Goal: Information Seeking & Learning: Learn about a topic

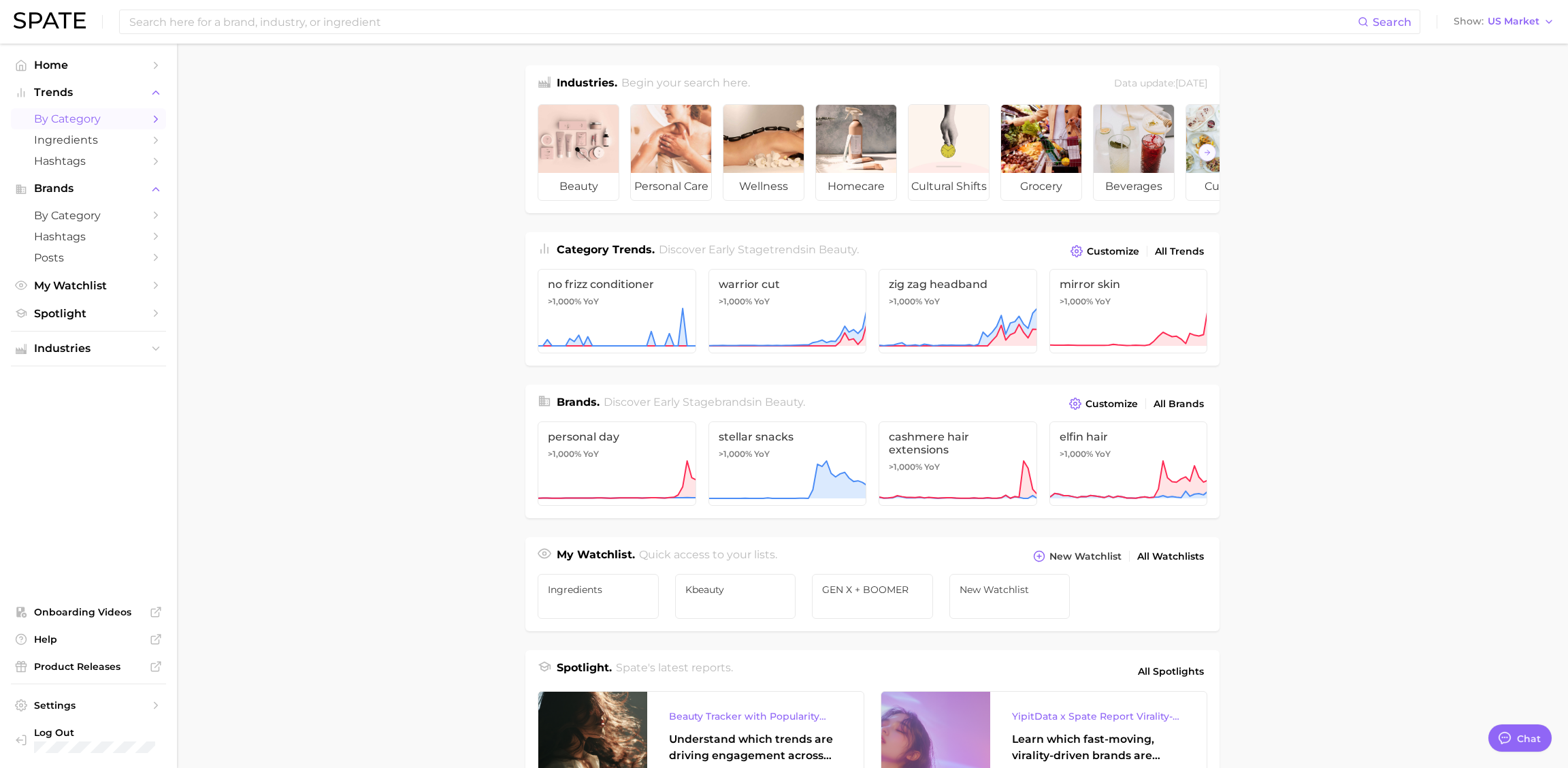
click at [91, 122] on span "by Category" at bounding box center [88, 119] width 109 height 13
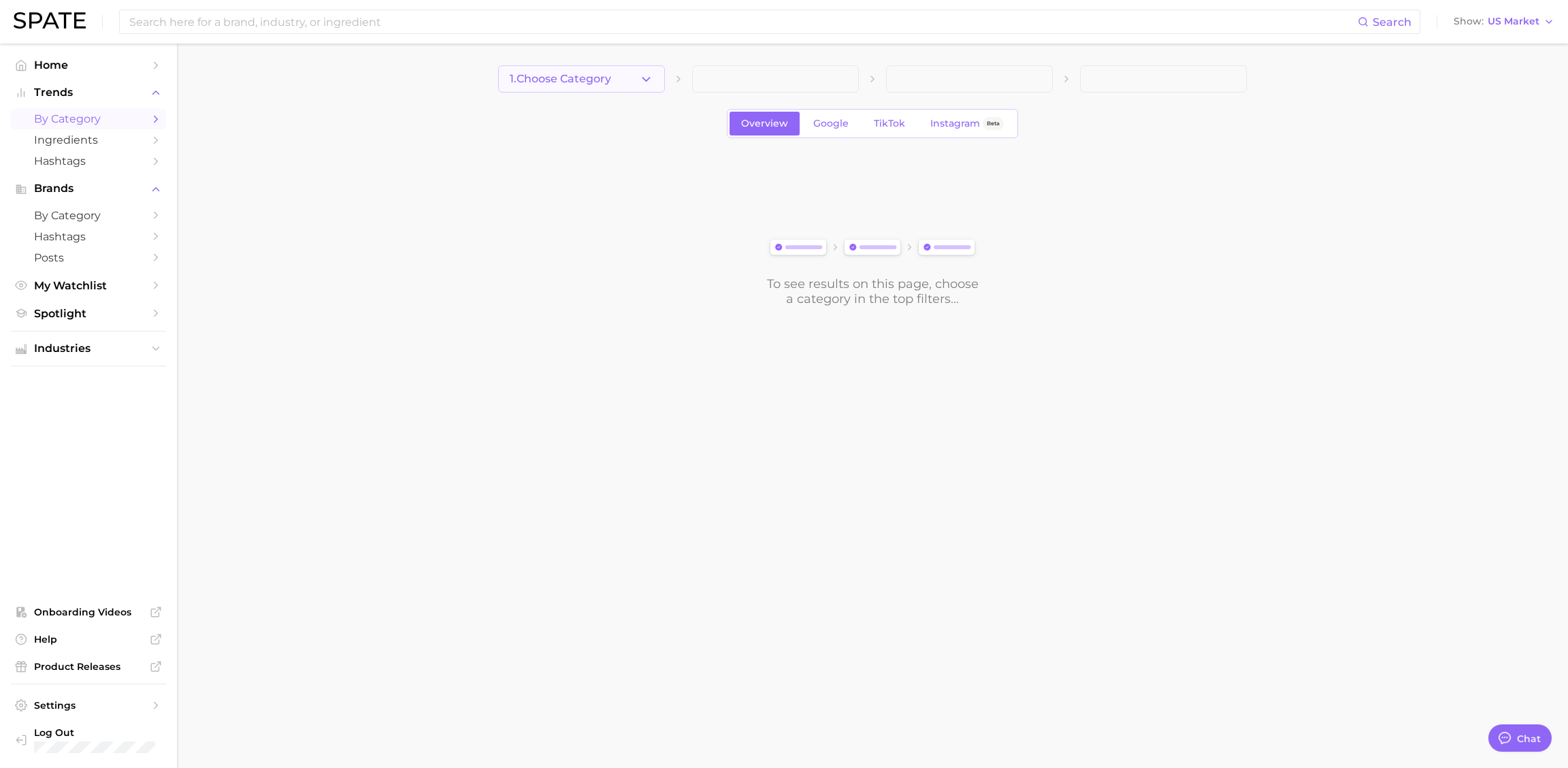
click at [601, 83] on span "1. Choose Category" at bounding box center [560, 79] width 102 height 12
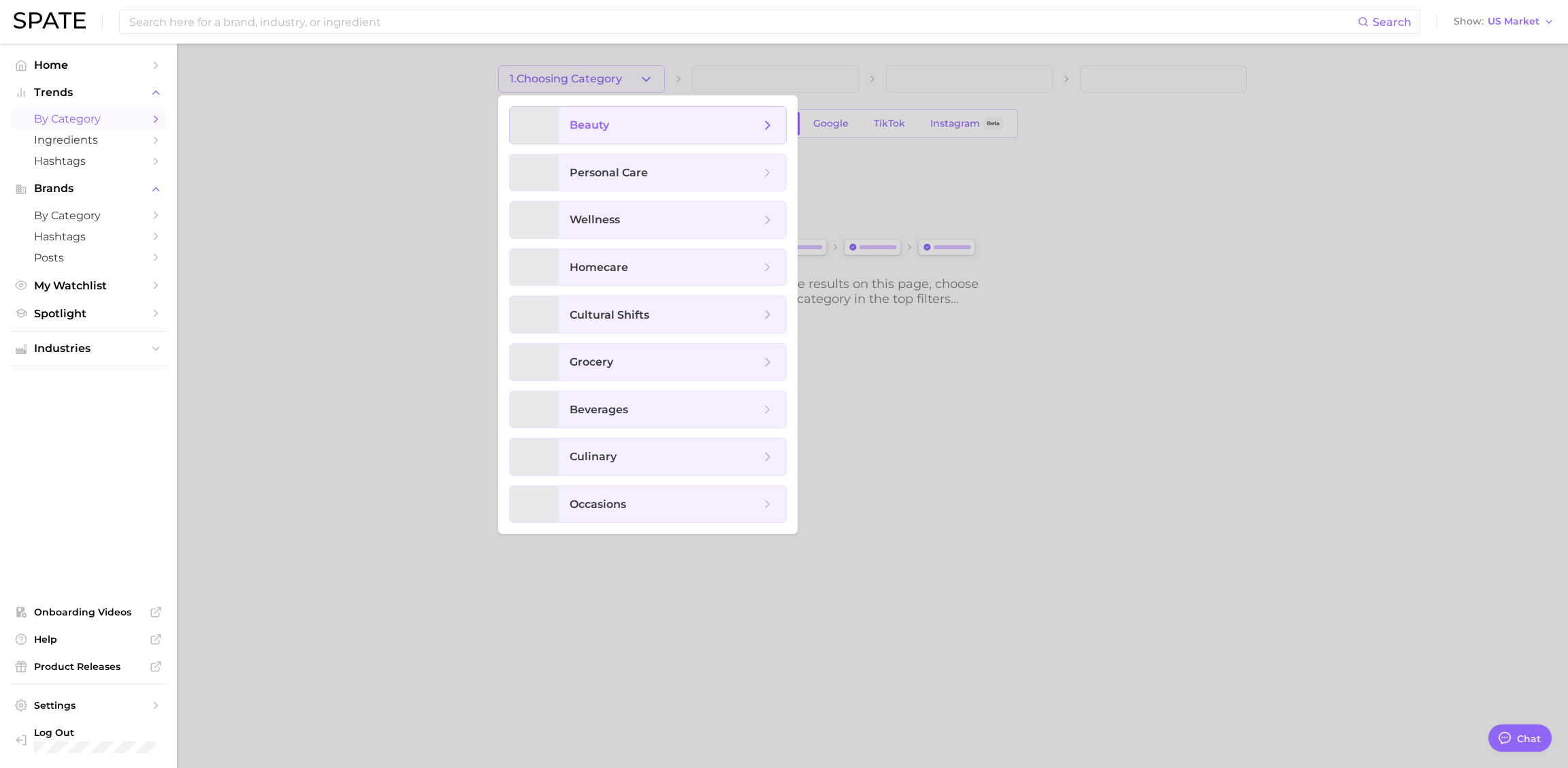
click at [612, 127] on span "beauty" at bounding box center [665, 125] width 191 height 15
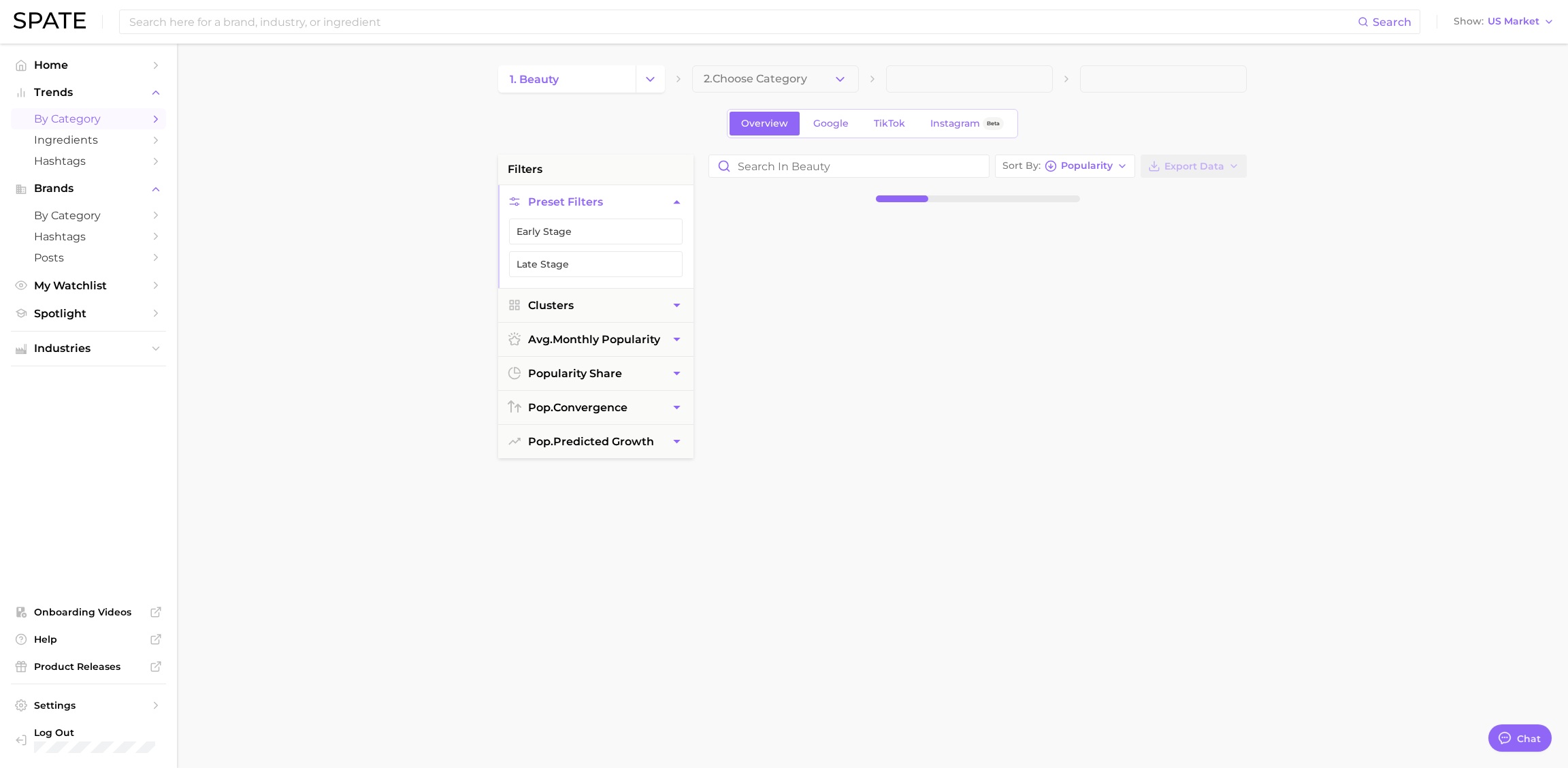
click at [759, 71] on button "2. Choose Category" at bounding box center [775, 78] width 167 height 27
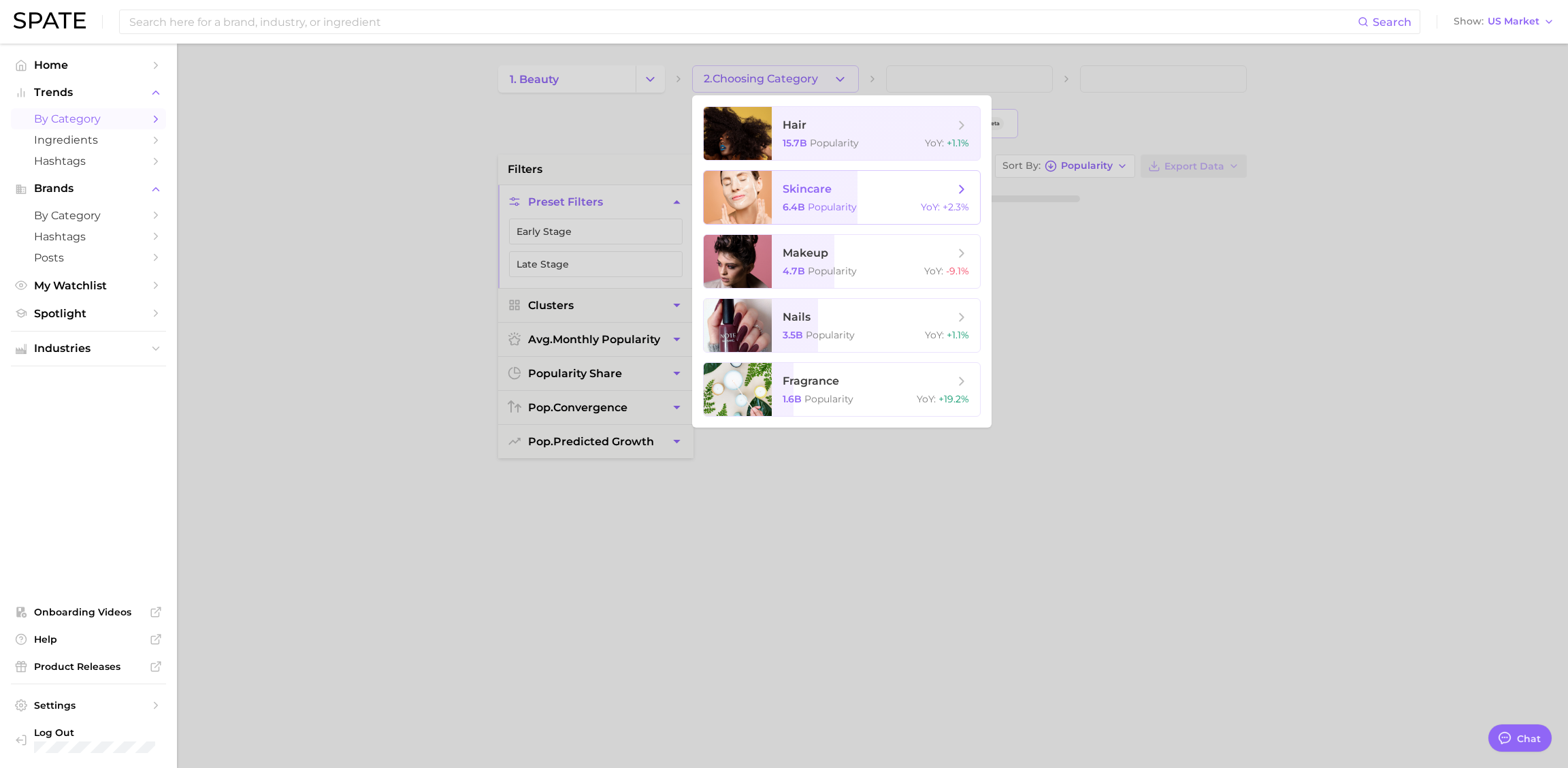
click at [835, 194] on span "skincare" at bounding box center [868, 188] width 171 height 15
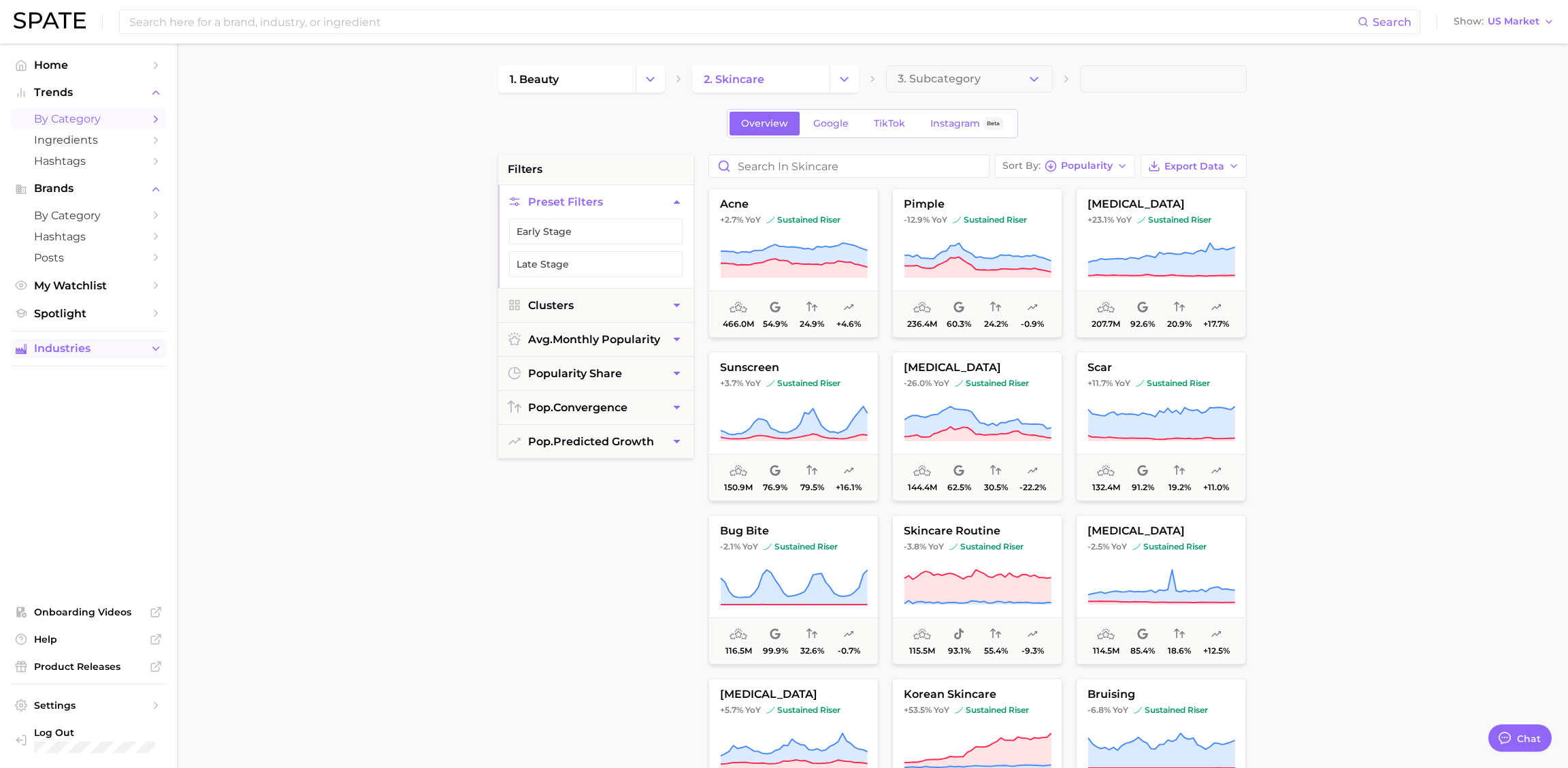
click at [110, 345] on span "Industries" at bounding box center [88, 349] width 109 height 12
click at [105, 375] on span "beauty" at bounding box center [88, 374] width 109 height 13
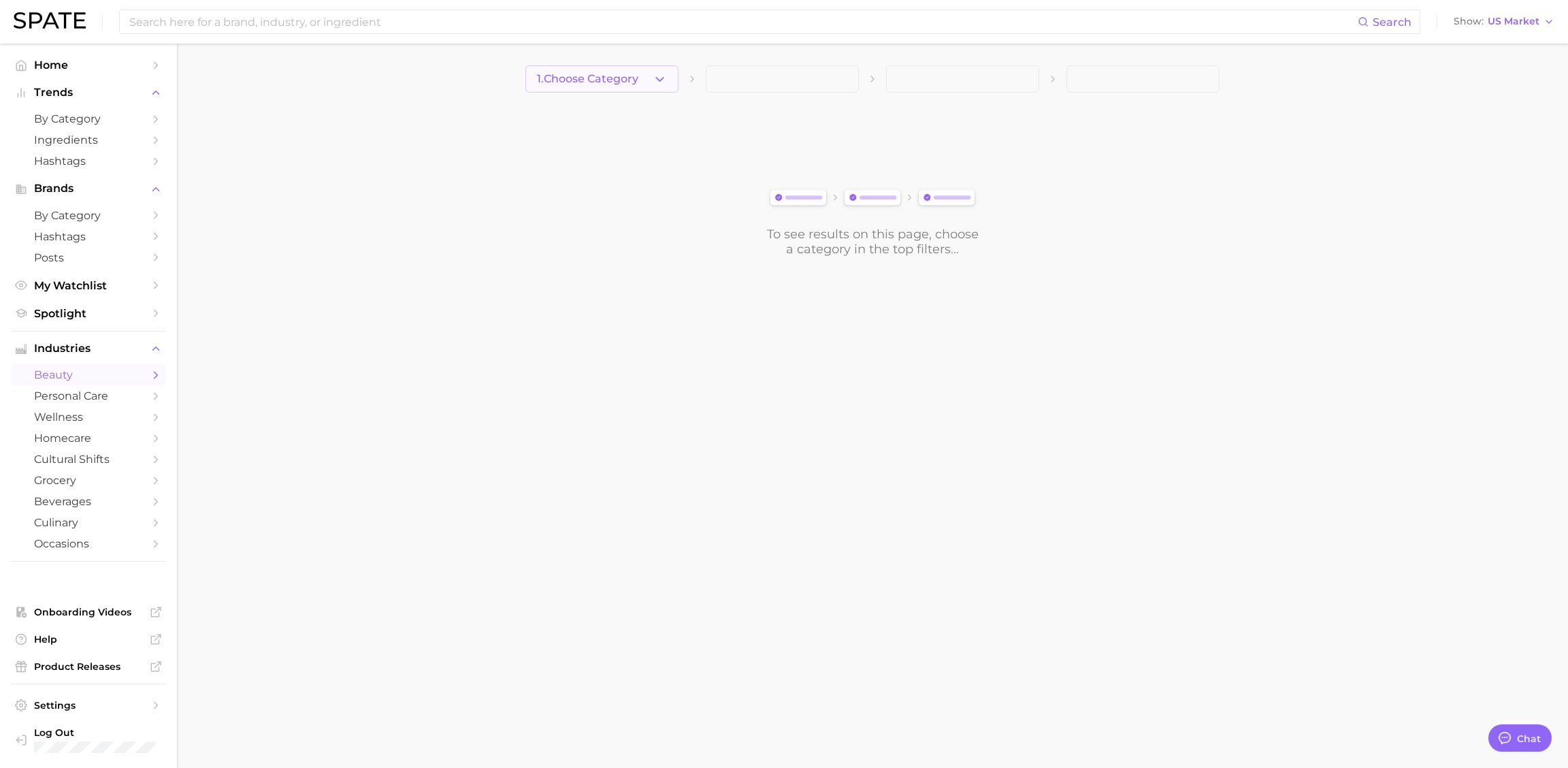
click at [667, 85] on button "1. Choose Category" at bounding box center [602, 78] width 153 height 27
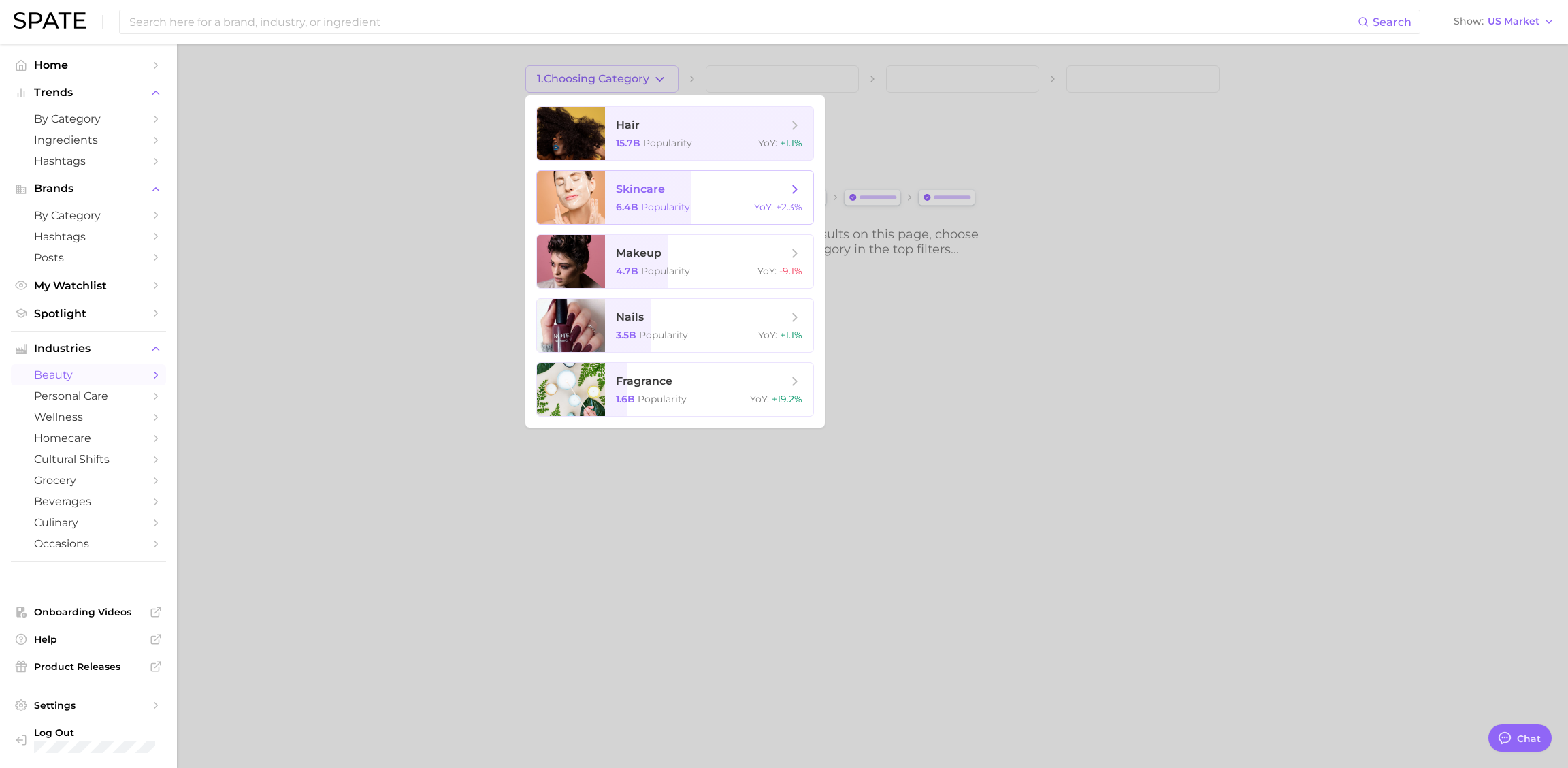
click at [663, 187] on span "skincare" at bounding box center [640, 188] width 49 height 13
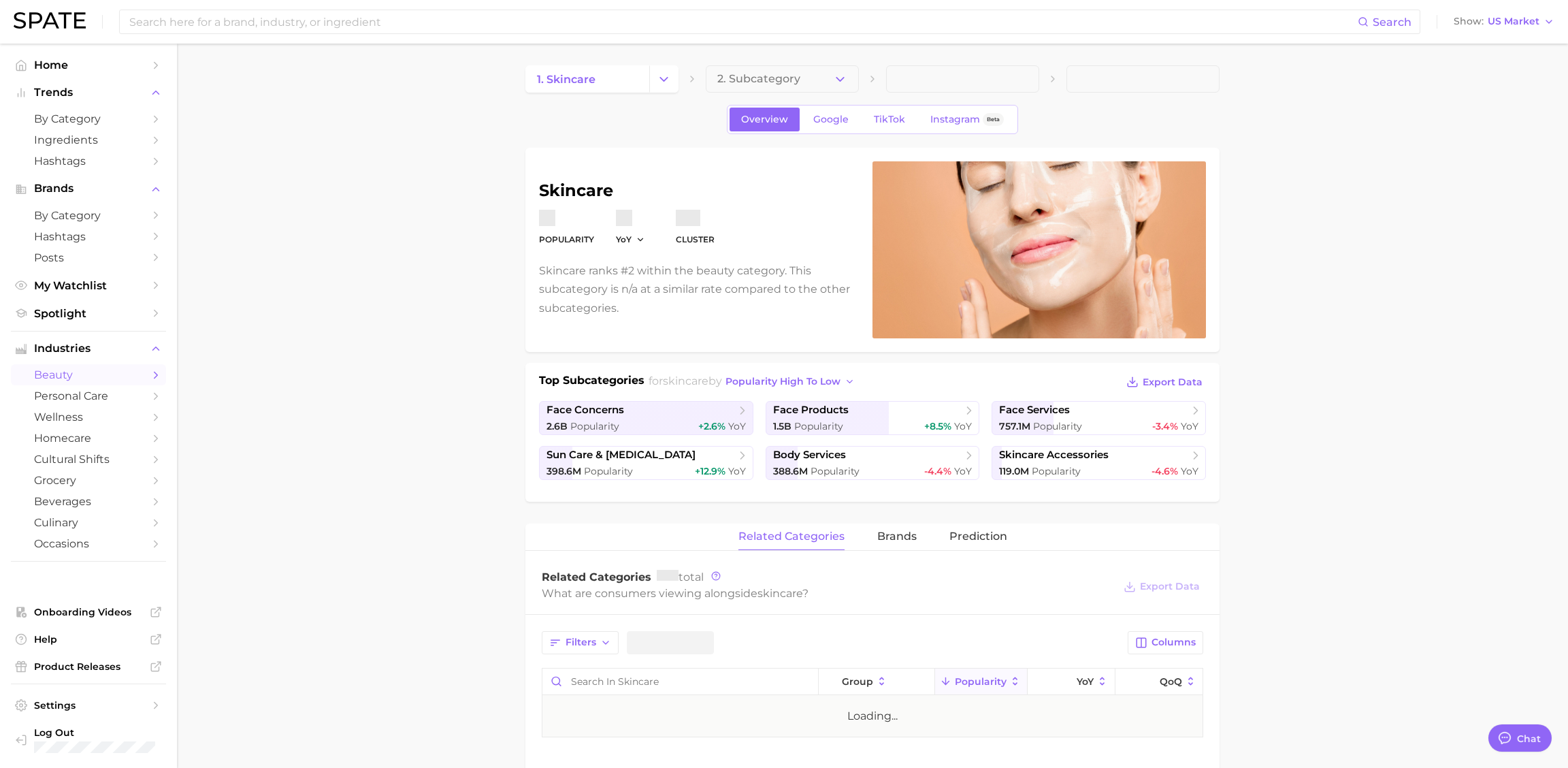
type textarea "x"
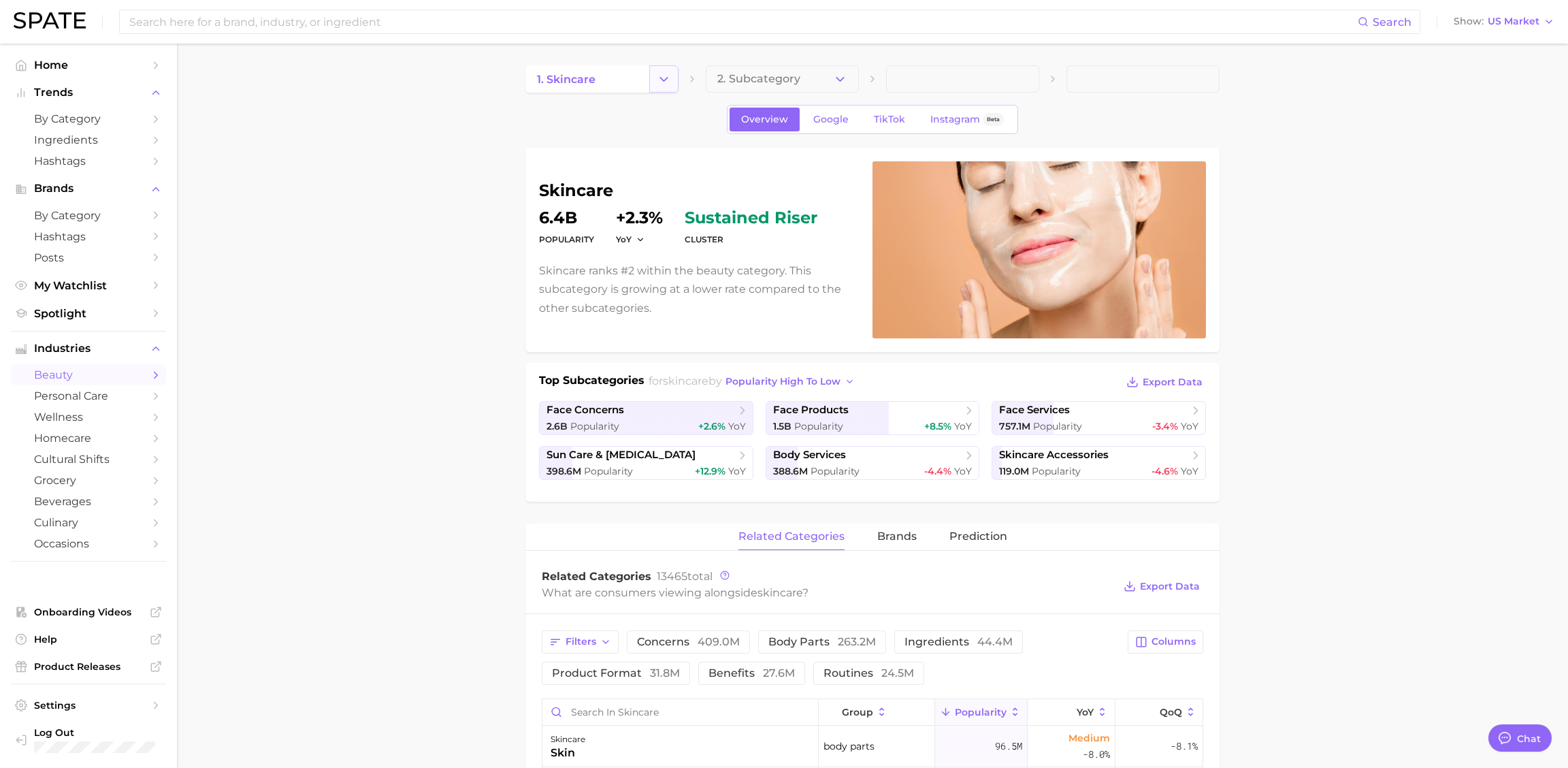
click at [657, 76] on icon "Change Category" at bounding box center [663, 79] width 14 height 14
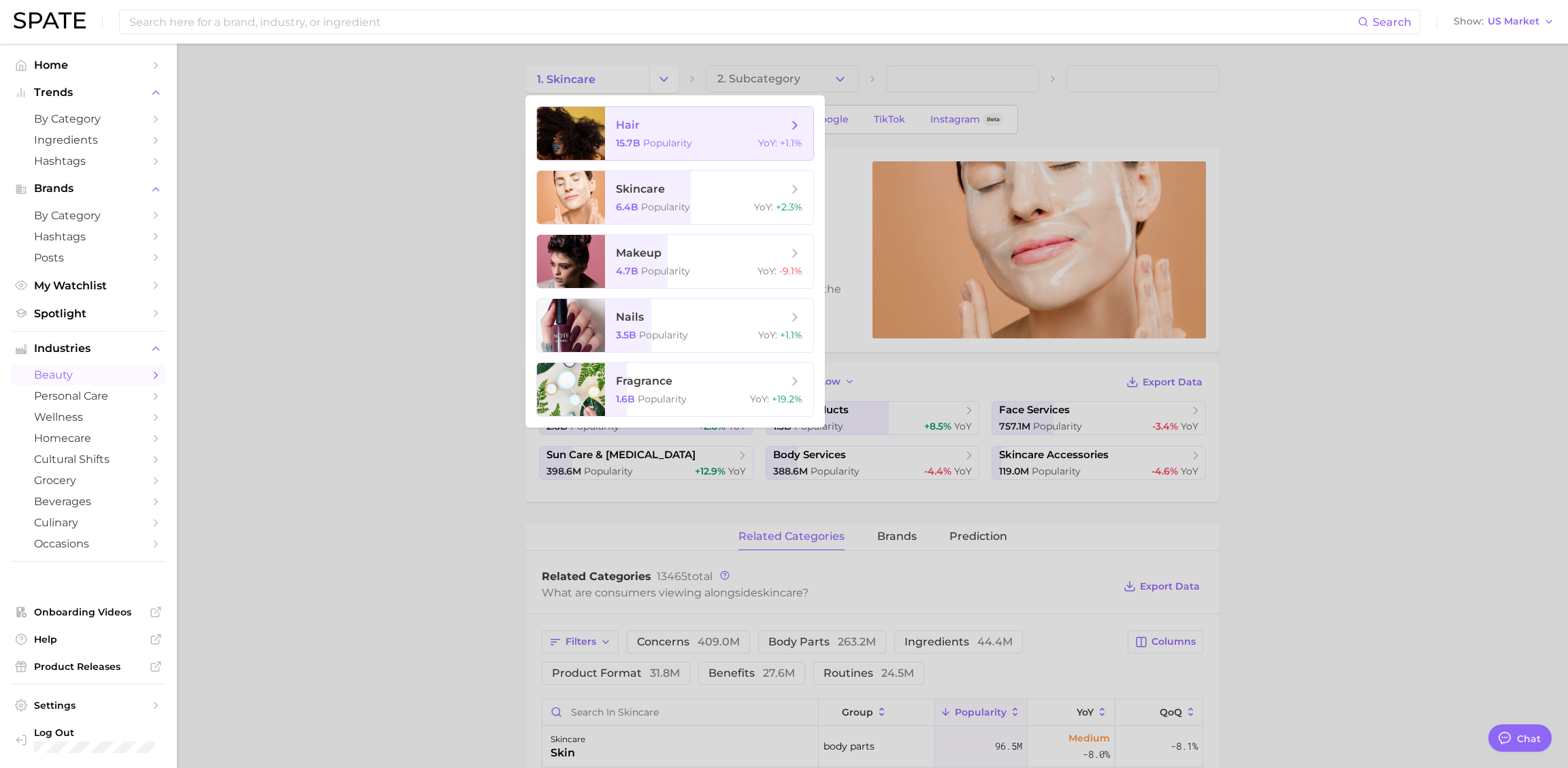
click at [686, 134] on span "hair 15.7b Popularity YoY : +1.1%" at bounding box center [709, 133] width 208 height 53
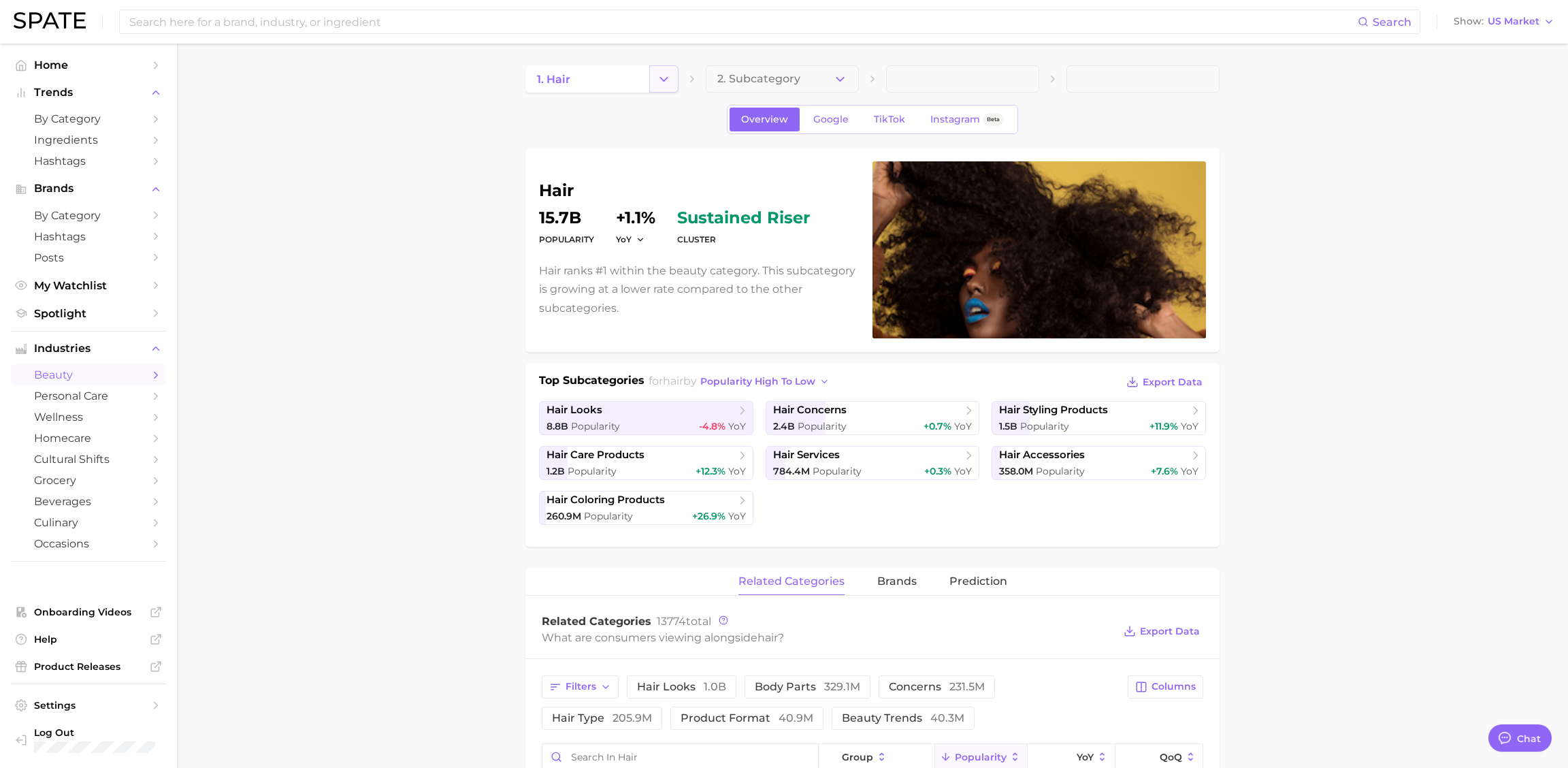
click at [660, 82] on icon "Change Category" at bounding box center [663, 79] width 14 height 14
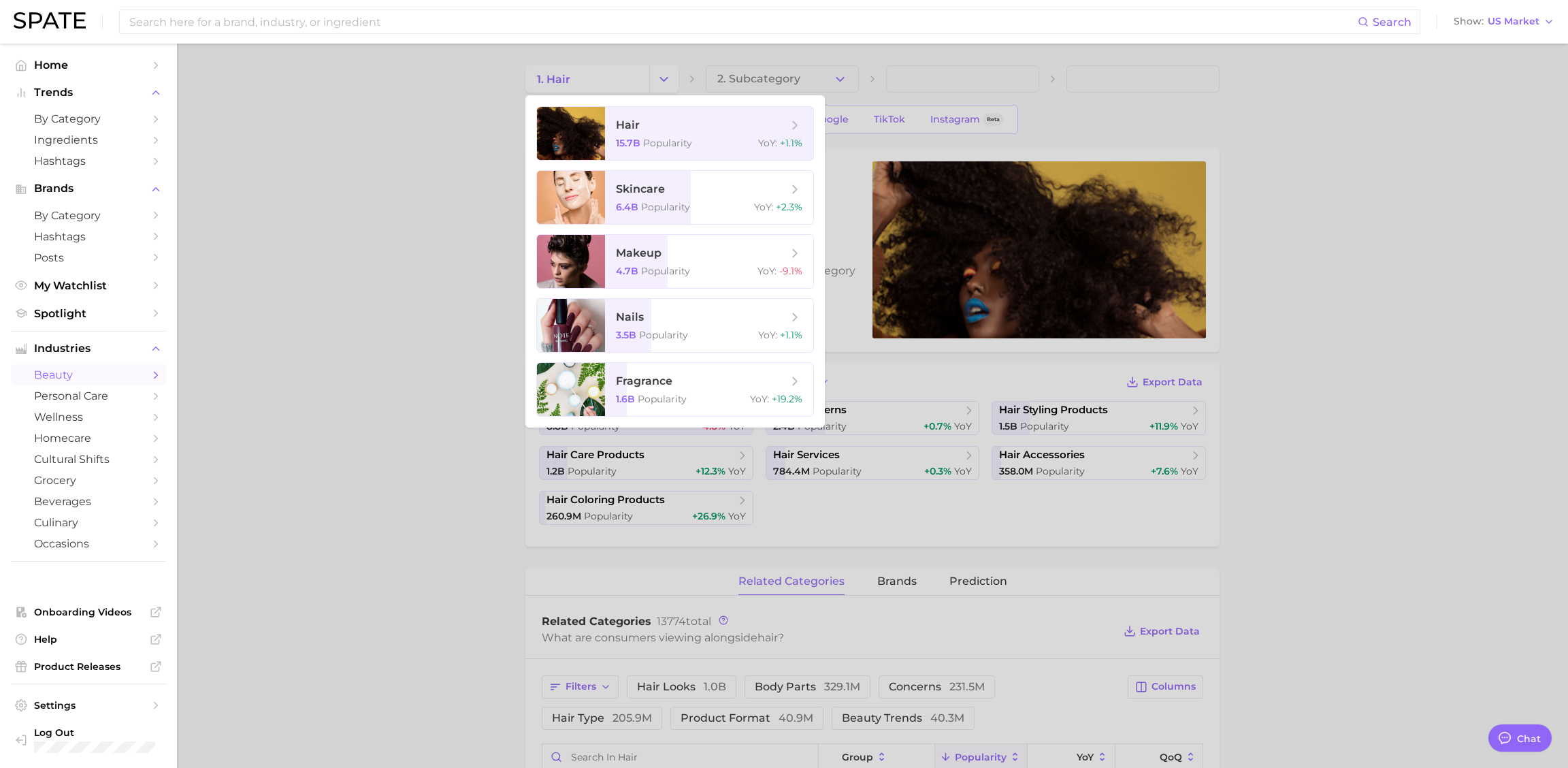
click at [655, 73] on div at bounding box center [784, 384] width 1568 height 768
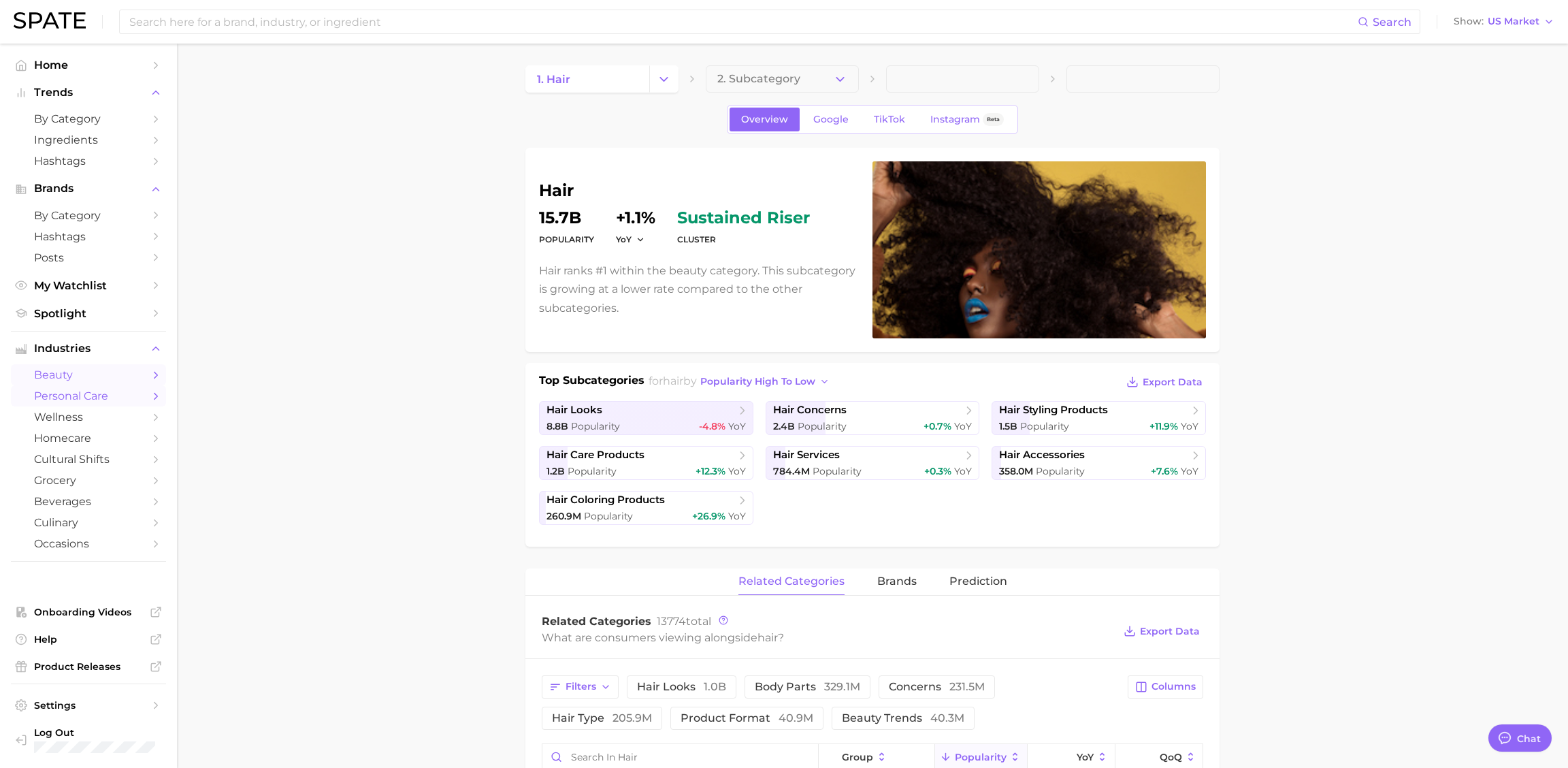
click at [59, 395] on span "personal care" at bounding box center [88, 395] width 109 height 13
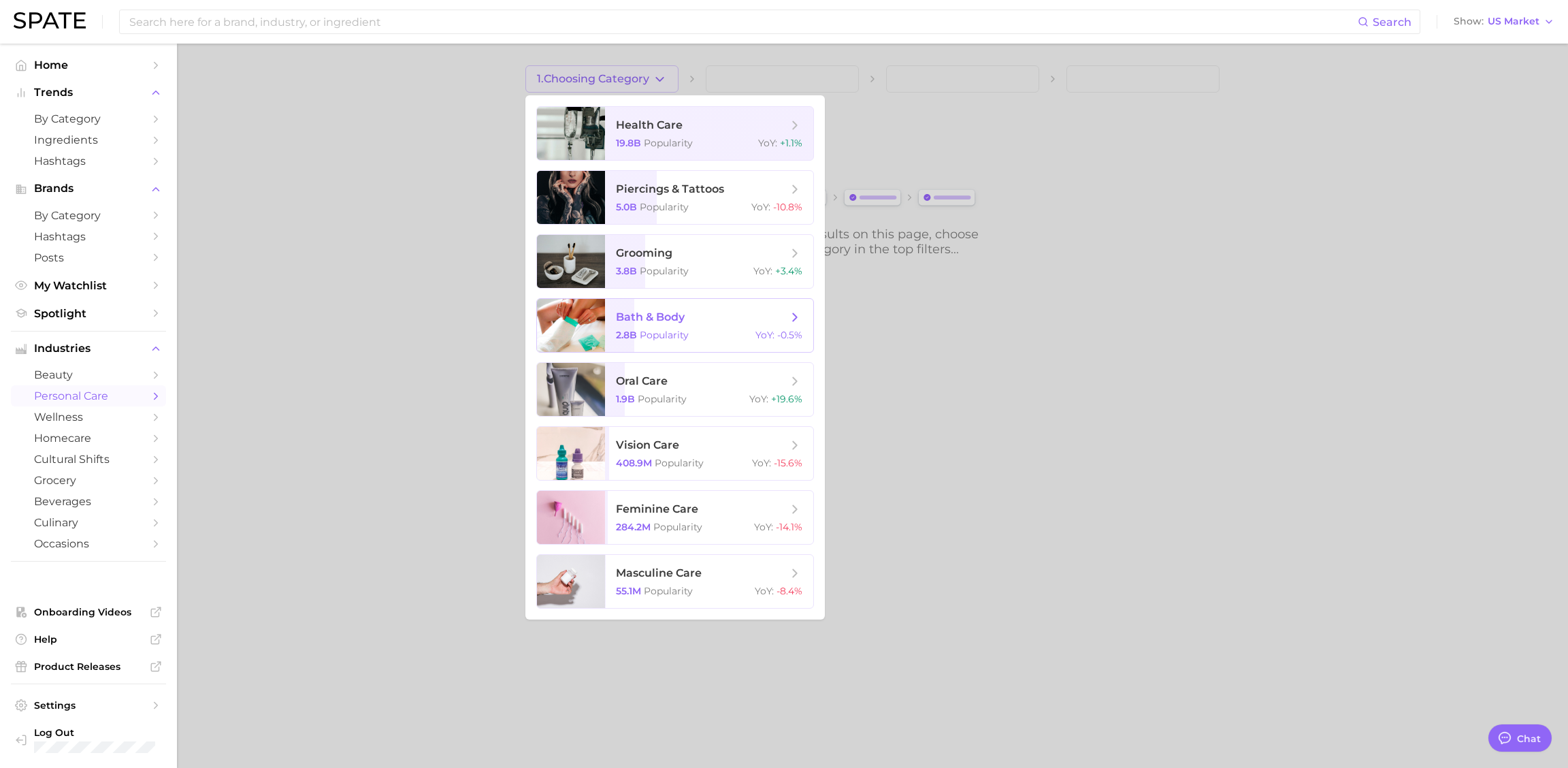
click at [615, 327] on span "bath & body 2.8b Popularity YoY : -0.5%" at bounding box center [709, 325] width 208 height 53
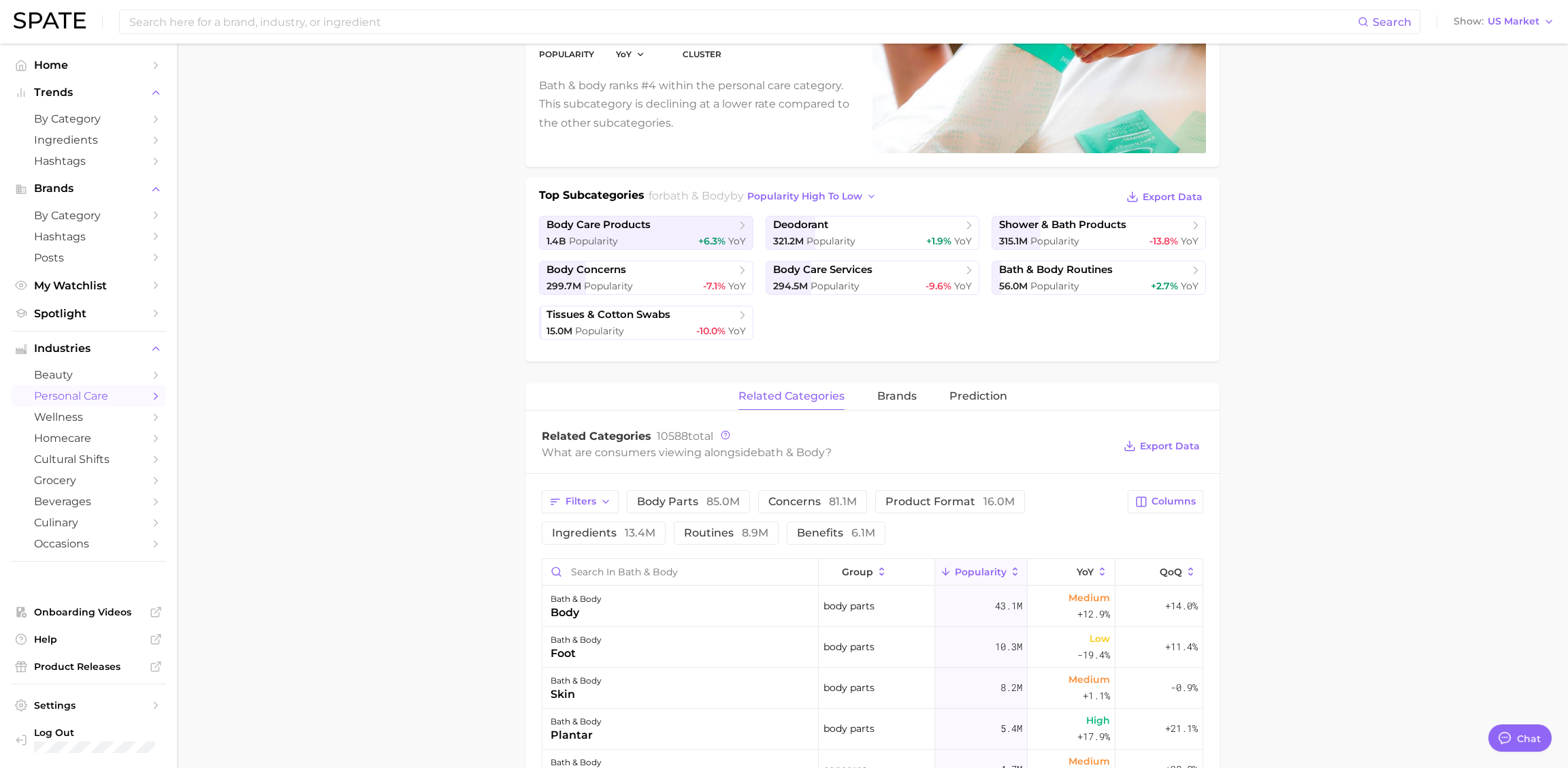
scroll to position [358, 0]
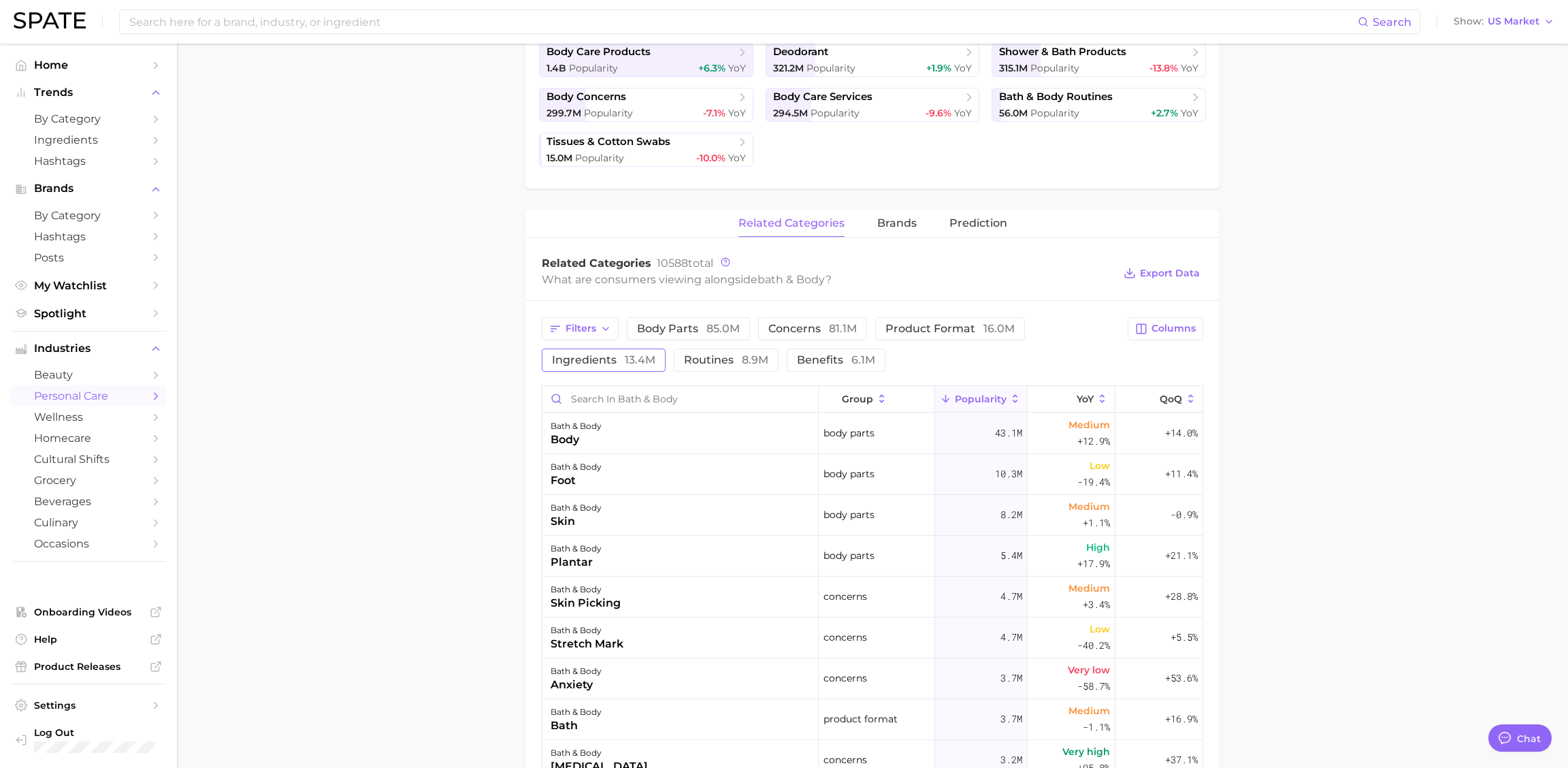
click at [613, 357] on span "ingredients 13.4m" at bounding box center [603, 360] width 103 height 11
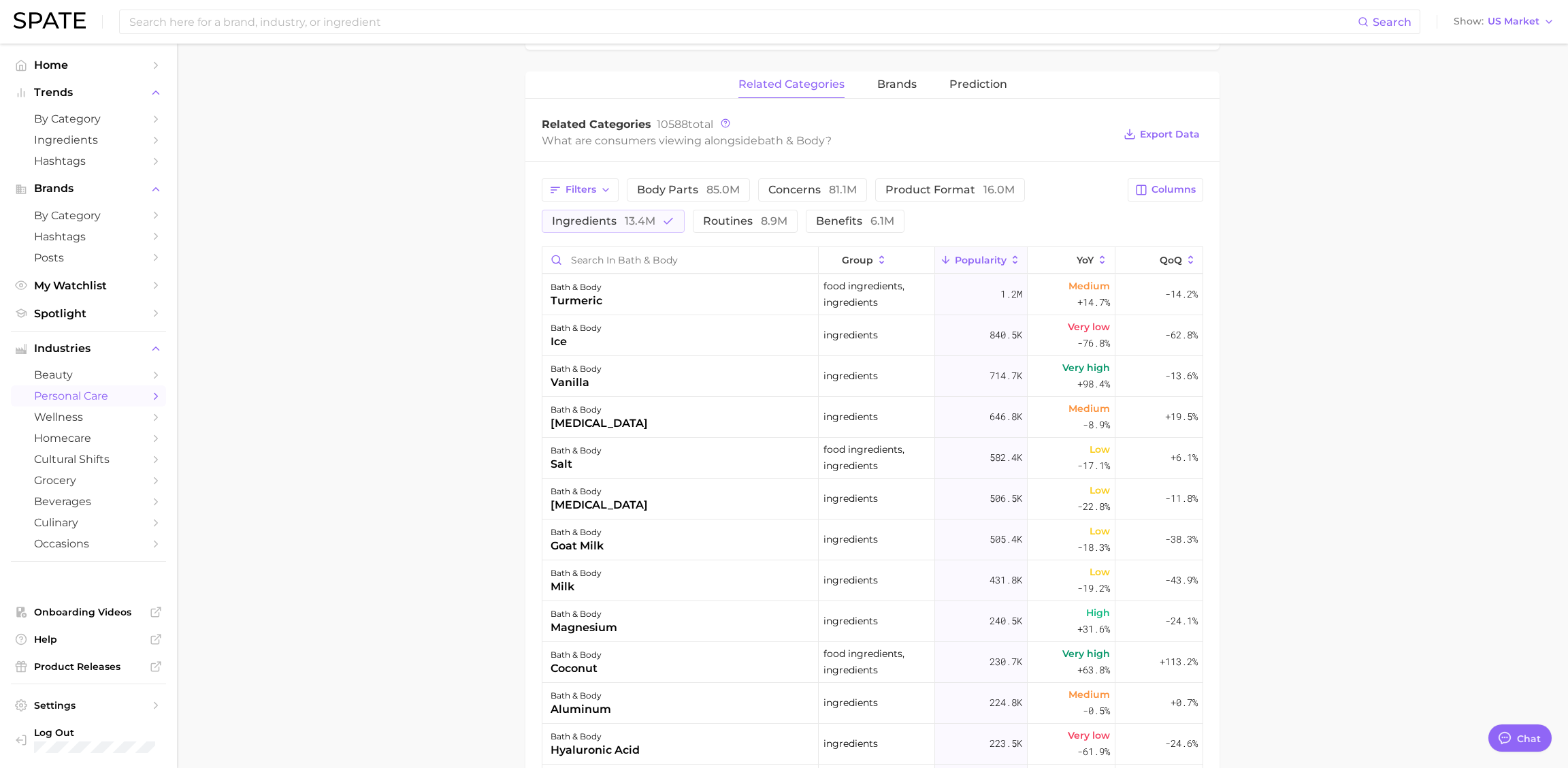
scroll to position [433, 0]
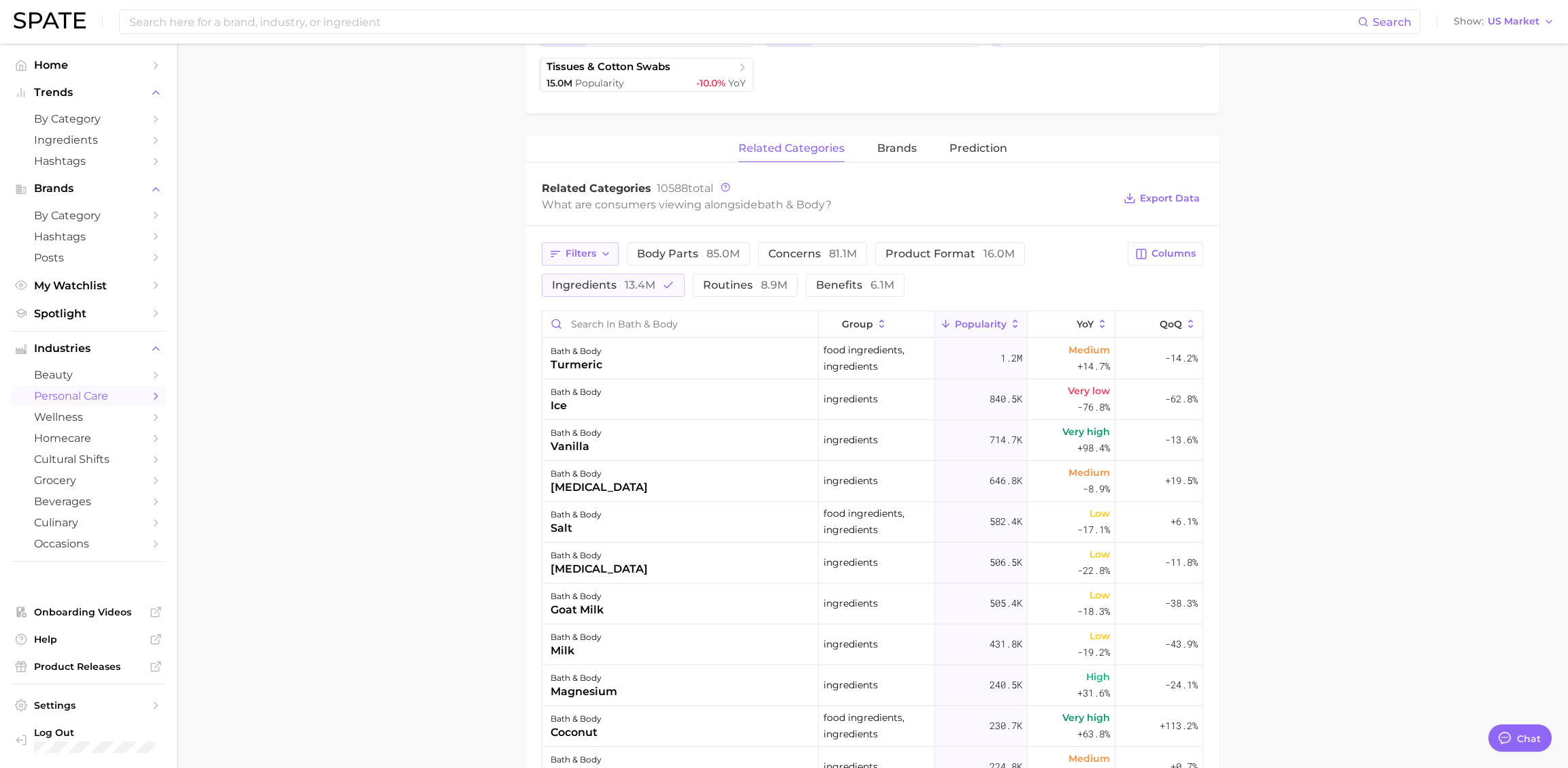
click at [567, 260] on button "Filters" at bounding box center [580, 254] width 77 height 23
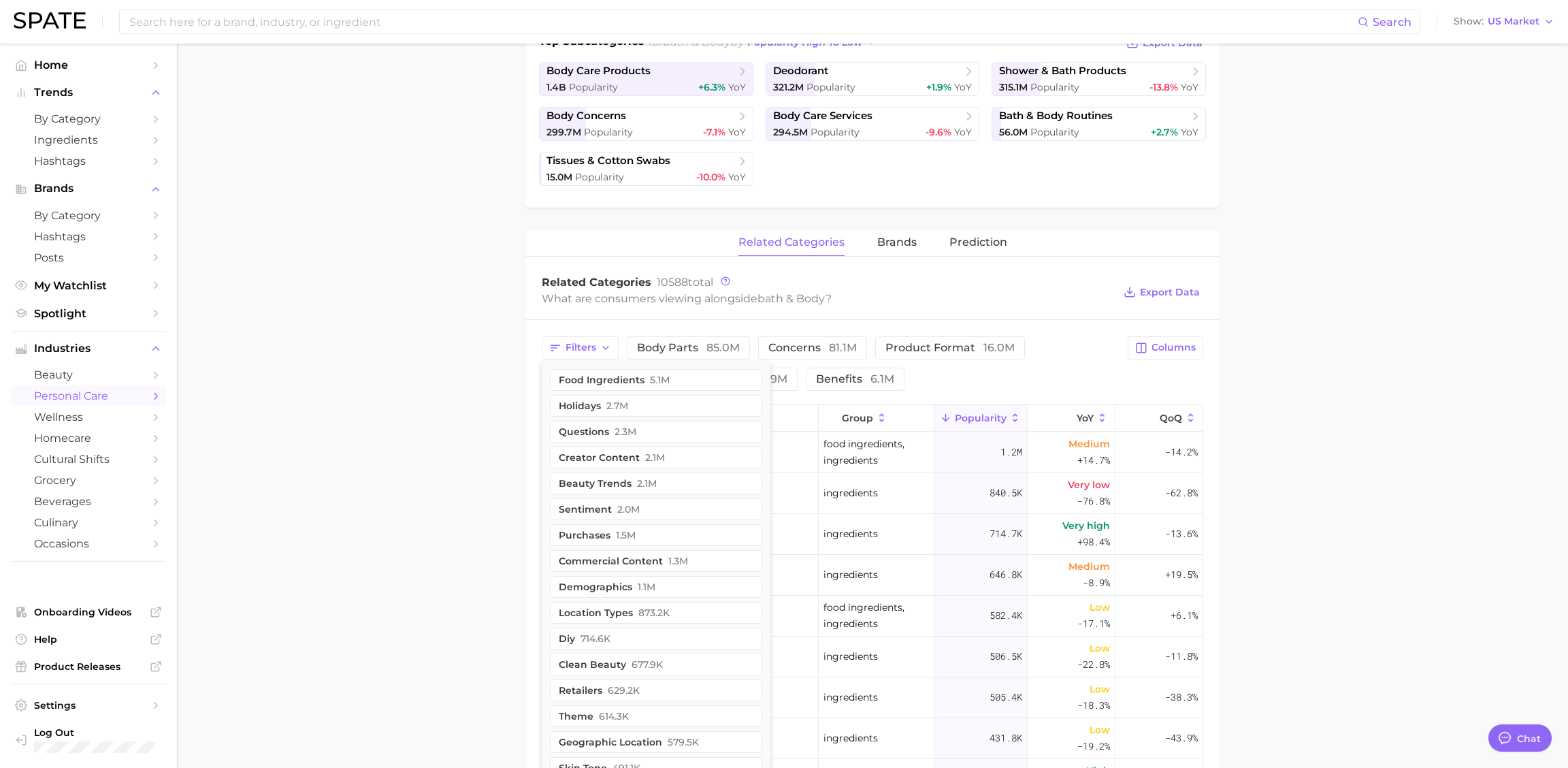
scroll to position [305, 0]
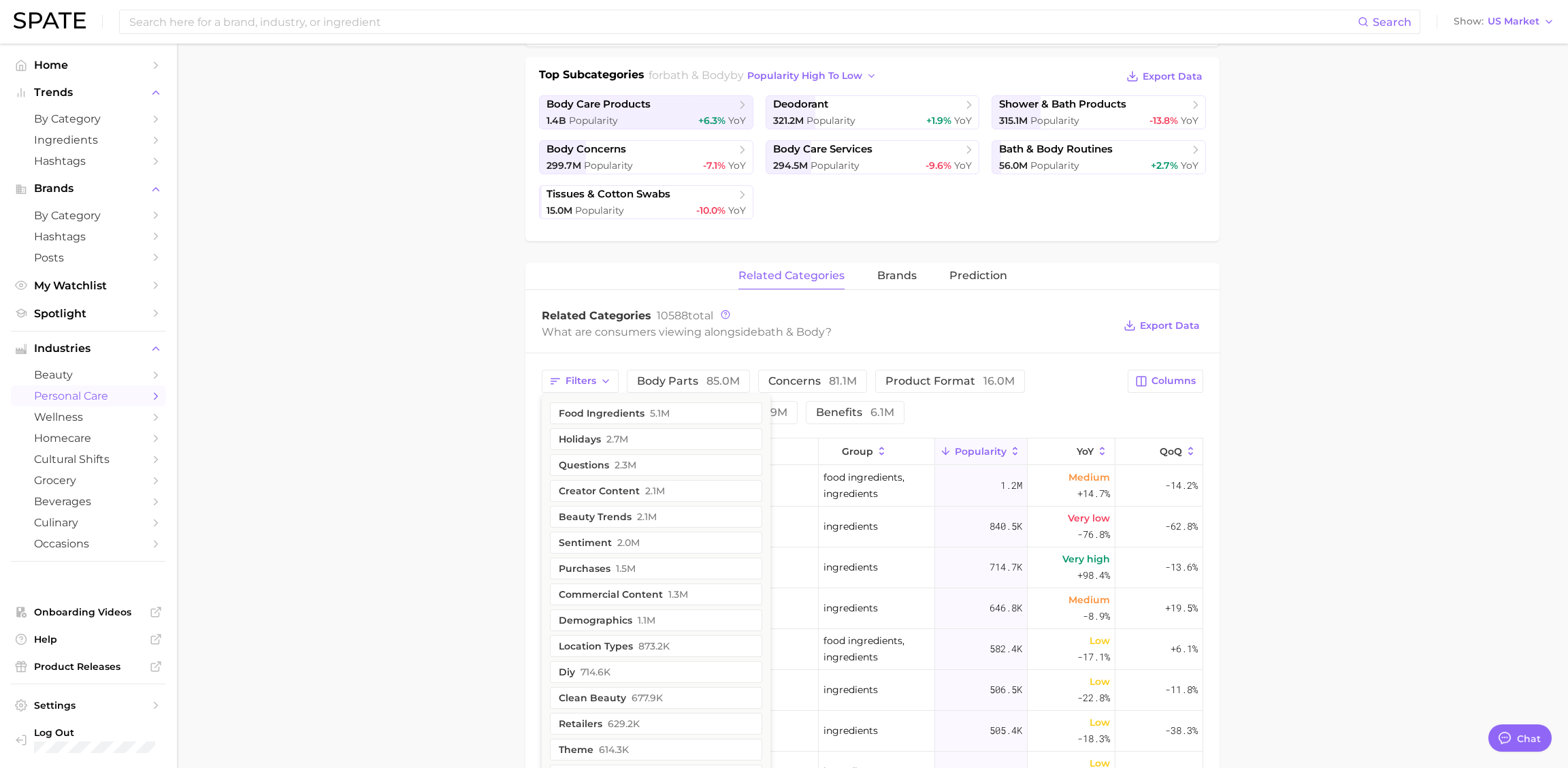
click at [1047, 323] on div "What are consumers viewing alongside bath & body ?" at bounding box center [828, 332] width 572 height 19
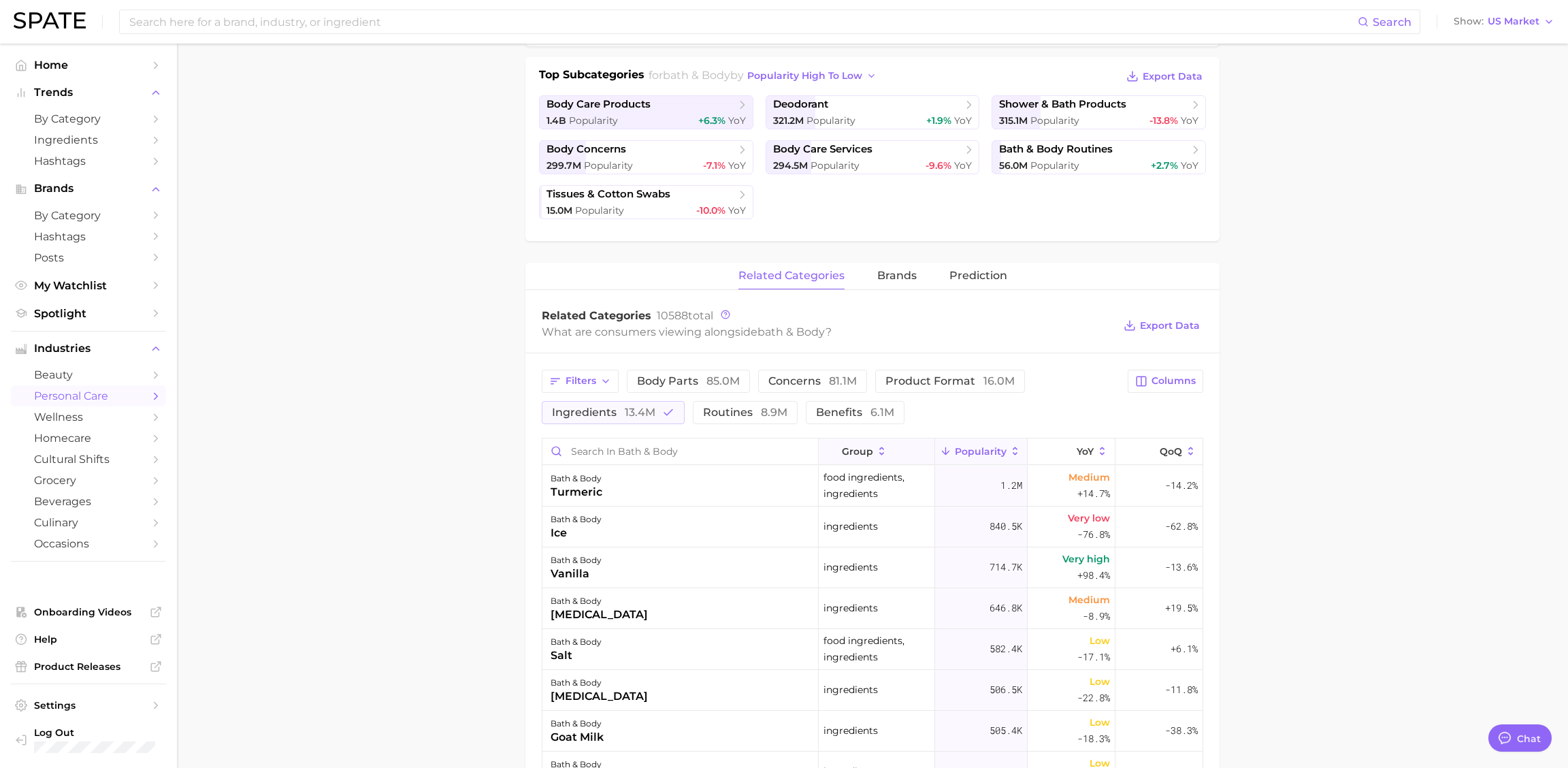
click at [839, 447] on icon at bounding box center [833, 451] width 12 height 12
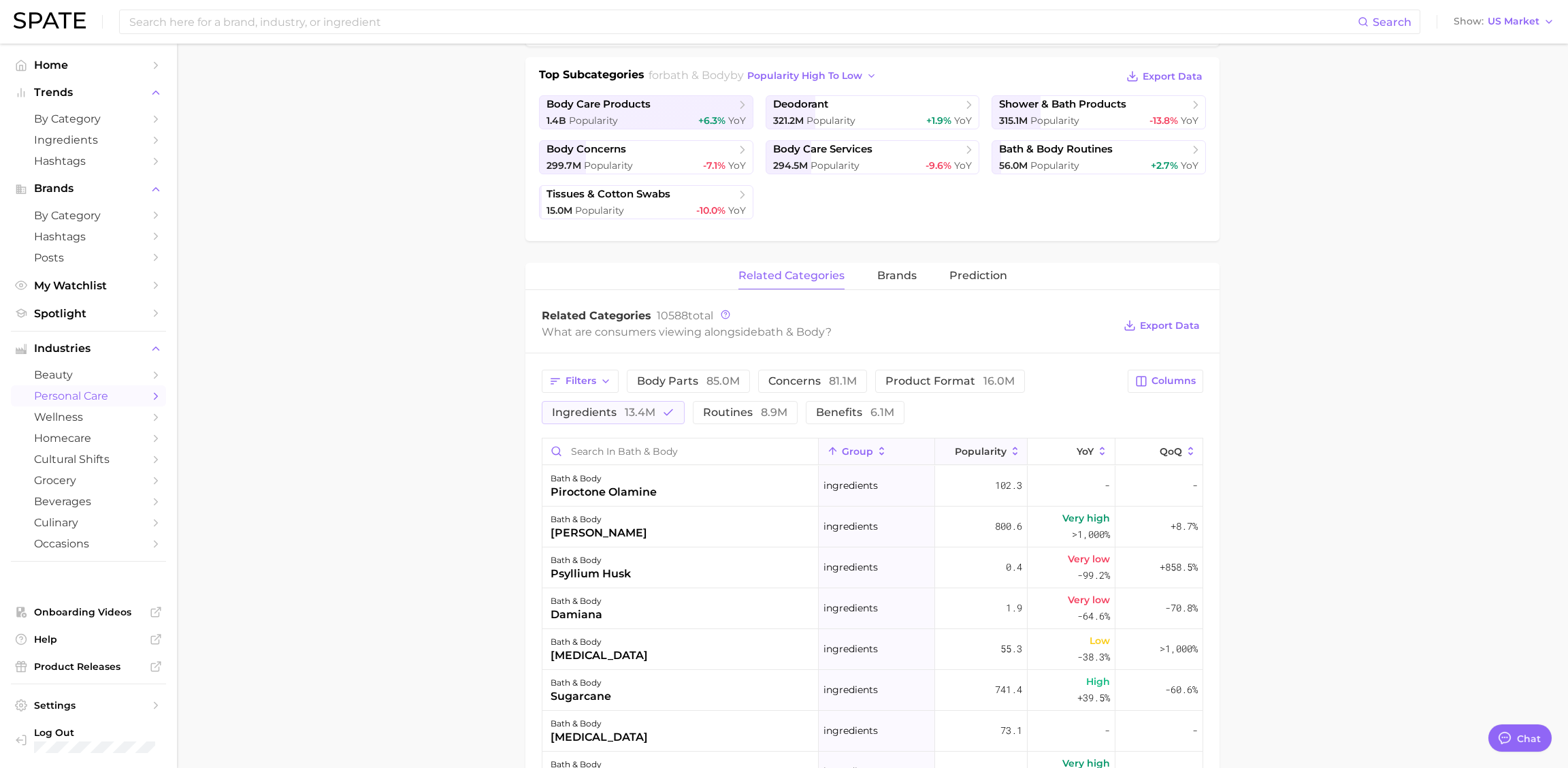
click at [1015, 449] on icon at bounding box center [1015, 451] width 12 height 12
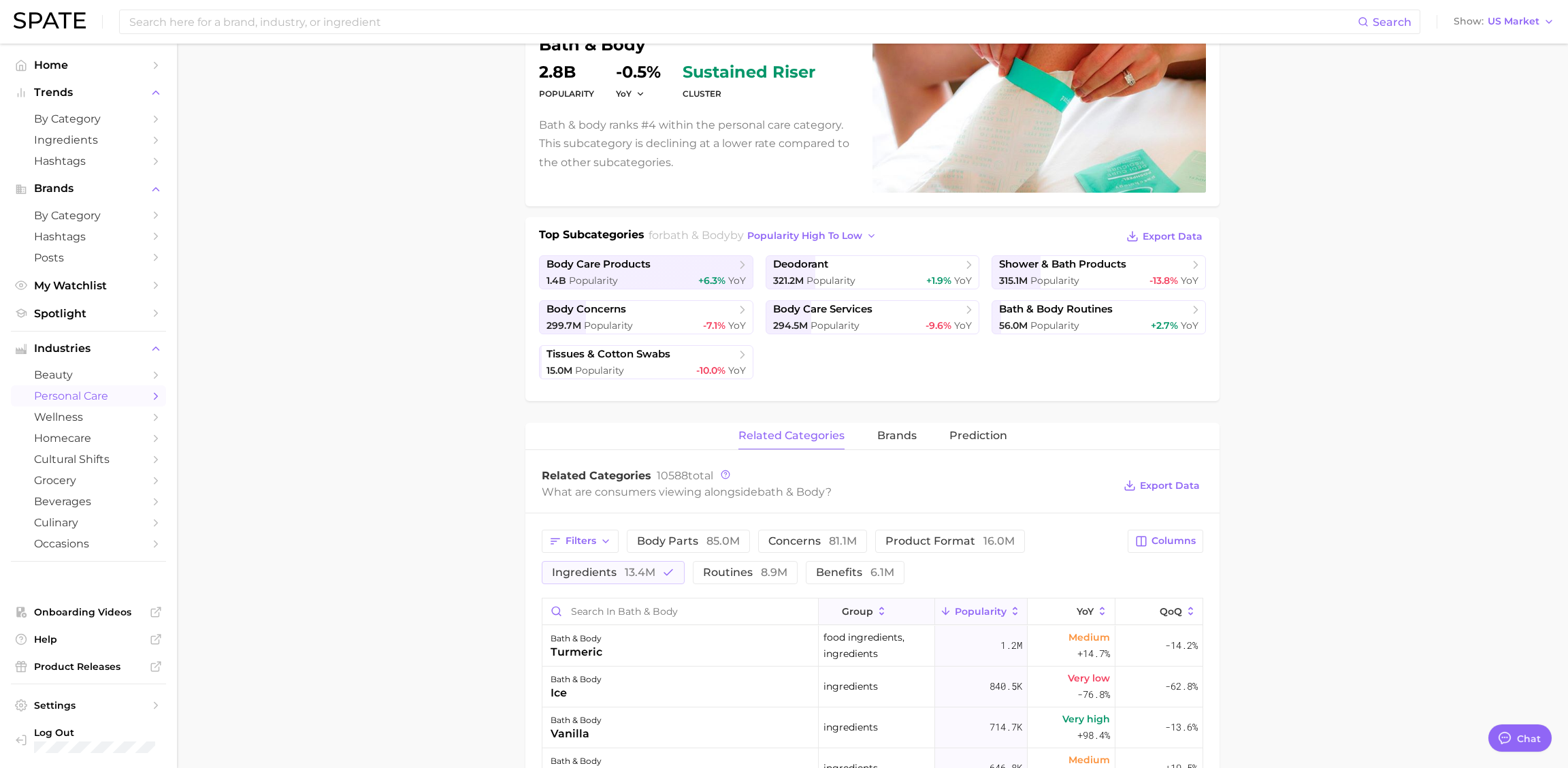
scroll to position [0, 0]
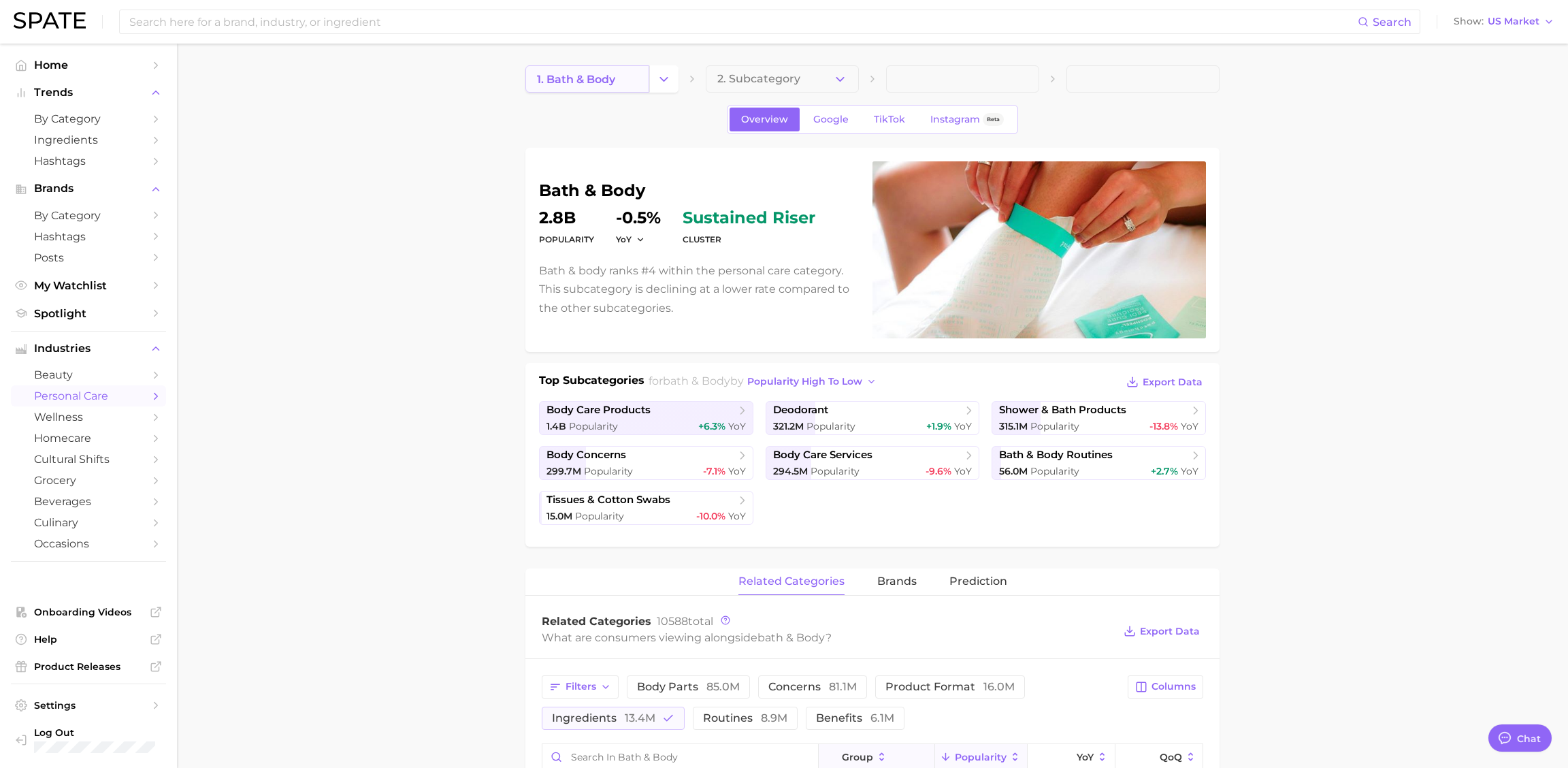
click at [632, 79] on link "1. bath & body" at bounding box center [588, 78] width 124 height 27
click at [663, 79] on icon "Change Category" at bounding box center [663, 79] width 14 height 14
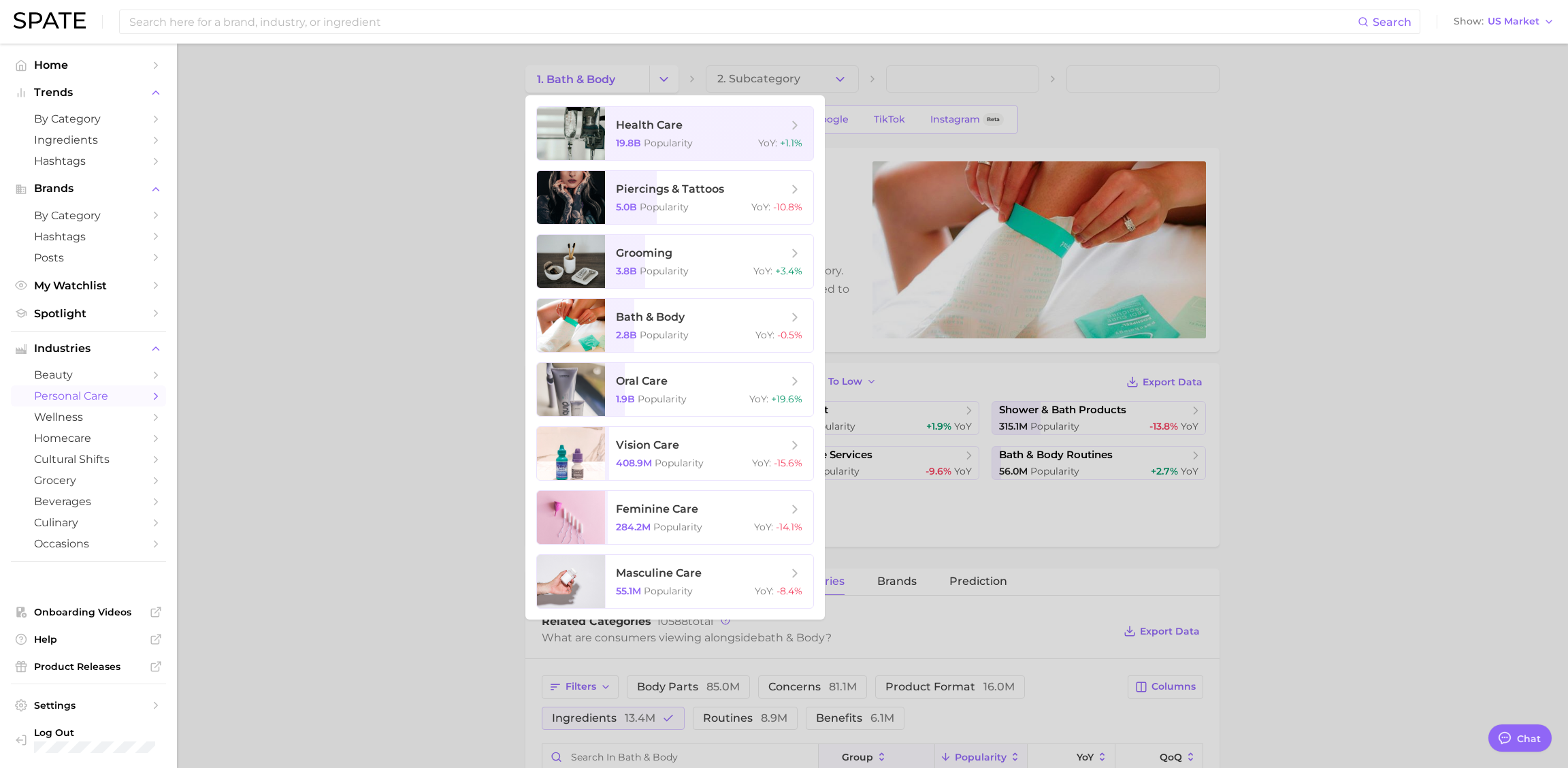
click at [663, 78] on div at bounding box center [784, 384] width 1568 height 768
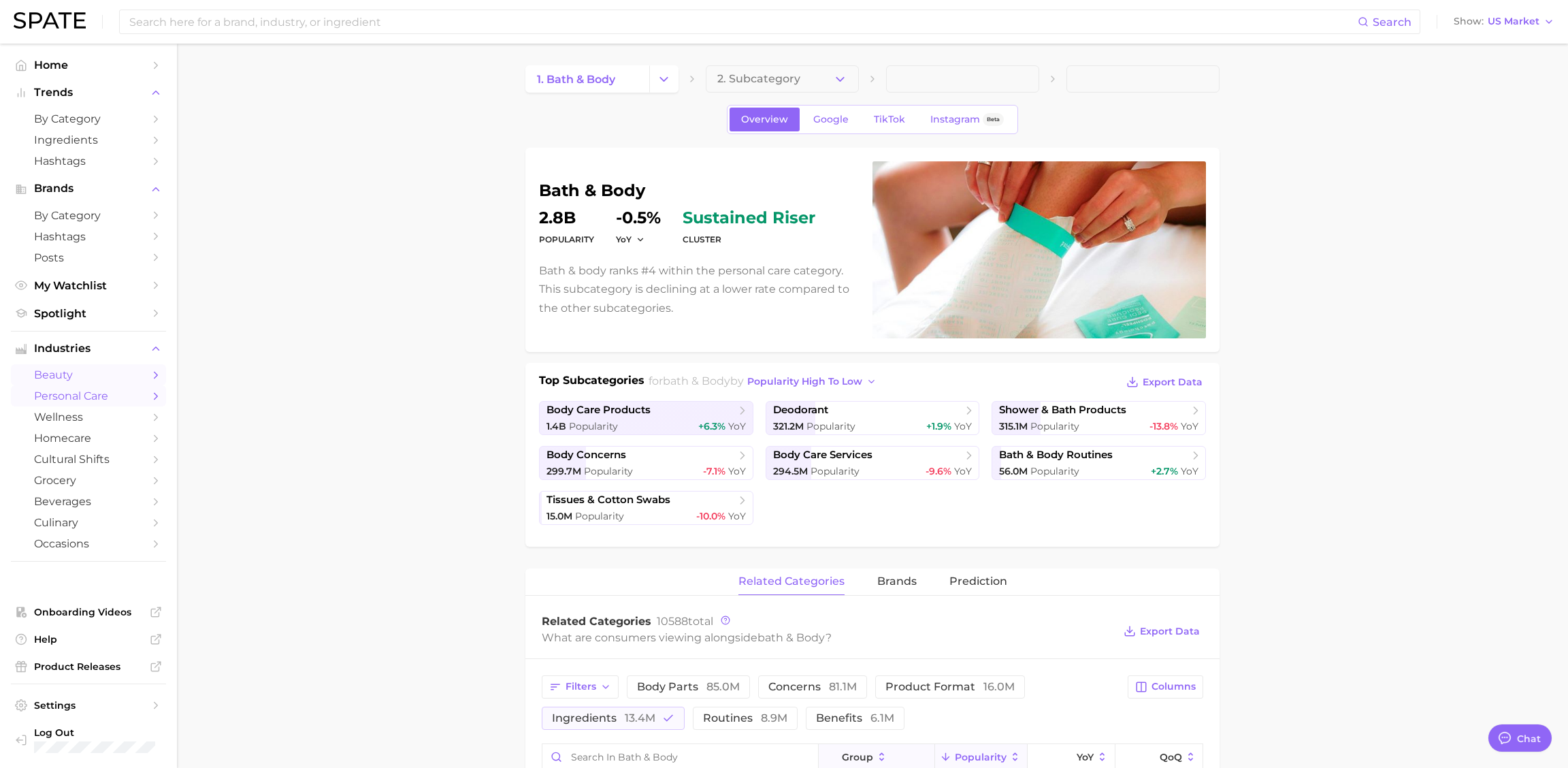
click at [92, 381] on span "beauty" at bounding box center [88, 374] width 109 height 13
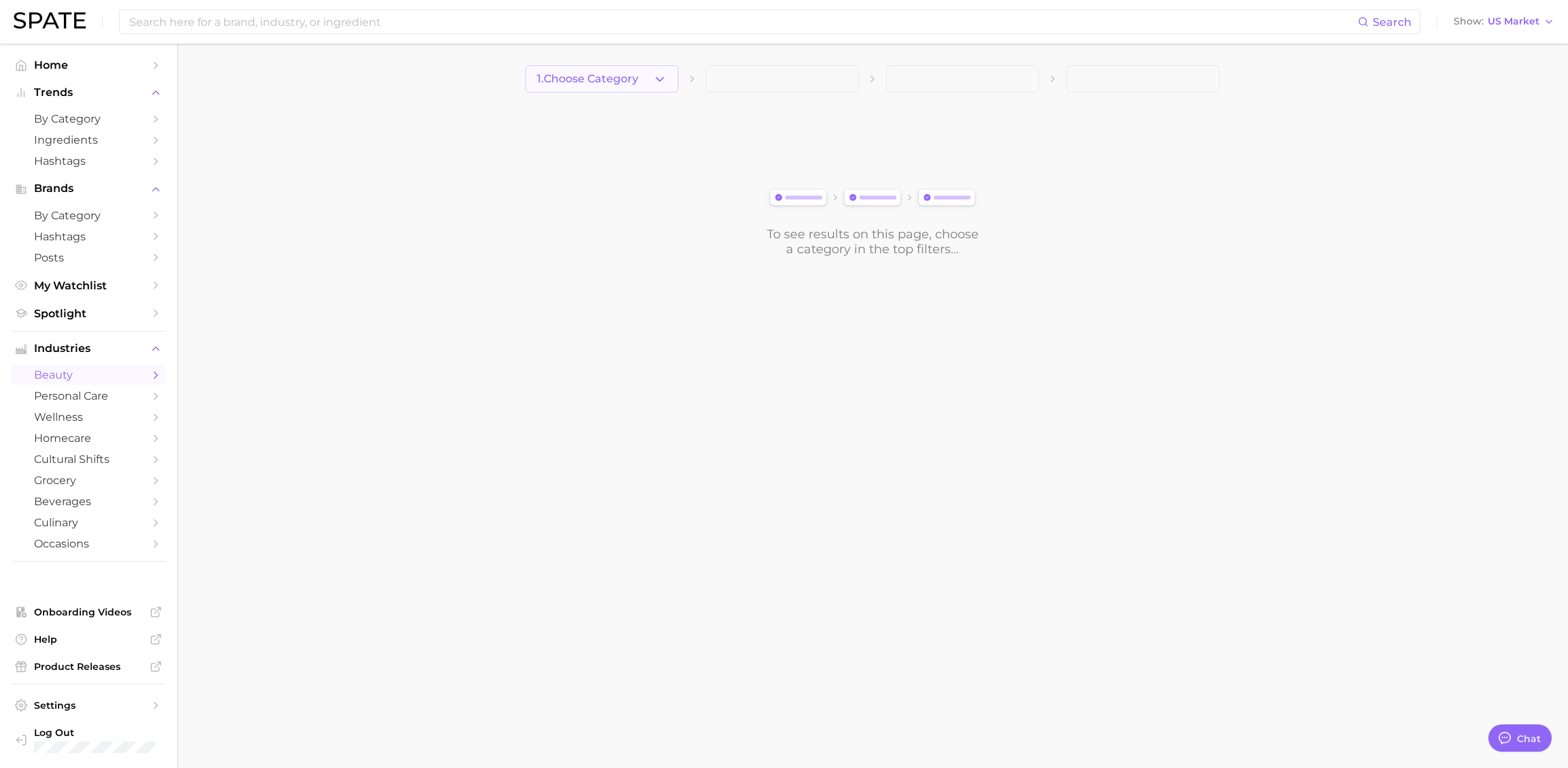
click at [636, 73] on span "1. Choose Category" at bounding box center [588, 79] width 102 height 12
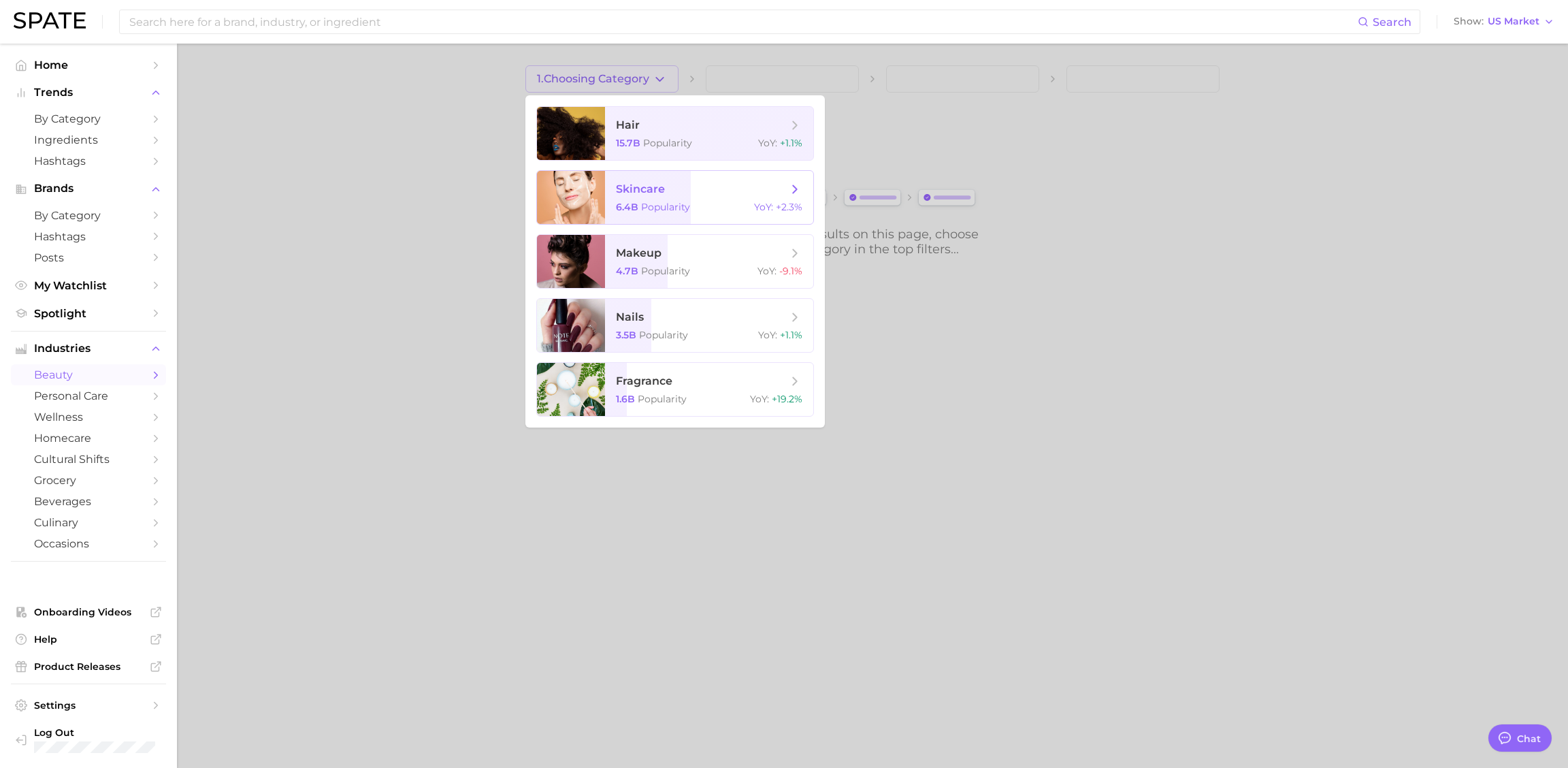
click at [690, 193] on span "skincare" at bounding box center [701, 188] width 171 height 15
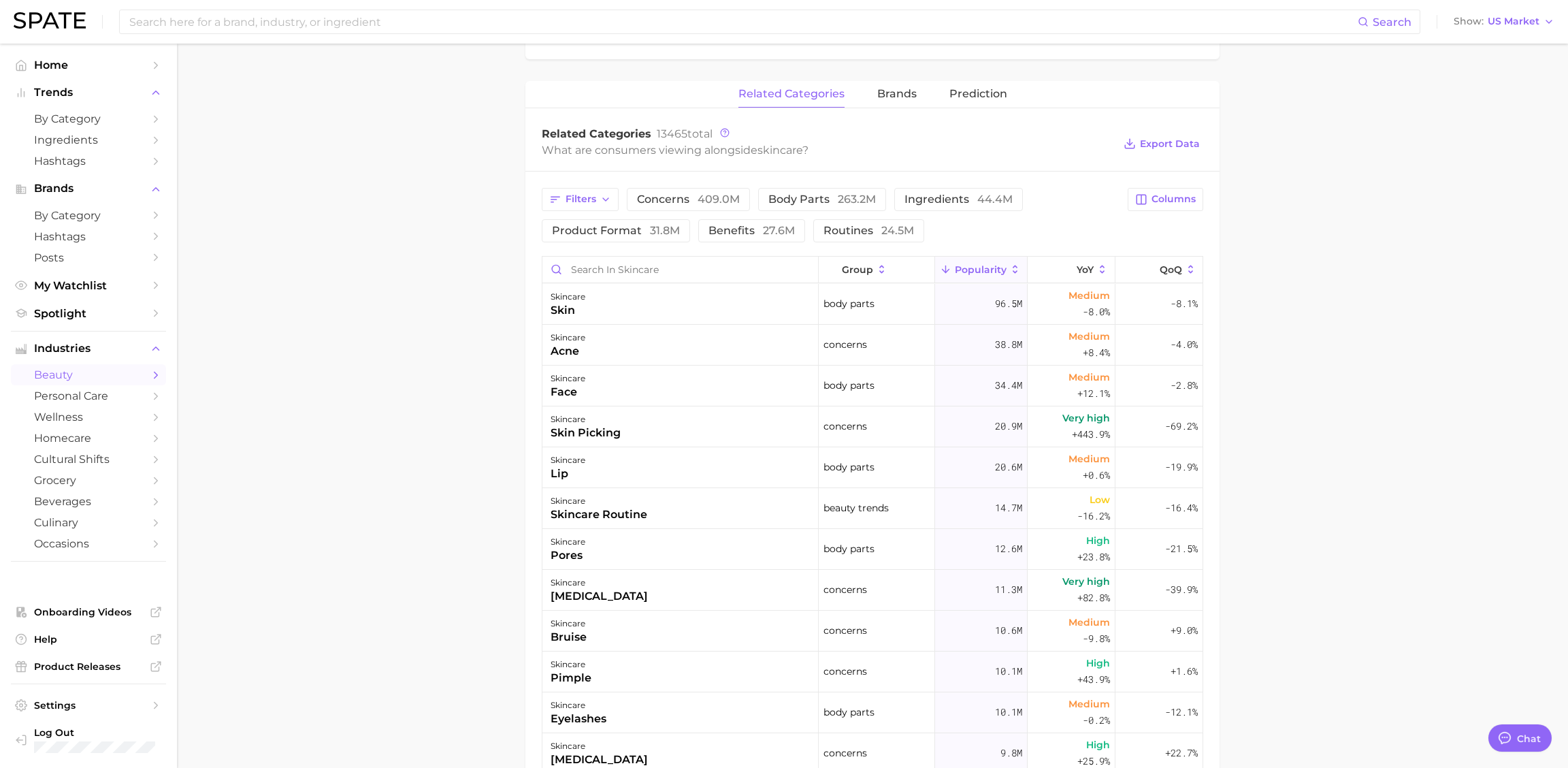
scroll to position [436, 0]
click at [960, 215] on div "Filters concerns 409.0m body parts 263.2m ingredients 44.4m product format 31.8…" at bounding box center [831, 221] width 578 height 54
click at [955, 208] on span "ingredients 44.4m" at bounding box center [959, 205] width 109 height 11
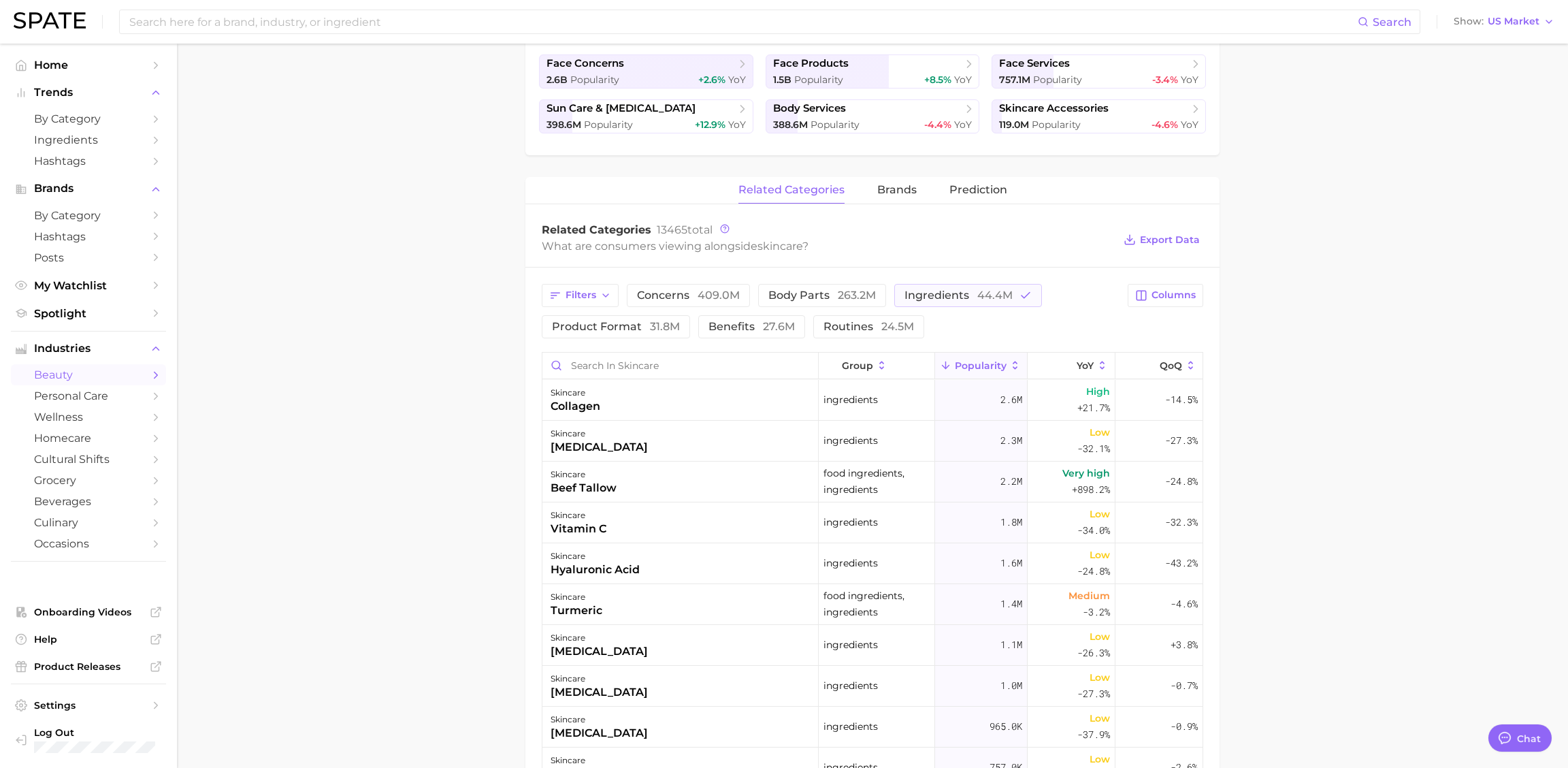
scroll to position [0, 0]
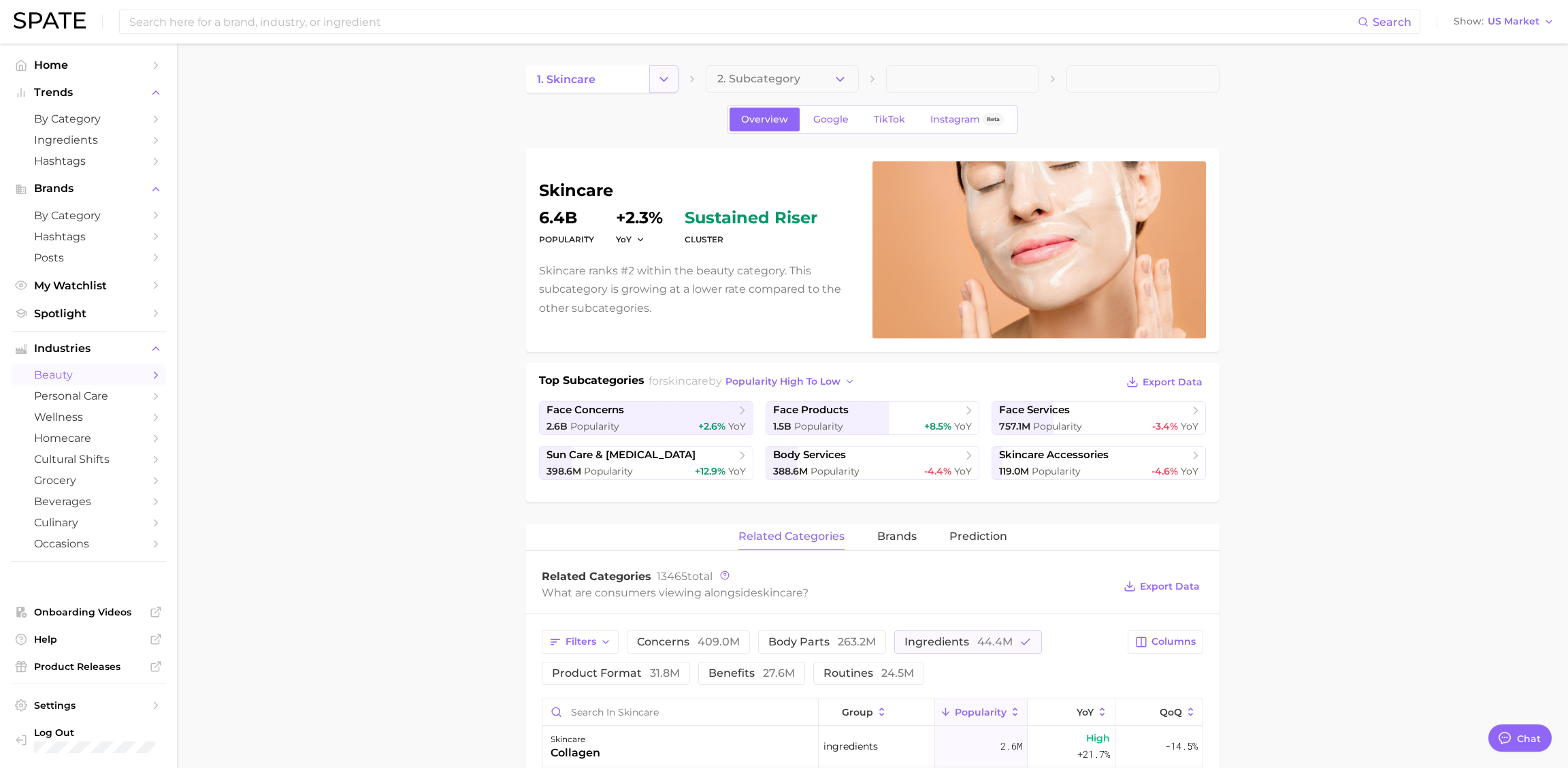
click at [663, 81] on icon "Change Category" at bounding box center [663, 79] width 14 height 14
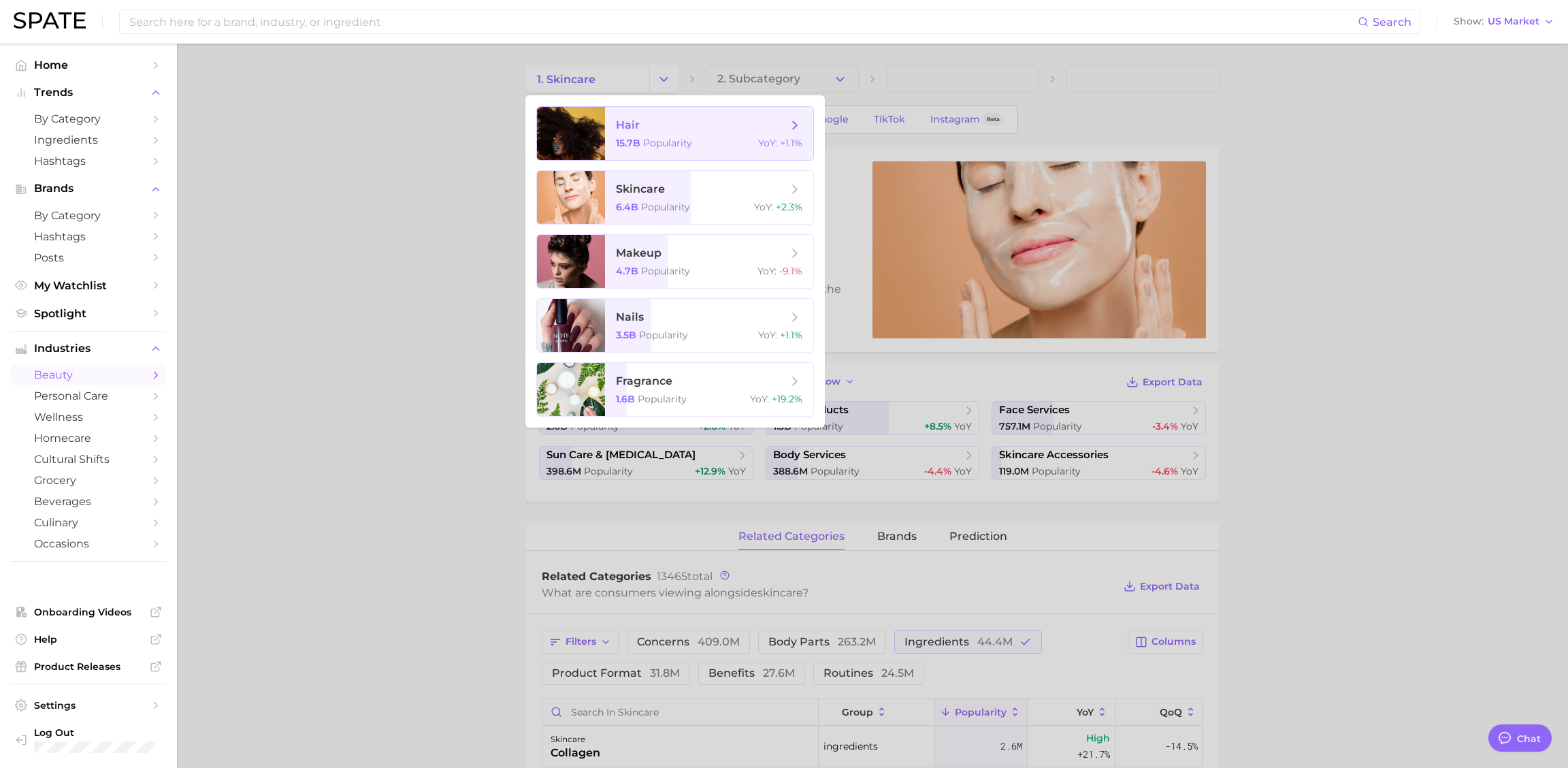
click at [667, 129] on span "hair" at bounding box center [701, 125] width 171 height 15
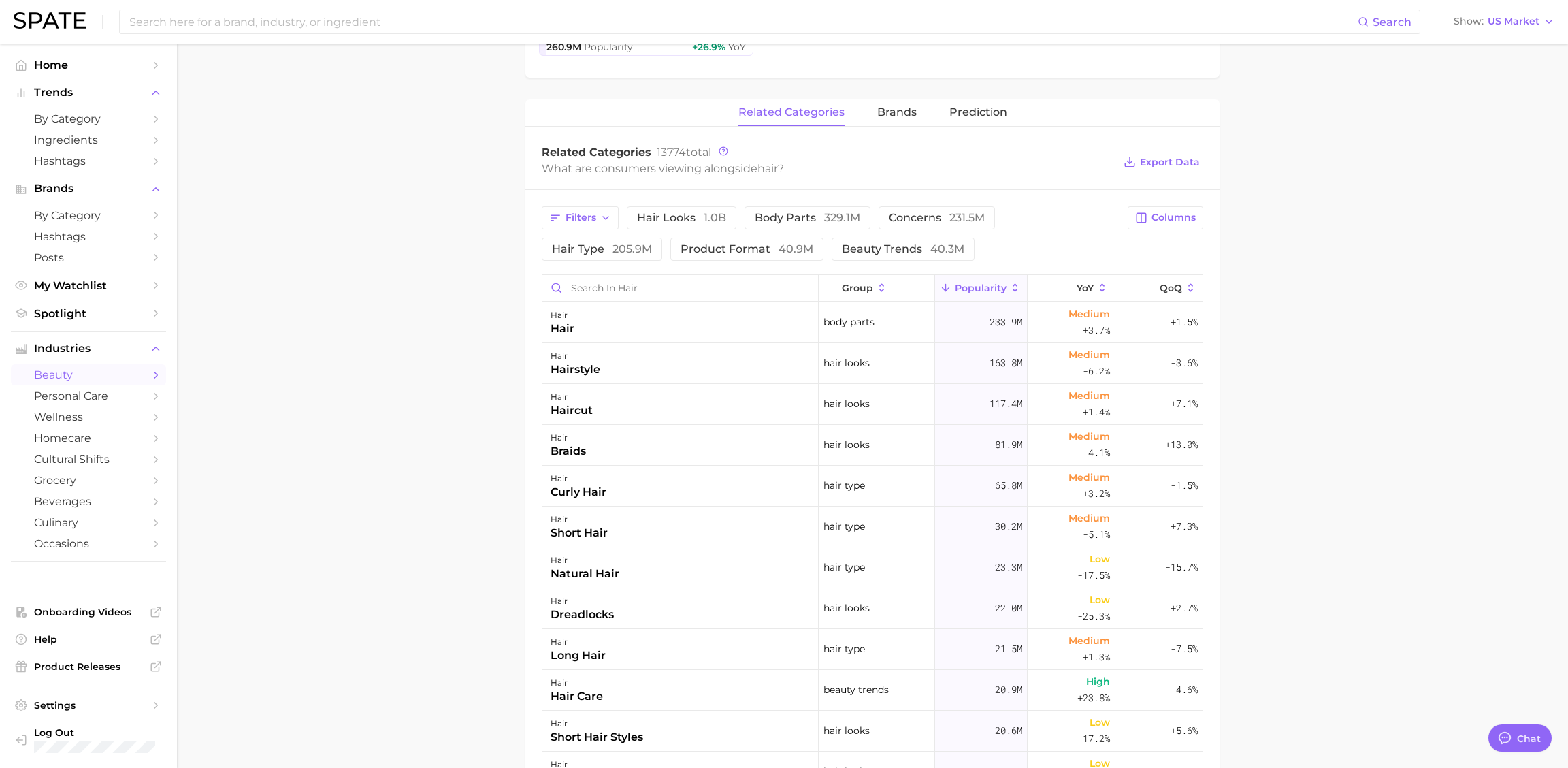
scroll to position [470, 0]
click at [584, 216] on span "Filters" at bounding box center [581, 216] width 31 height 12
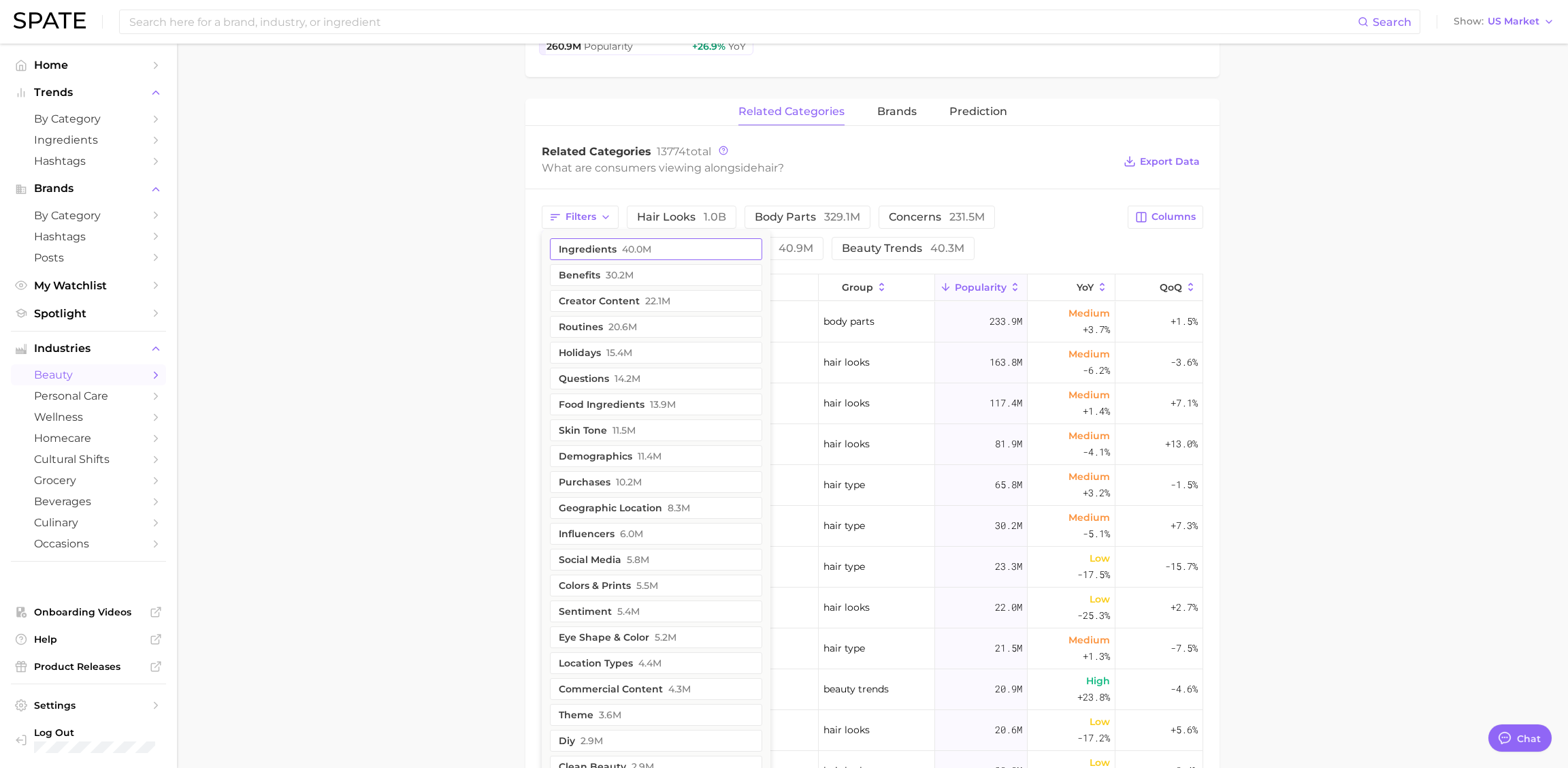
click at [639, 247] on span "40.0m" at bounding box center [637, 249] width 29 height 11
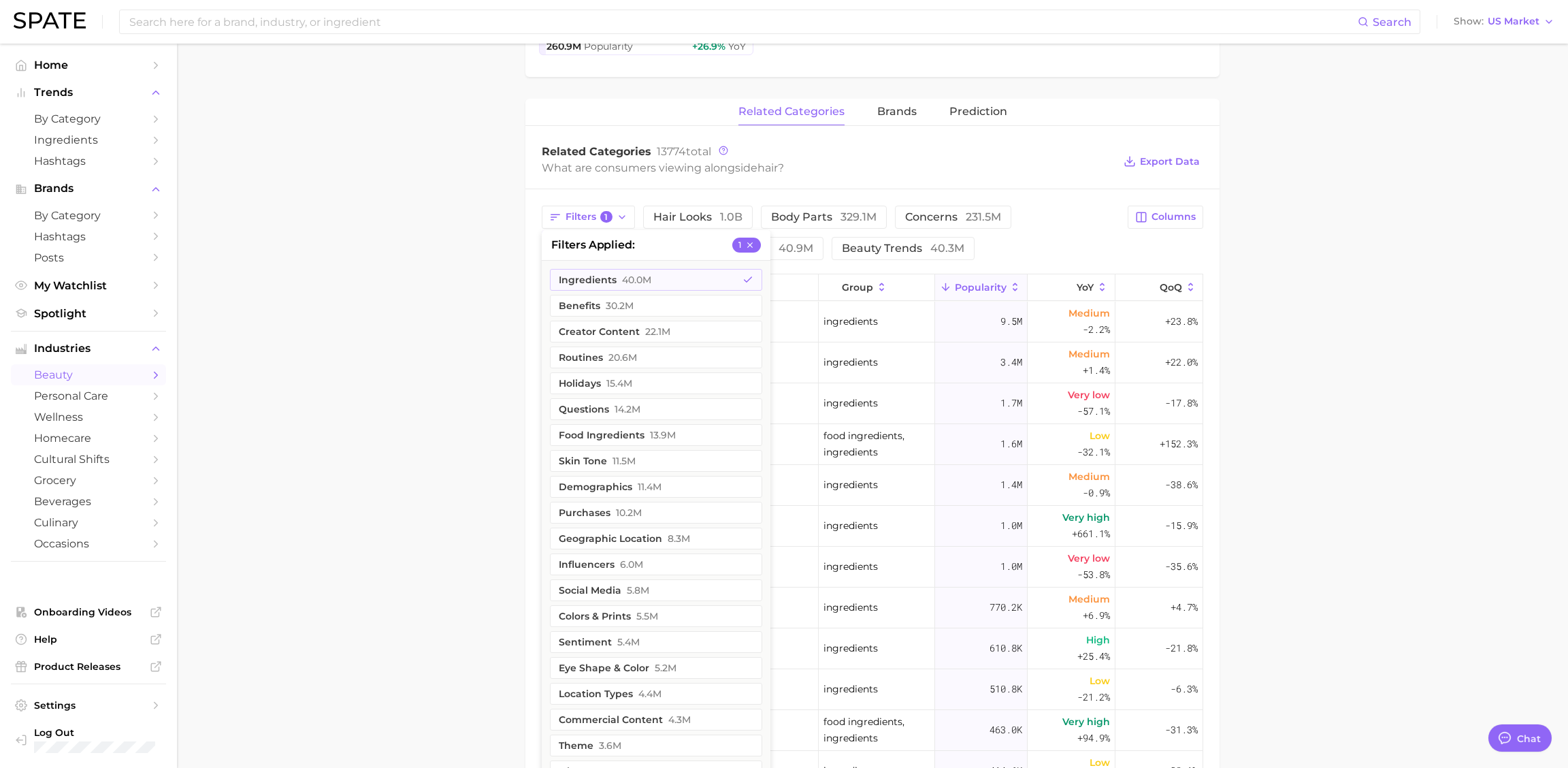
click at [387, 299] on main "1. hair 2. Subcategory Overview Google TikTok Instagram Beta hair Popularity 15…" at bounding box center [872, 350] width 1391 height 1551
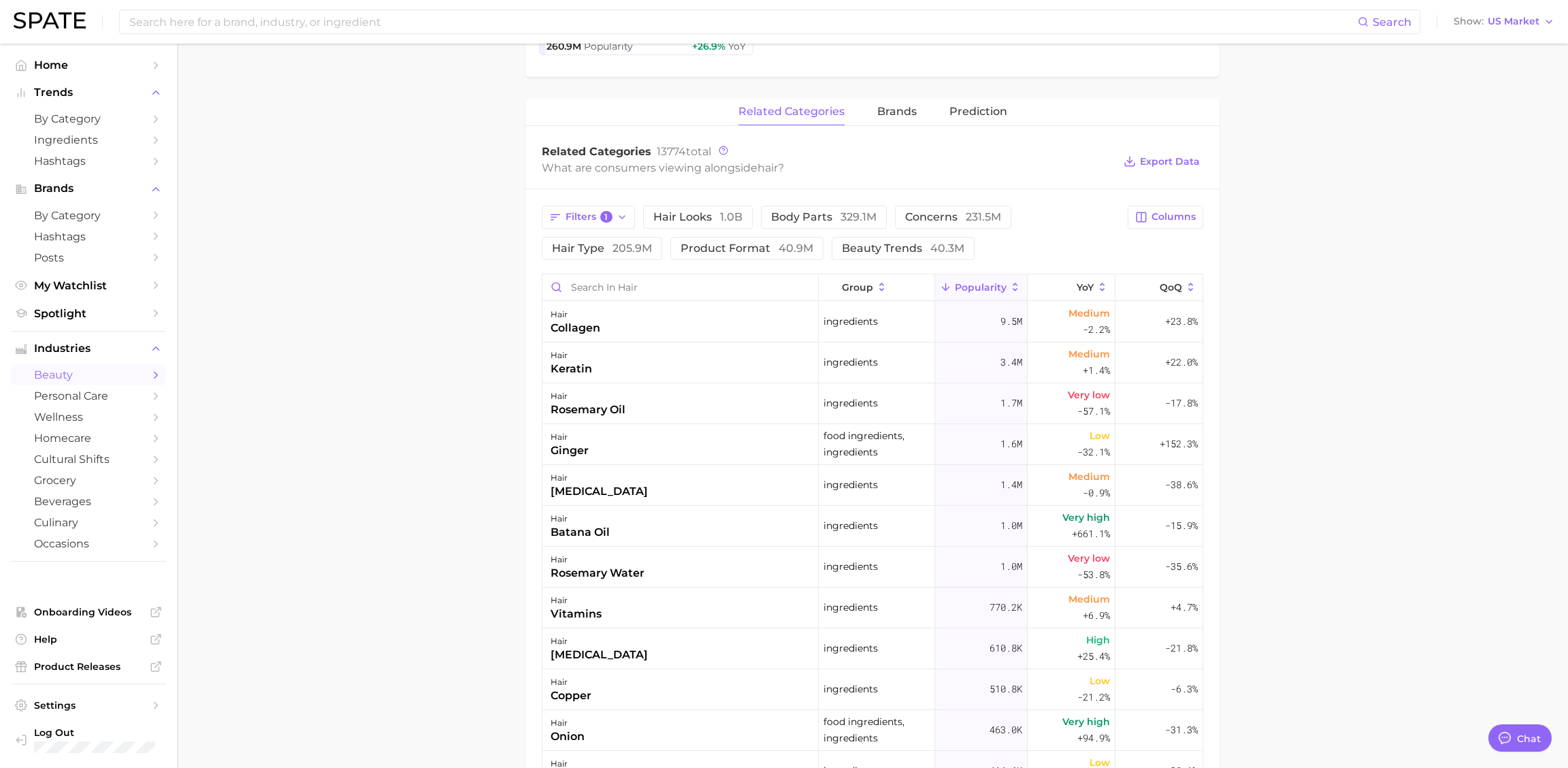
scroll to position [0, 0]
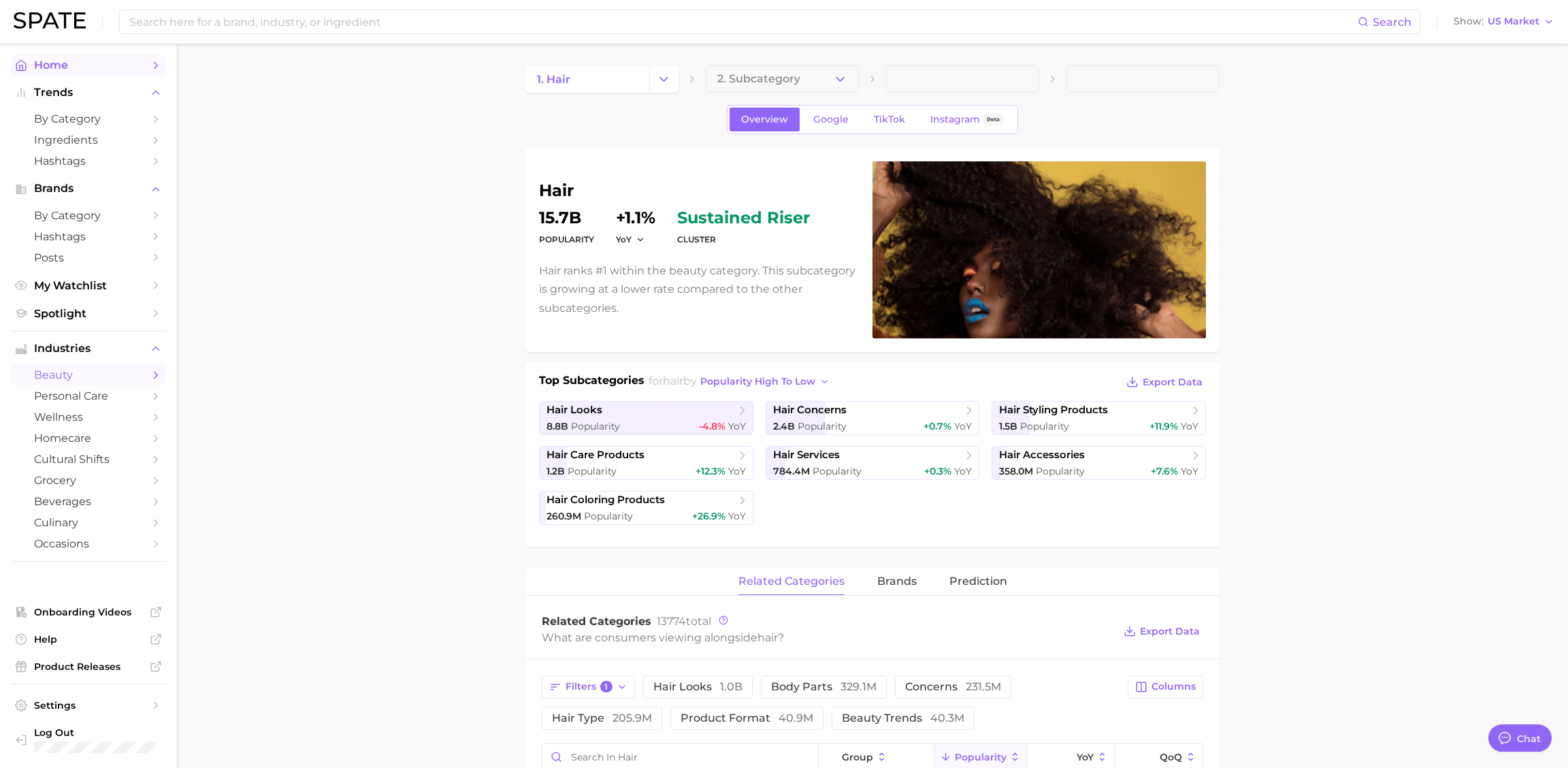
click at [57, 56] on link "Home" at bounding box center [88, 64] width 155 height 21
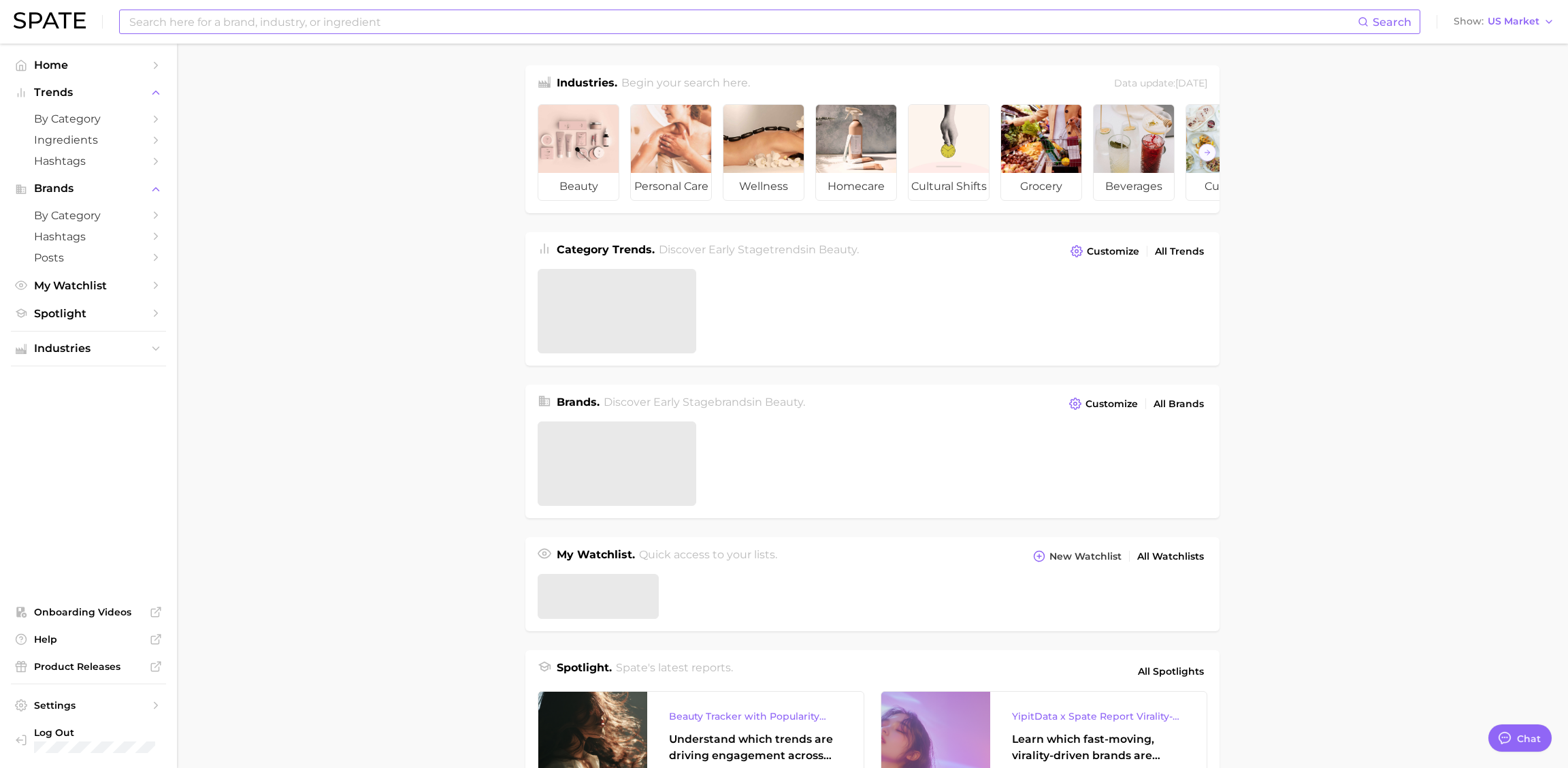
click at [299, 19] on input at bounding box center [743, 22] width 1230 height 23
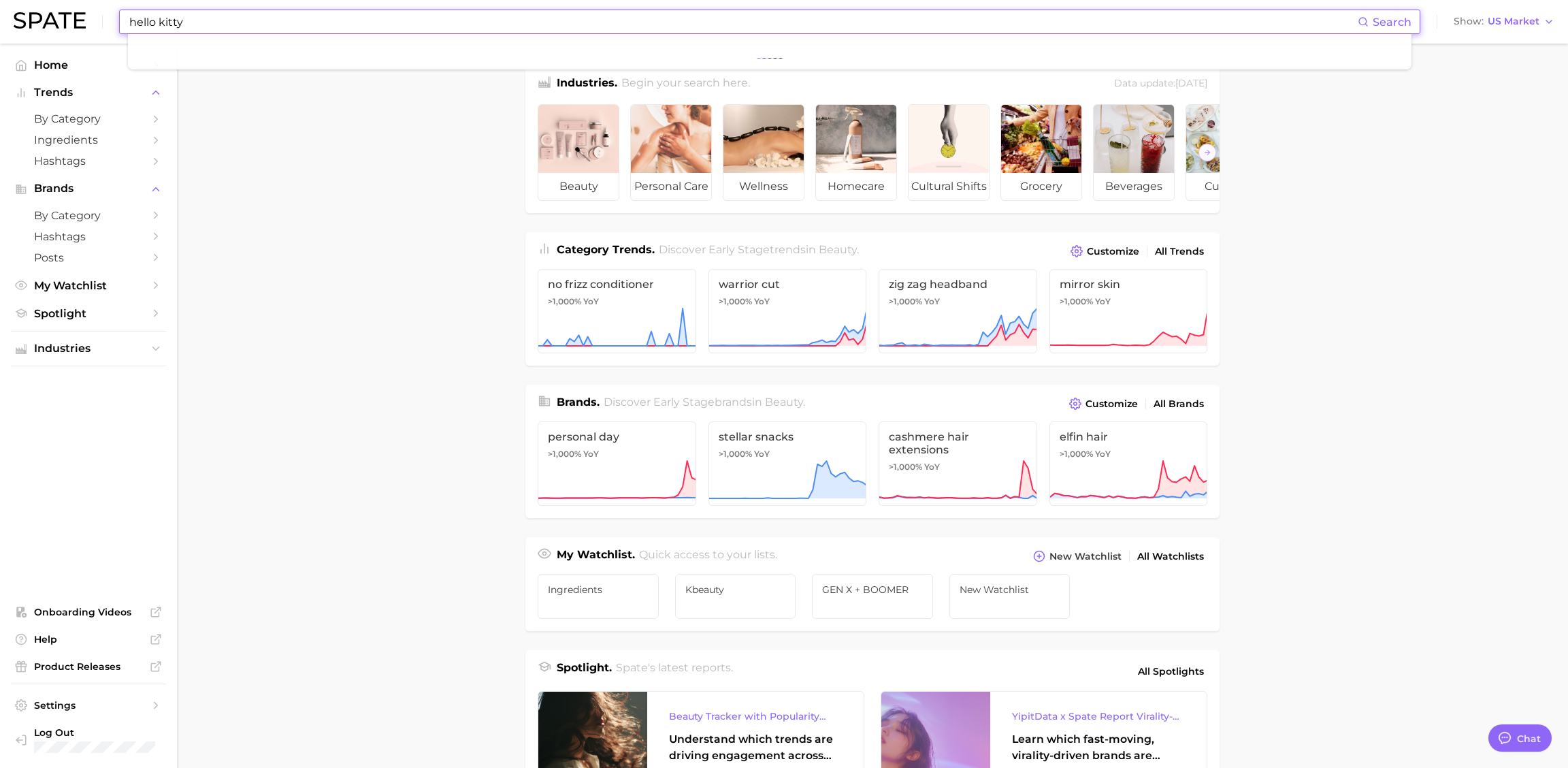
type input "hello kitty"
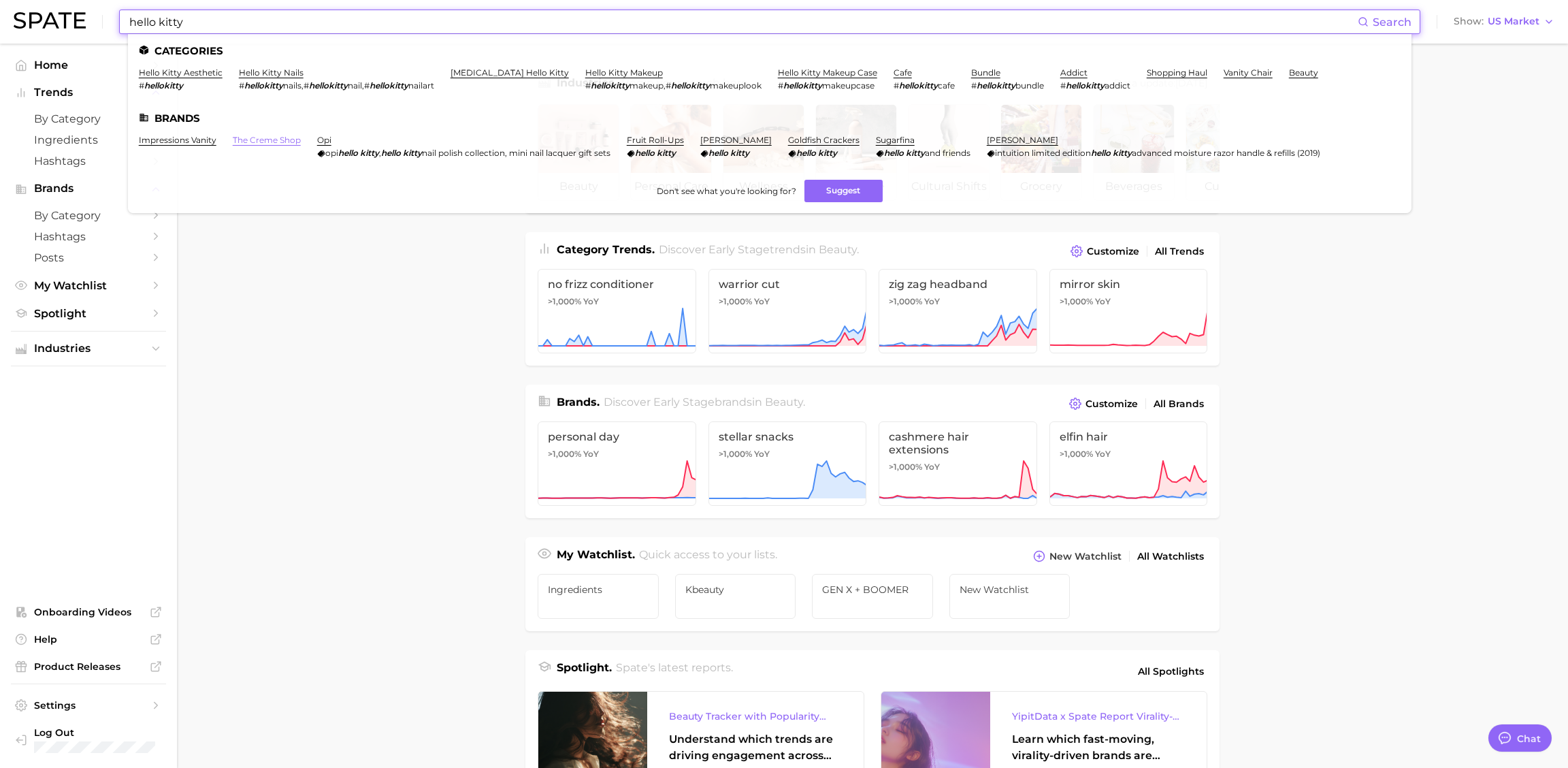
scroll to position [1, 0]
click at [591, 81] on em "hellokitty" at bounding box center [610, 85] width 39 height 10
click at [587, 75] on link "hello kitty makeup" at bounding box center [624, 72] width 78 height 10
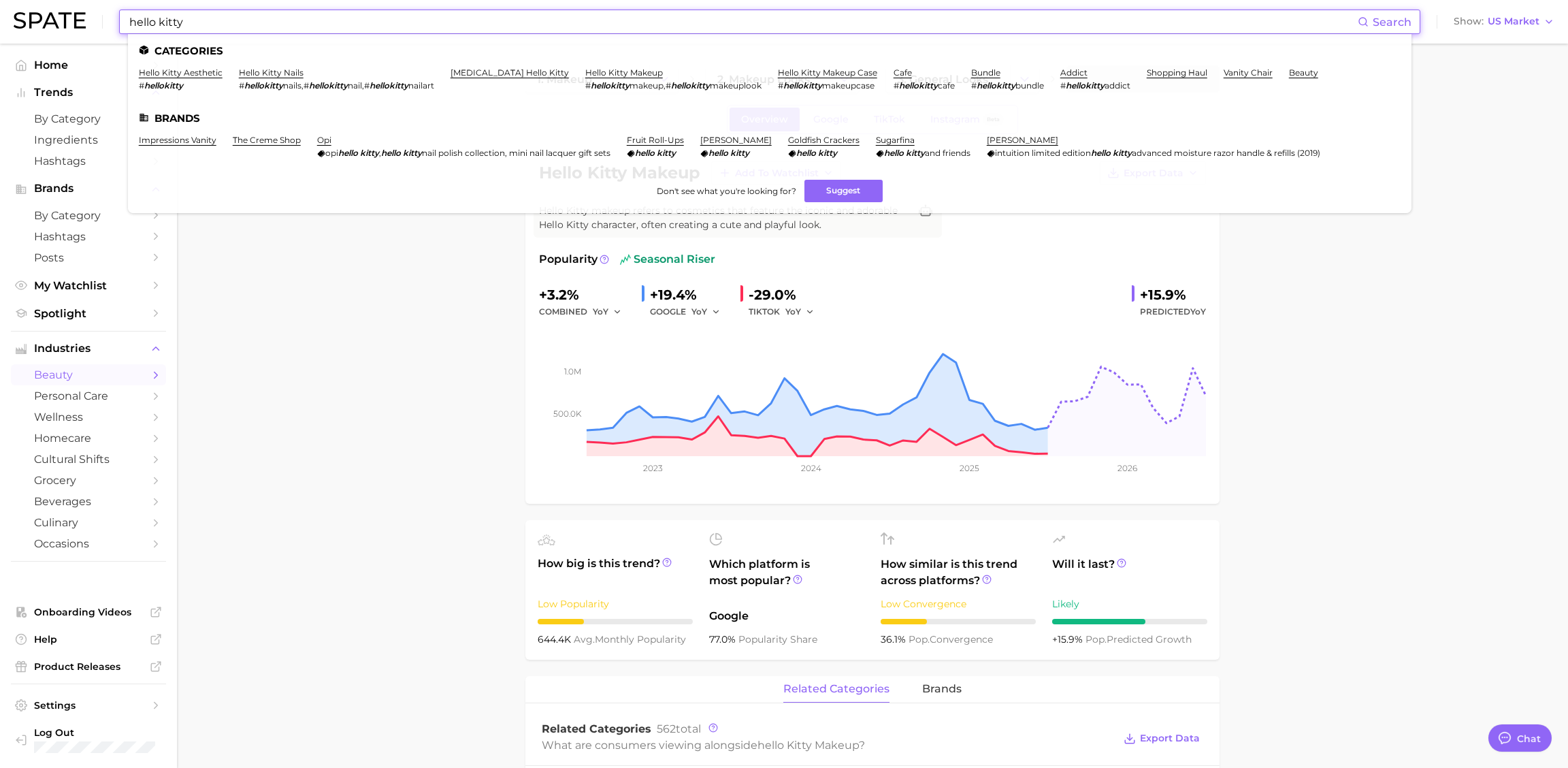
click at [205, 32] on input "hello kitty" at bounding box center [743, 22] width 1230 height 23
click at [161, 22] on input "hello kitty" at bounding box center [743, 22] width 1230 height 23
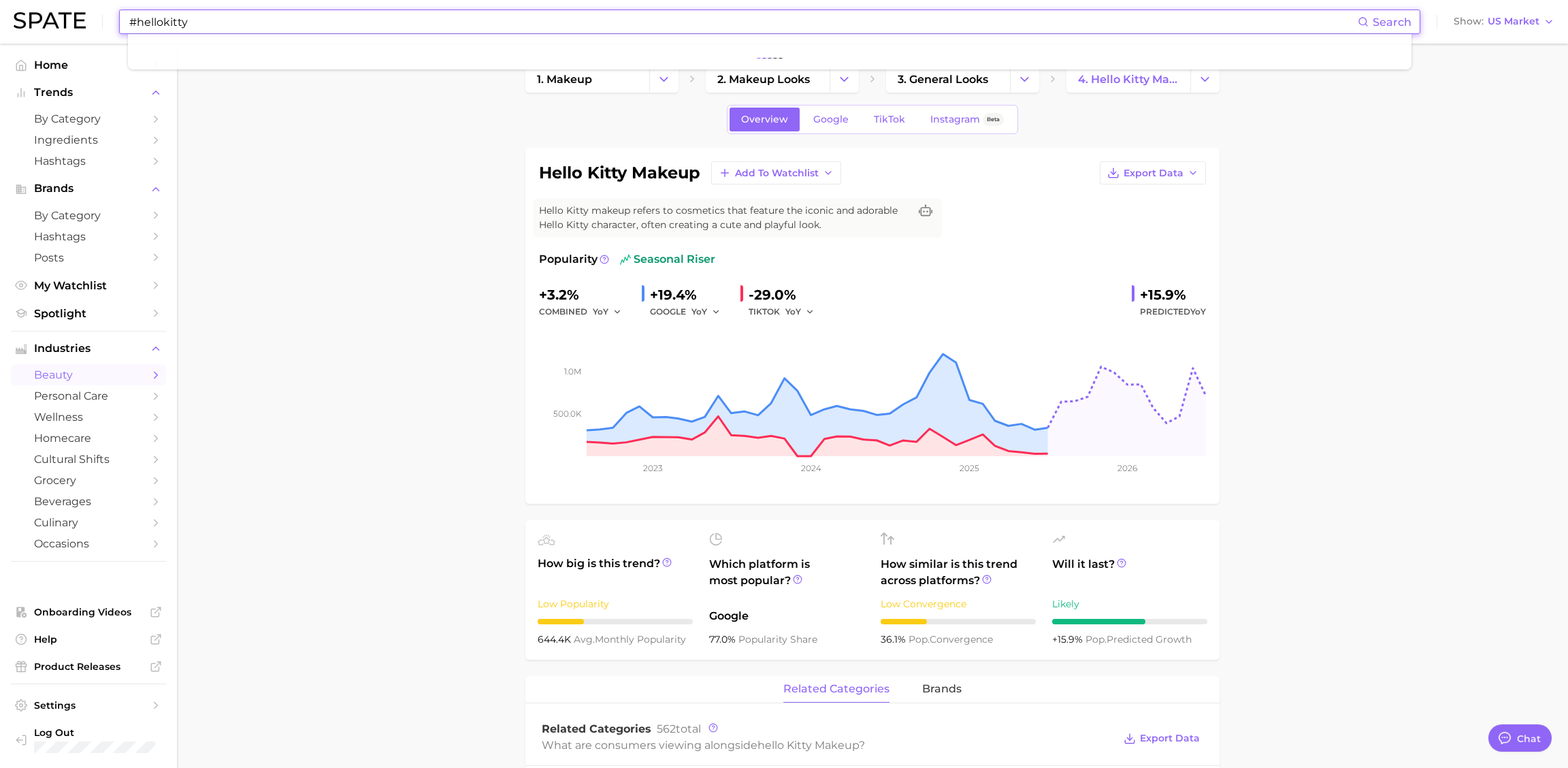
type input "#hellokitty"
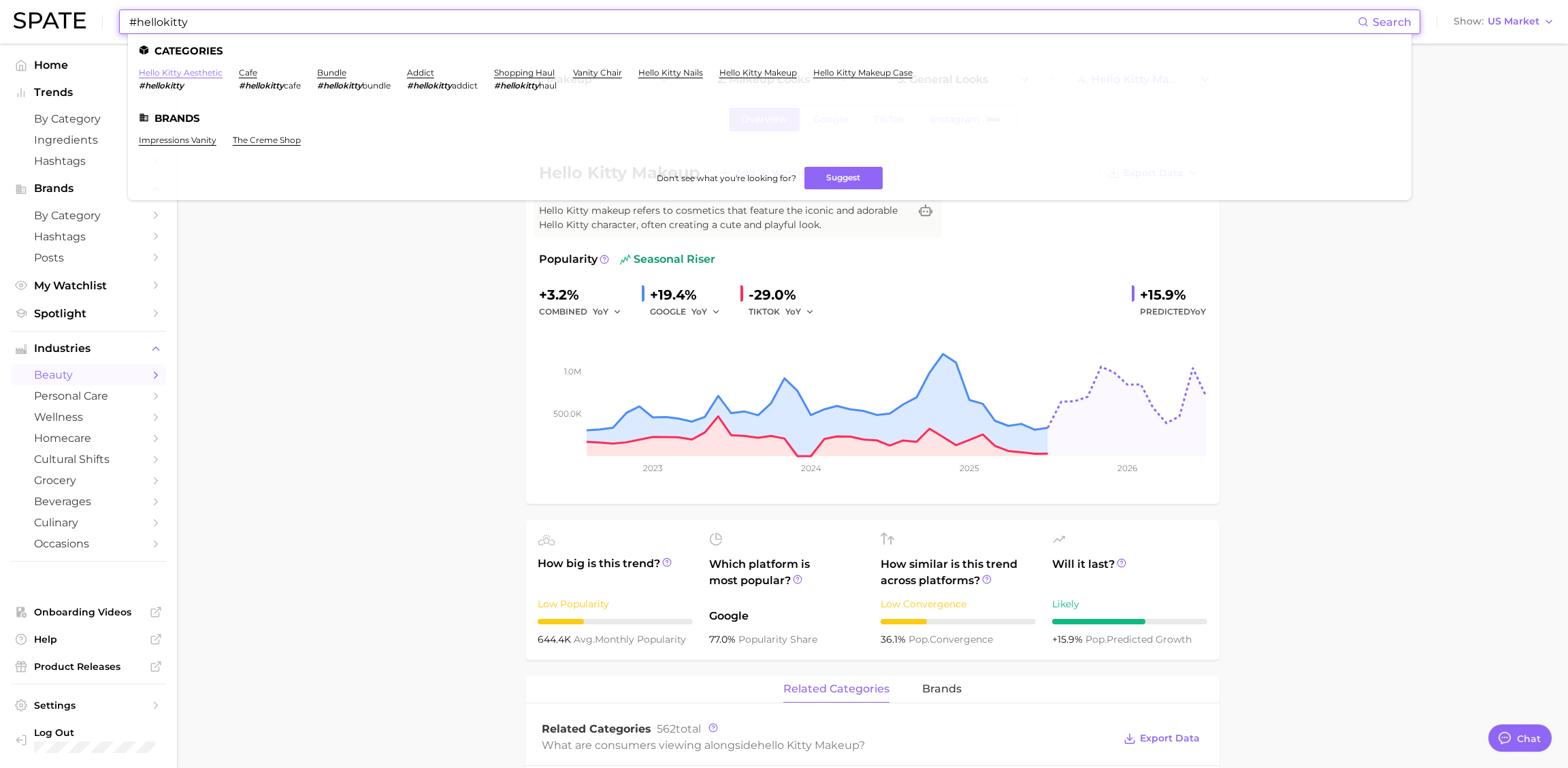
click at [187, 72] on link "hello kitty aesthetic" at bounding box center [181, 72] width 84 height 10
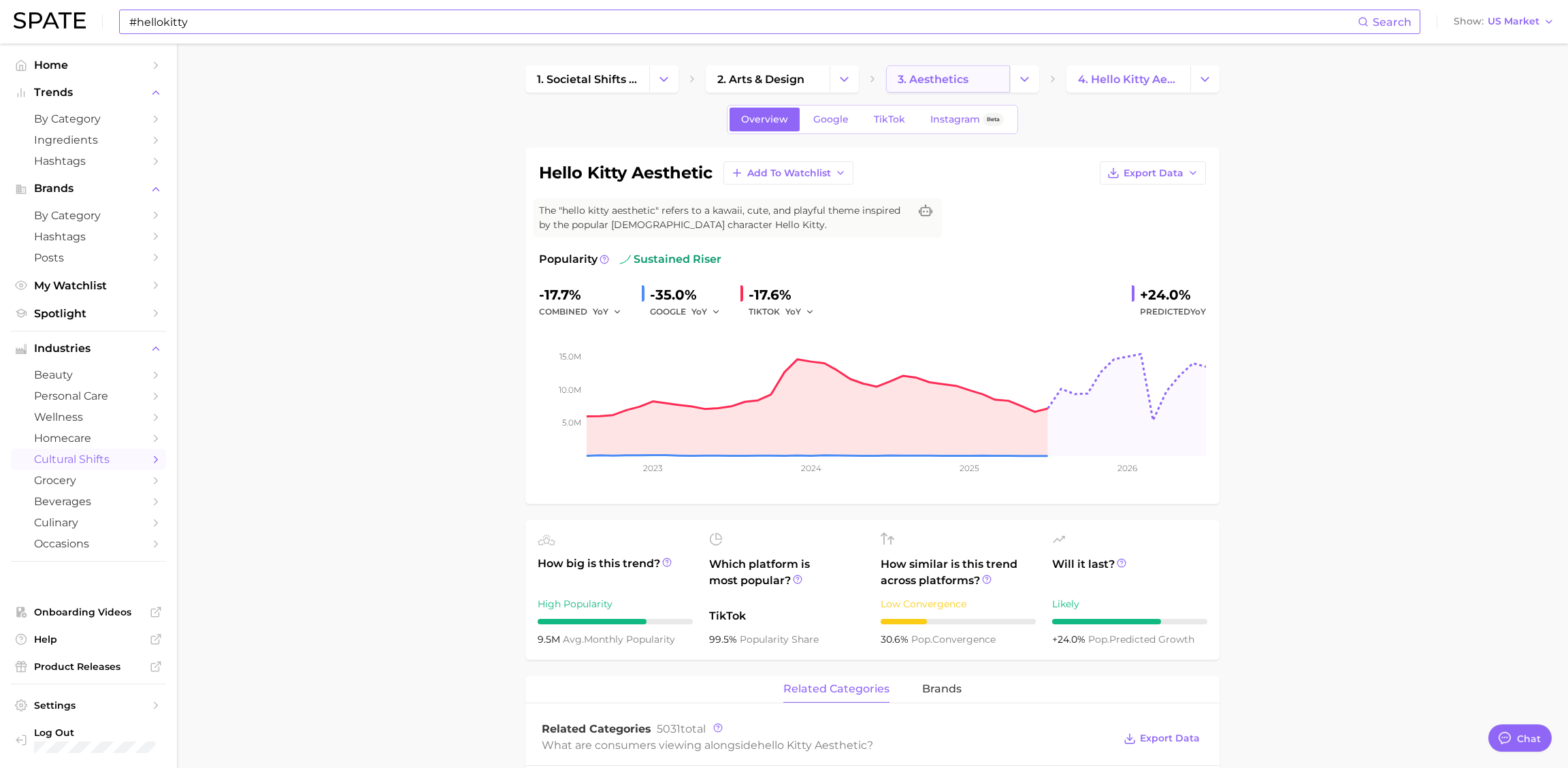
click at [945, 83] on span "3. aesthetics" at bounding box center [932, 79] width 71 height 13
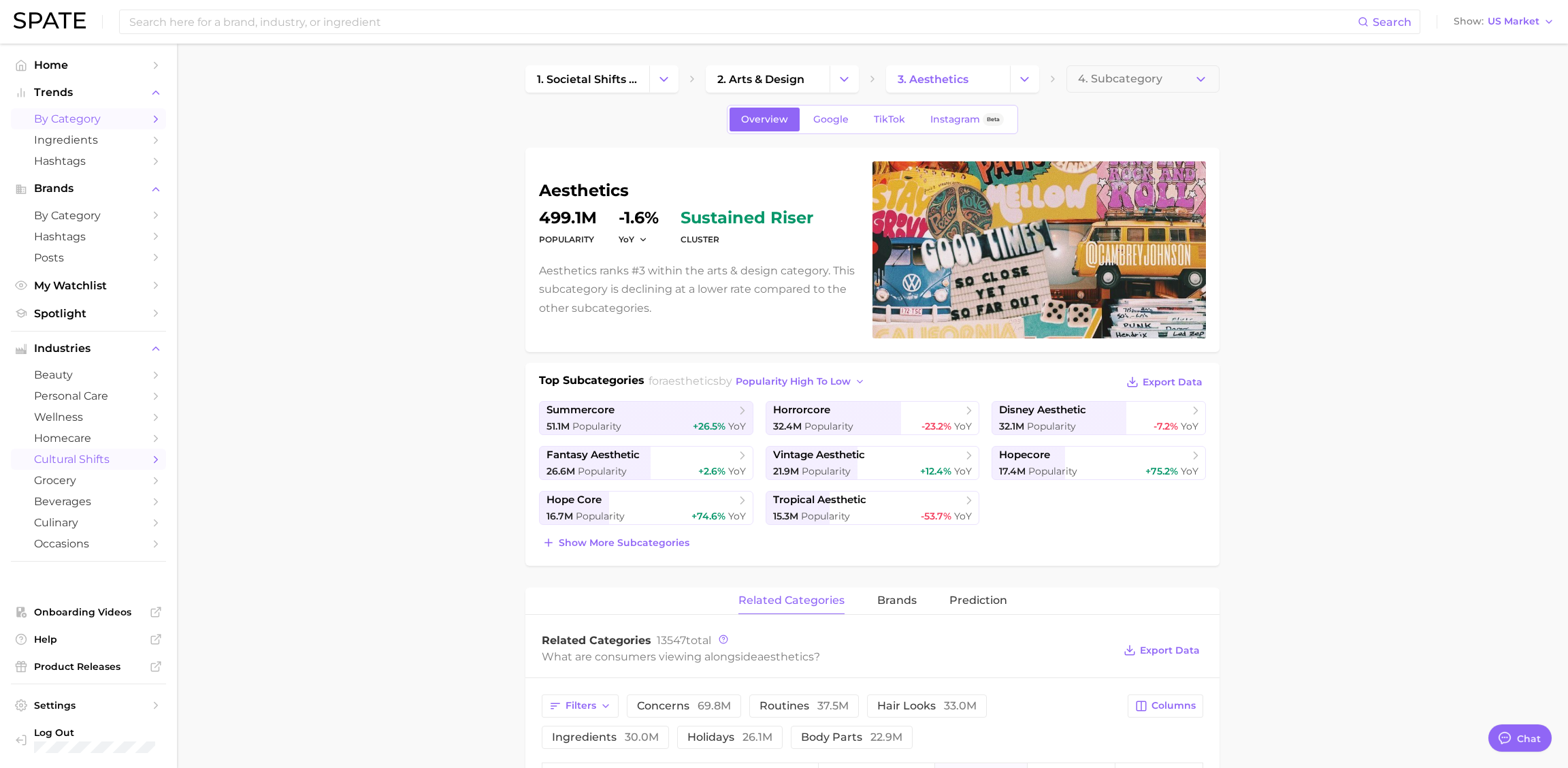
click at [79, 114] on span "by Category" at bounding box center [88, 119] width 109 height 13
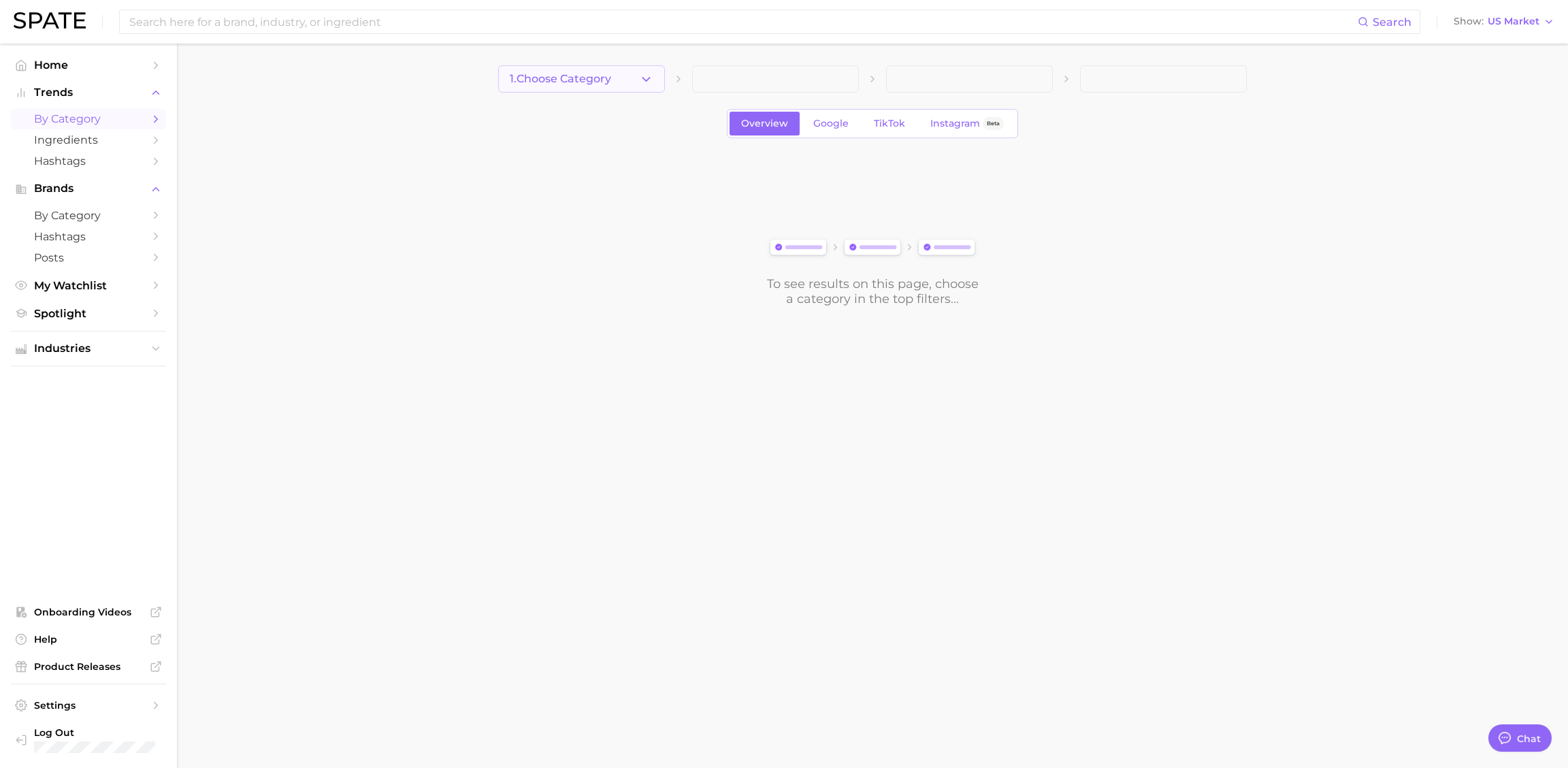
click at [604, 86] on button "1. Choose Category" at bounding box center [581, 78] width 167 height 27
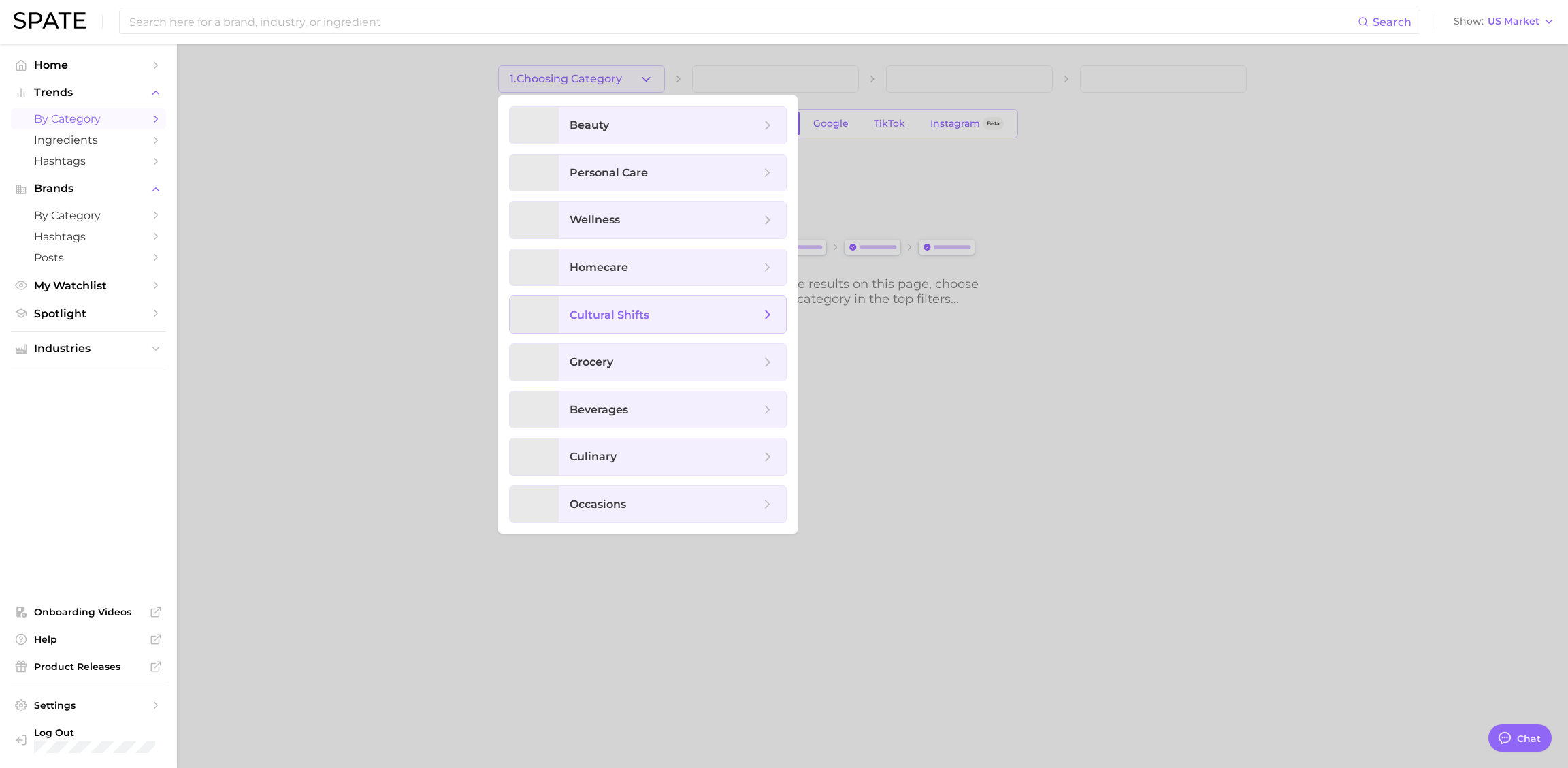
click at [629, 315] on span "cultural shifts" at bounding box center [609, 315] width 80 height 13
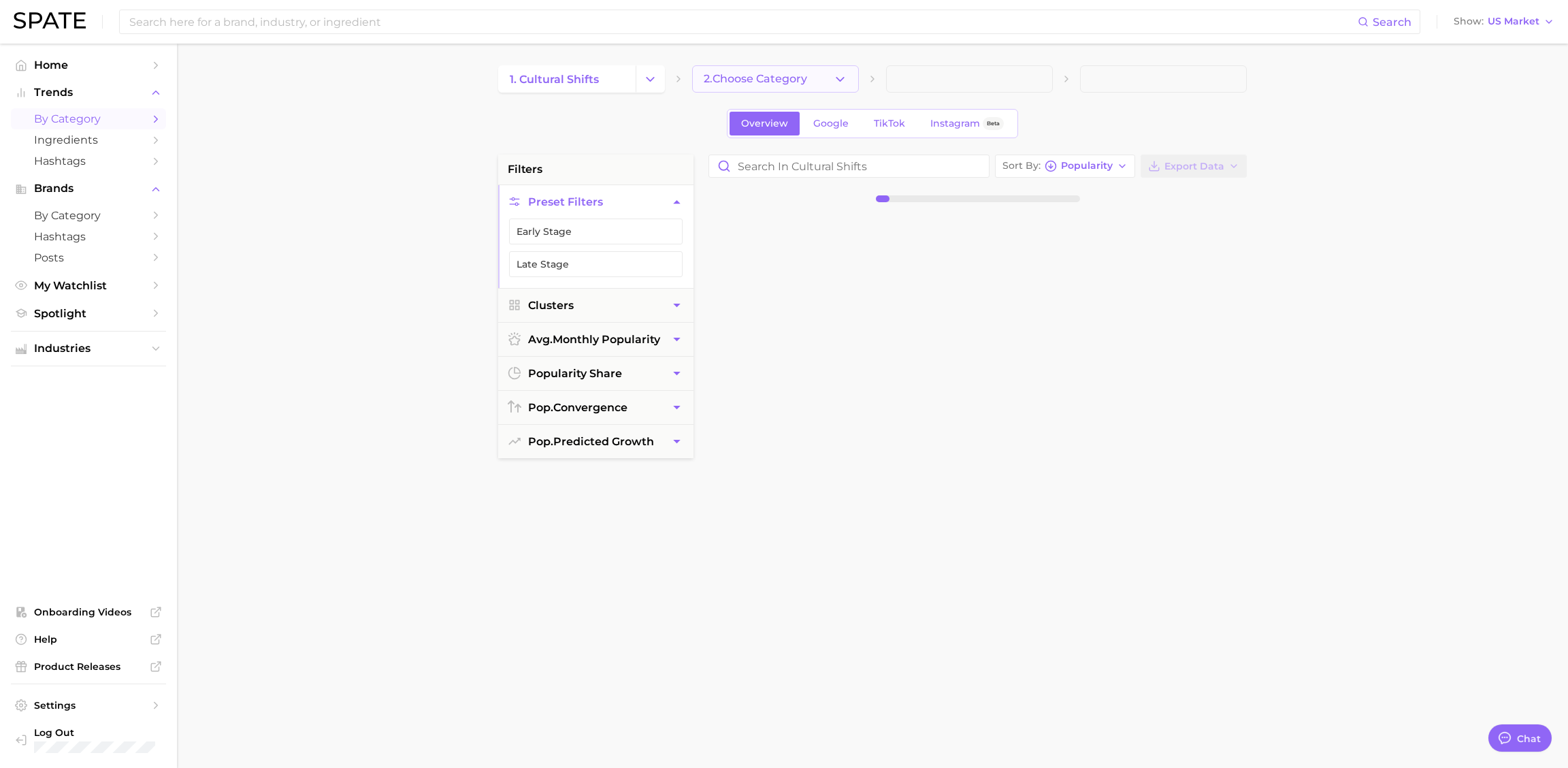
click at [769, 79] on span "2. Choose Category" at bounding box center [755, 79] width 103 height 12
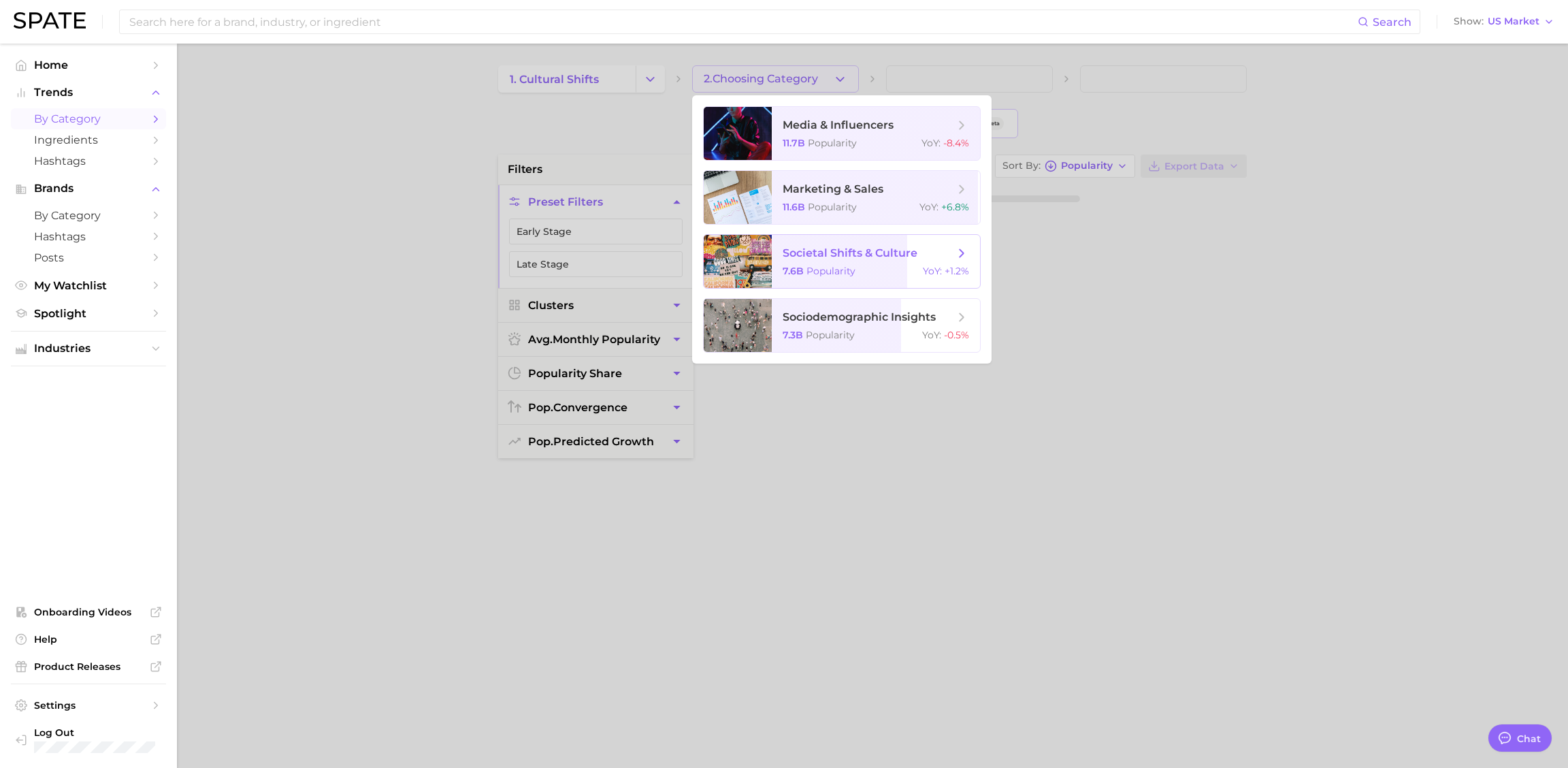
click at [802, 269] on span "7.6b Popularity" at bounding box center [819, 271] width 73 height 12
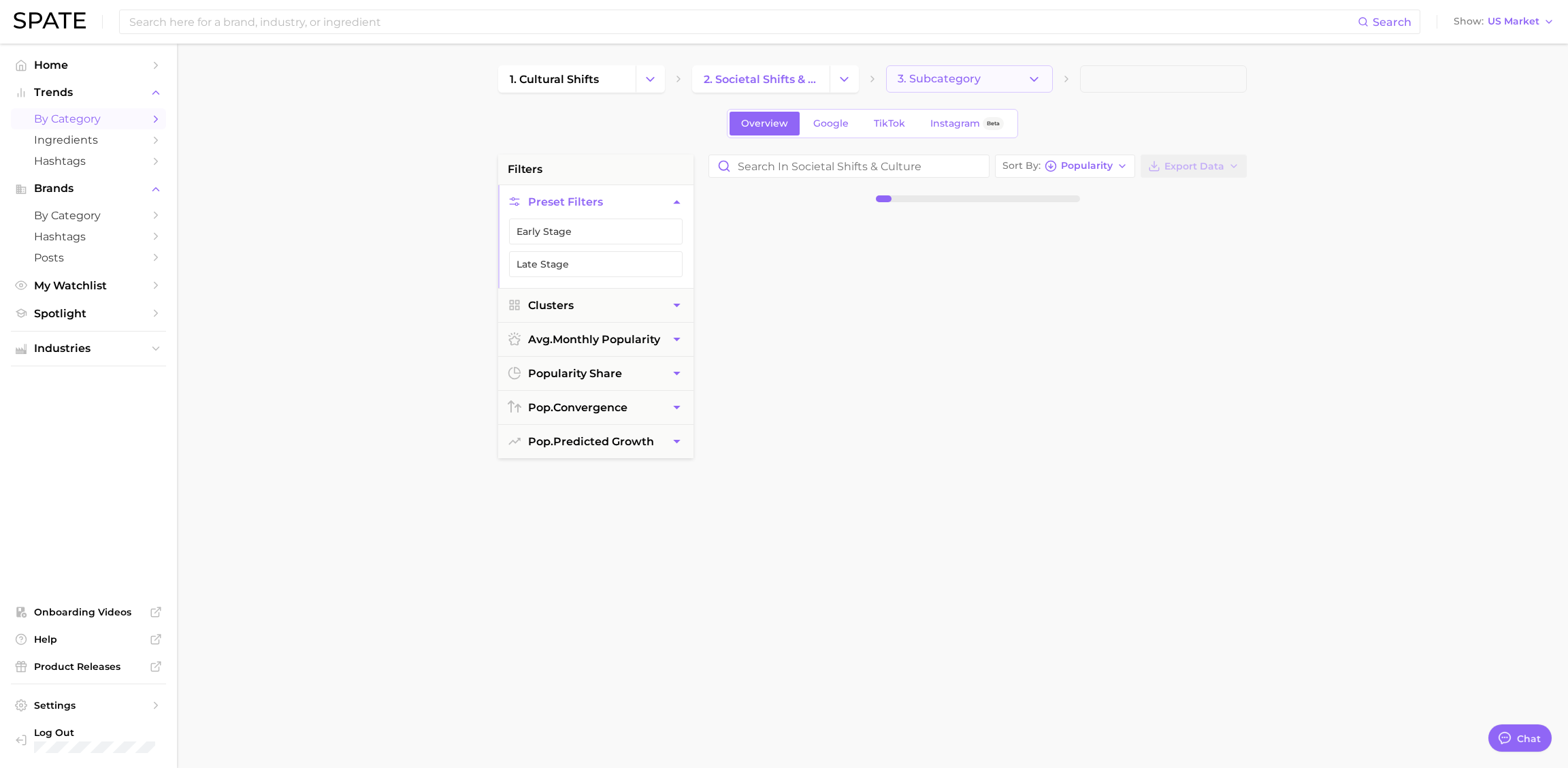
click at [1005, 74] on button "3. Subcategory" at bounding box center [969, 78] width 167 height 27
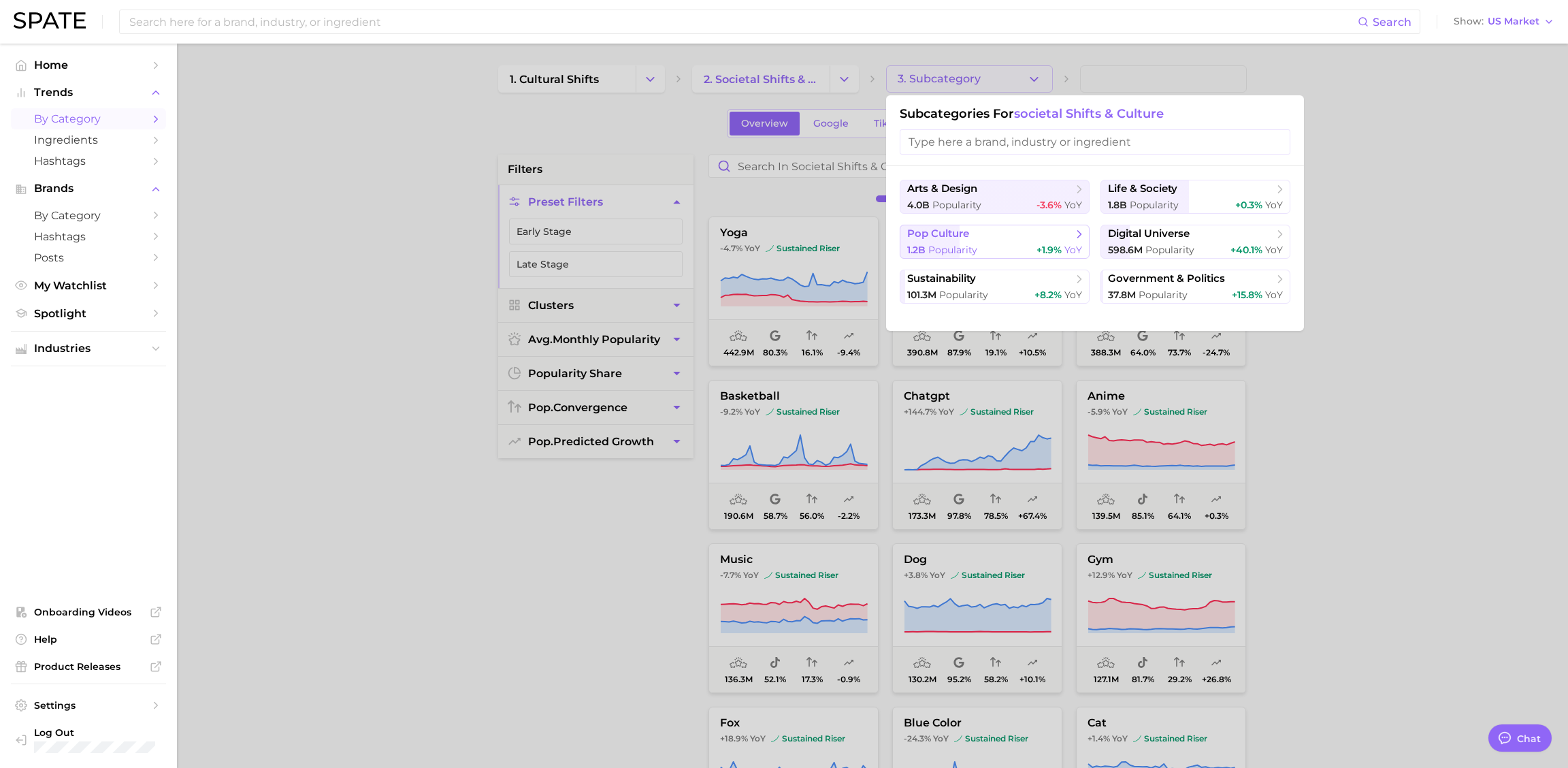
click at [947, 245] on span "Popularity" at bounding box center [953, 250] width 49 height 12
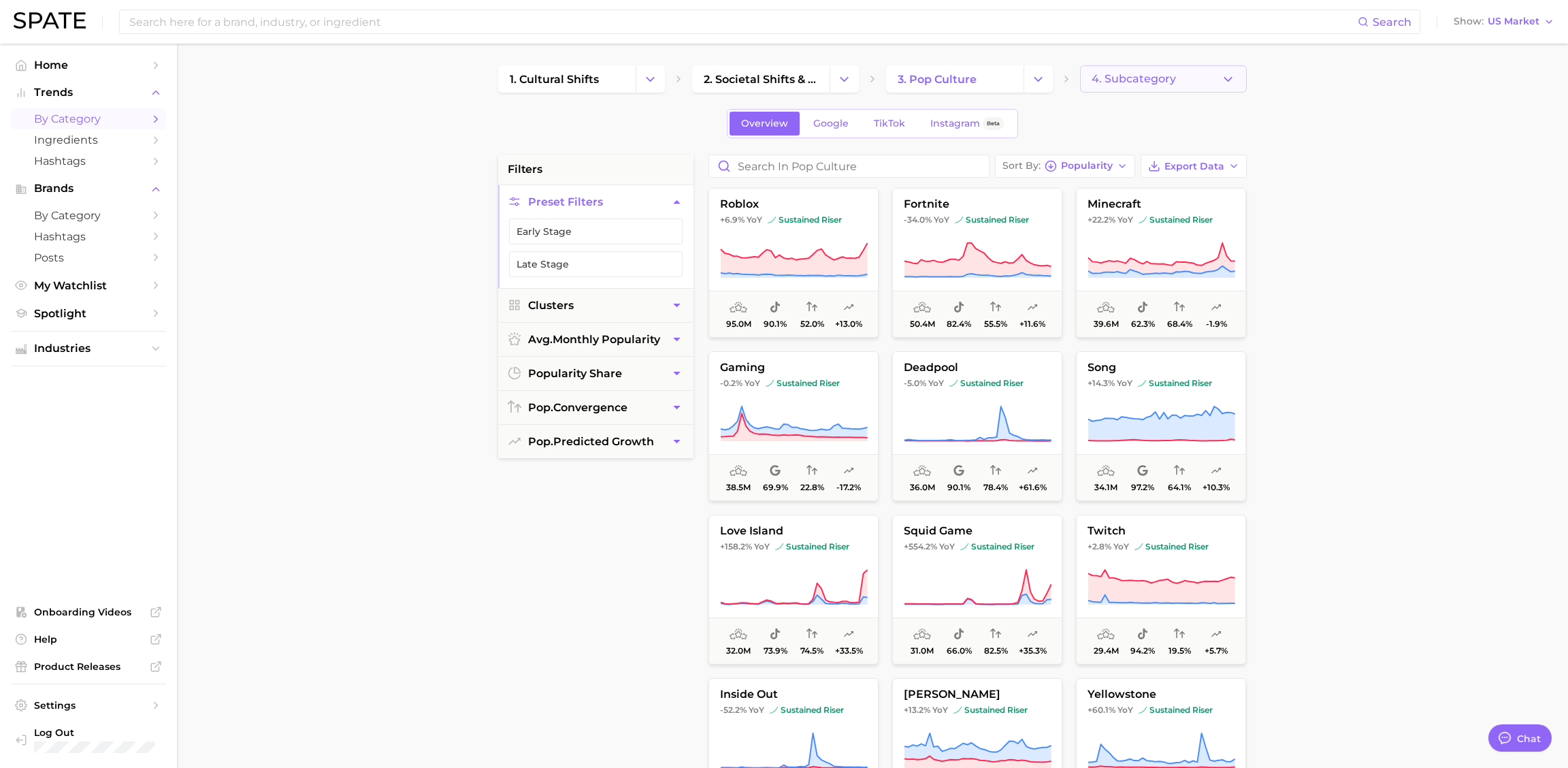
click at [1122, 91] on button "4. Subcategory" at bounding box center [1163, 78] width 167 height 27
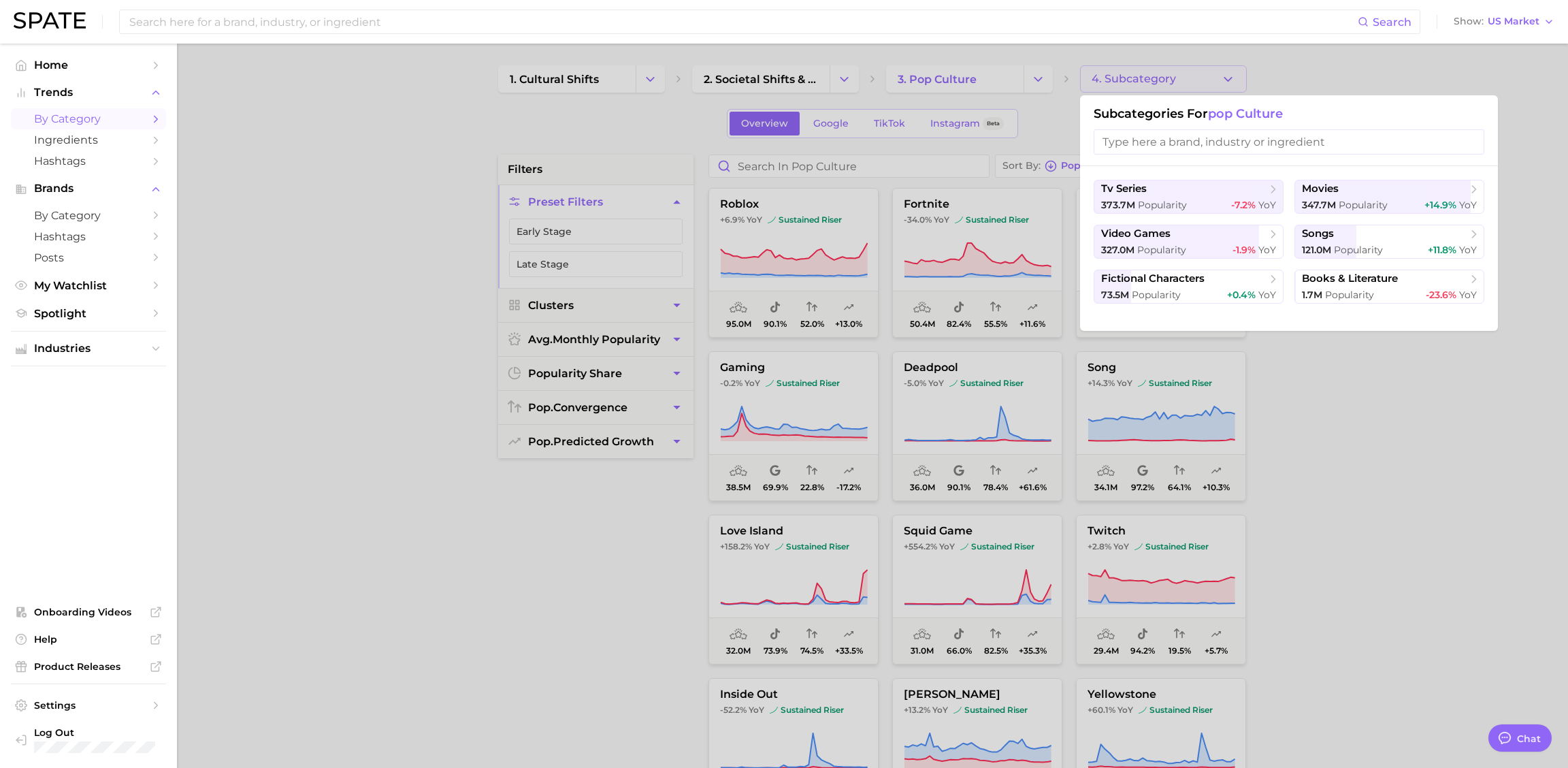
click at [1111, 84] on div at bounding box center [784, 384] width 1568 height 768
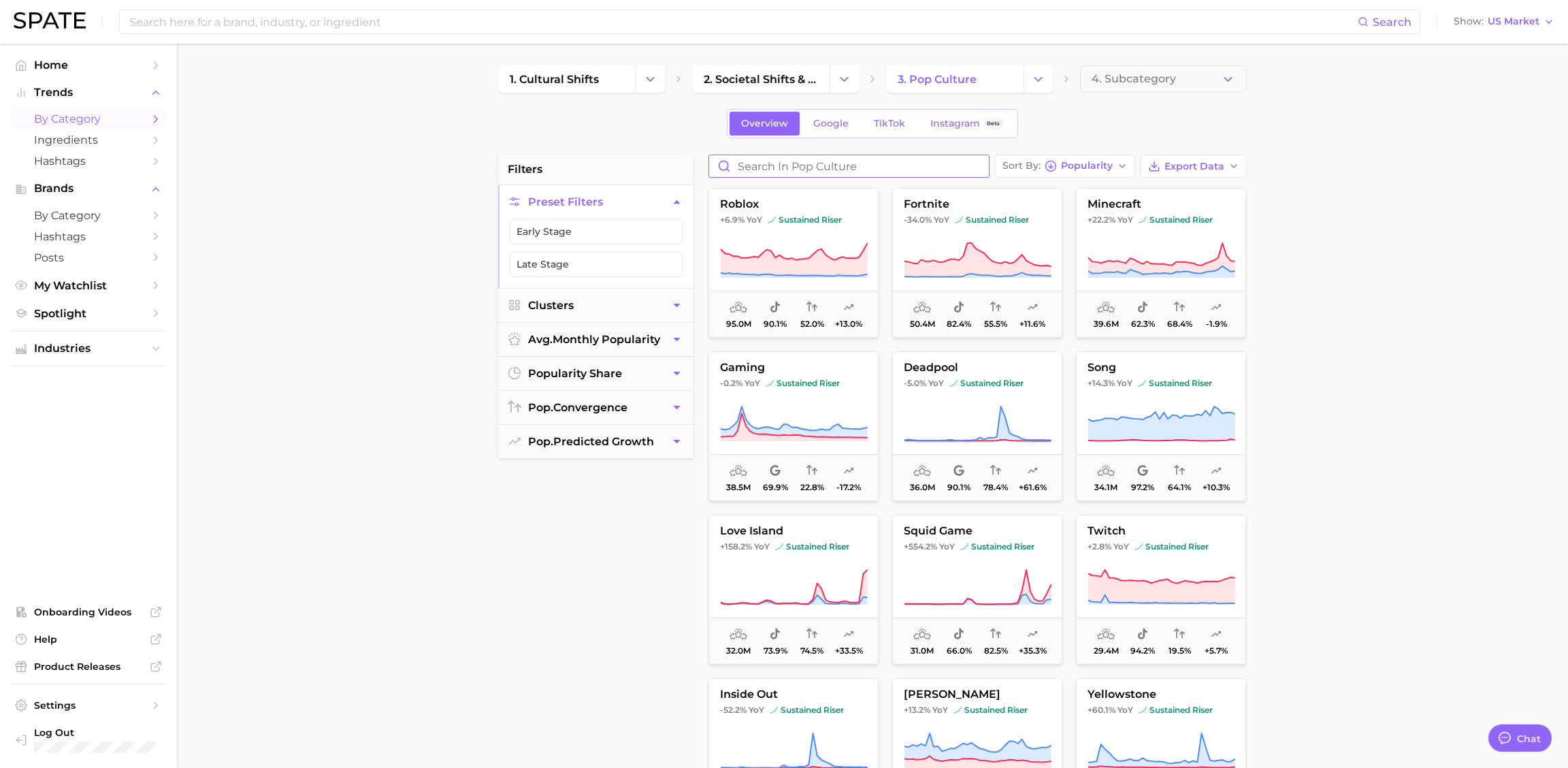
click at [856, 160] on input "Search in pop culture" at bounding box center [849, 166] width 280 height 22
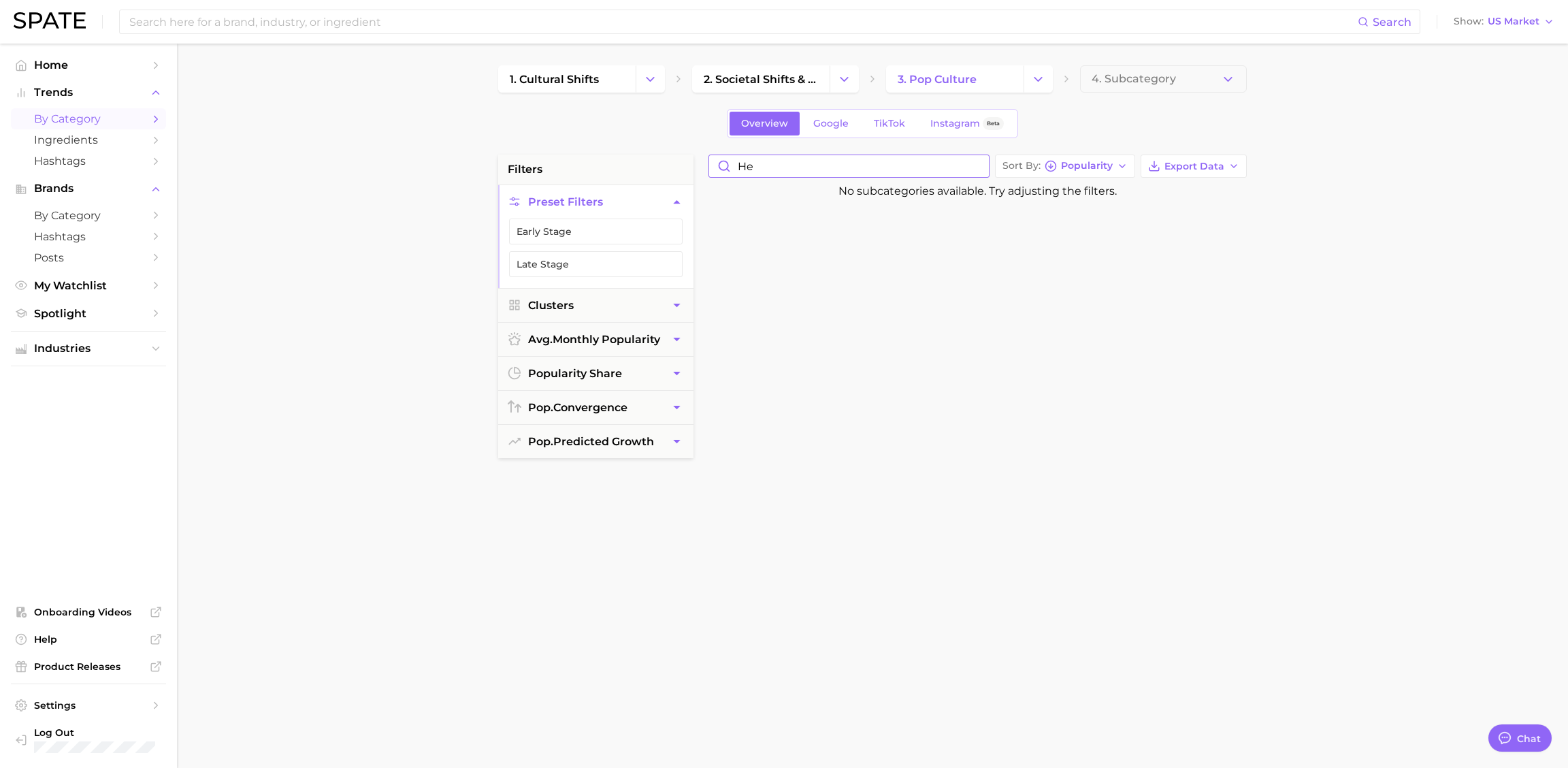
type input "h"
type input "b"
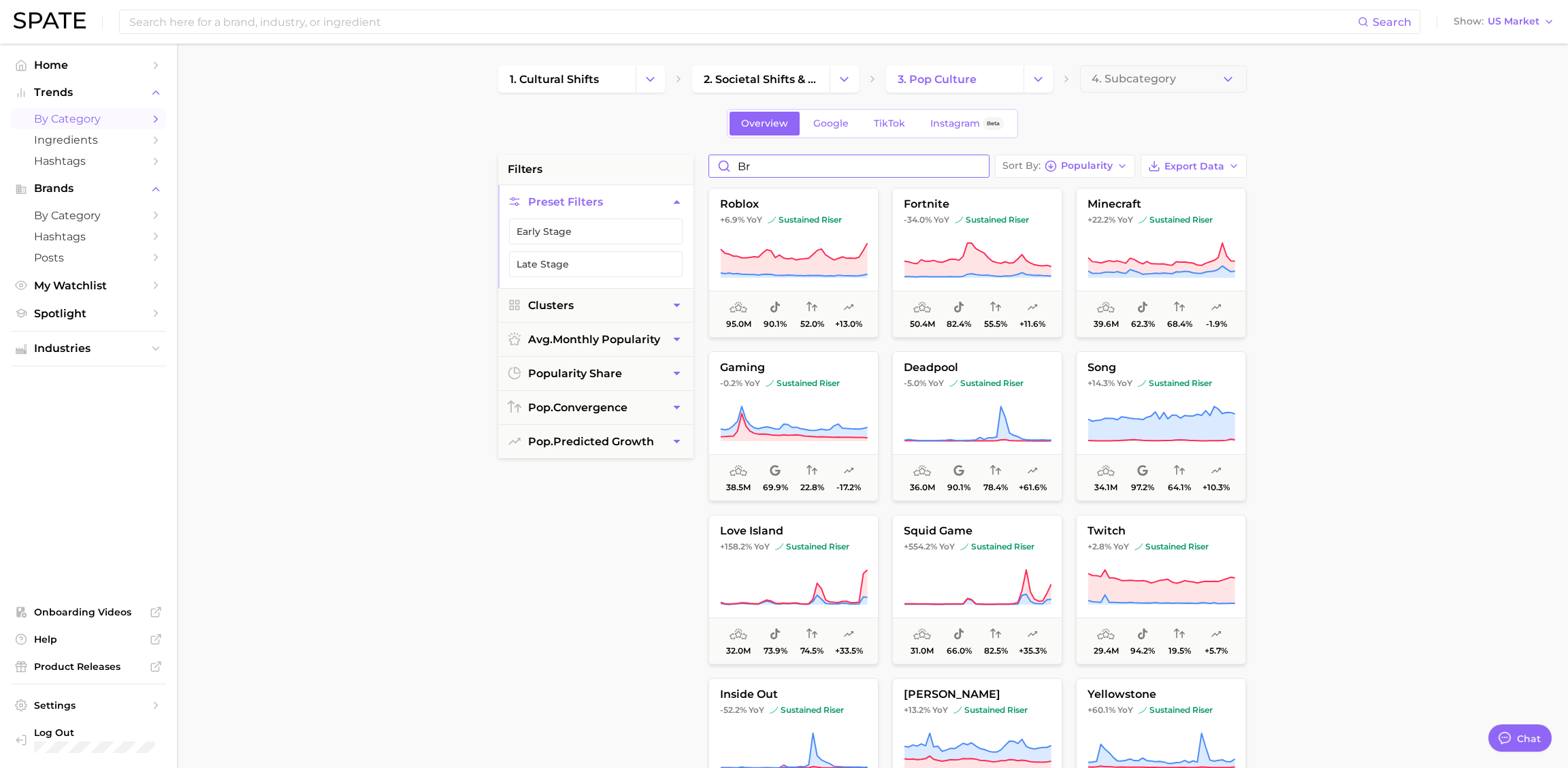
type input "b"
click at [789, 170] on input "Search in pop culture" at bounding box center [849, 166] width 280 height 22
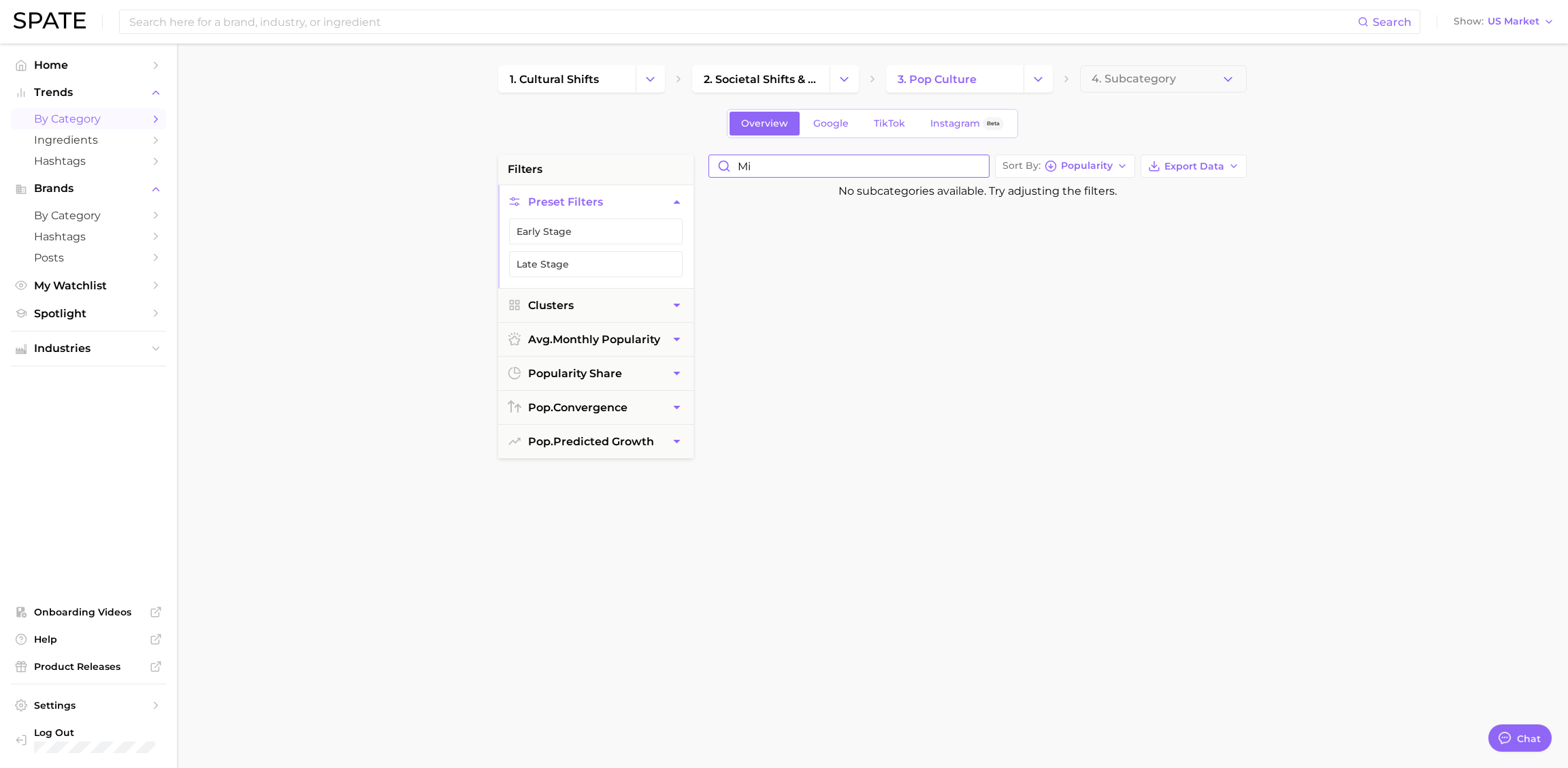
type input "m"
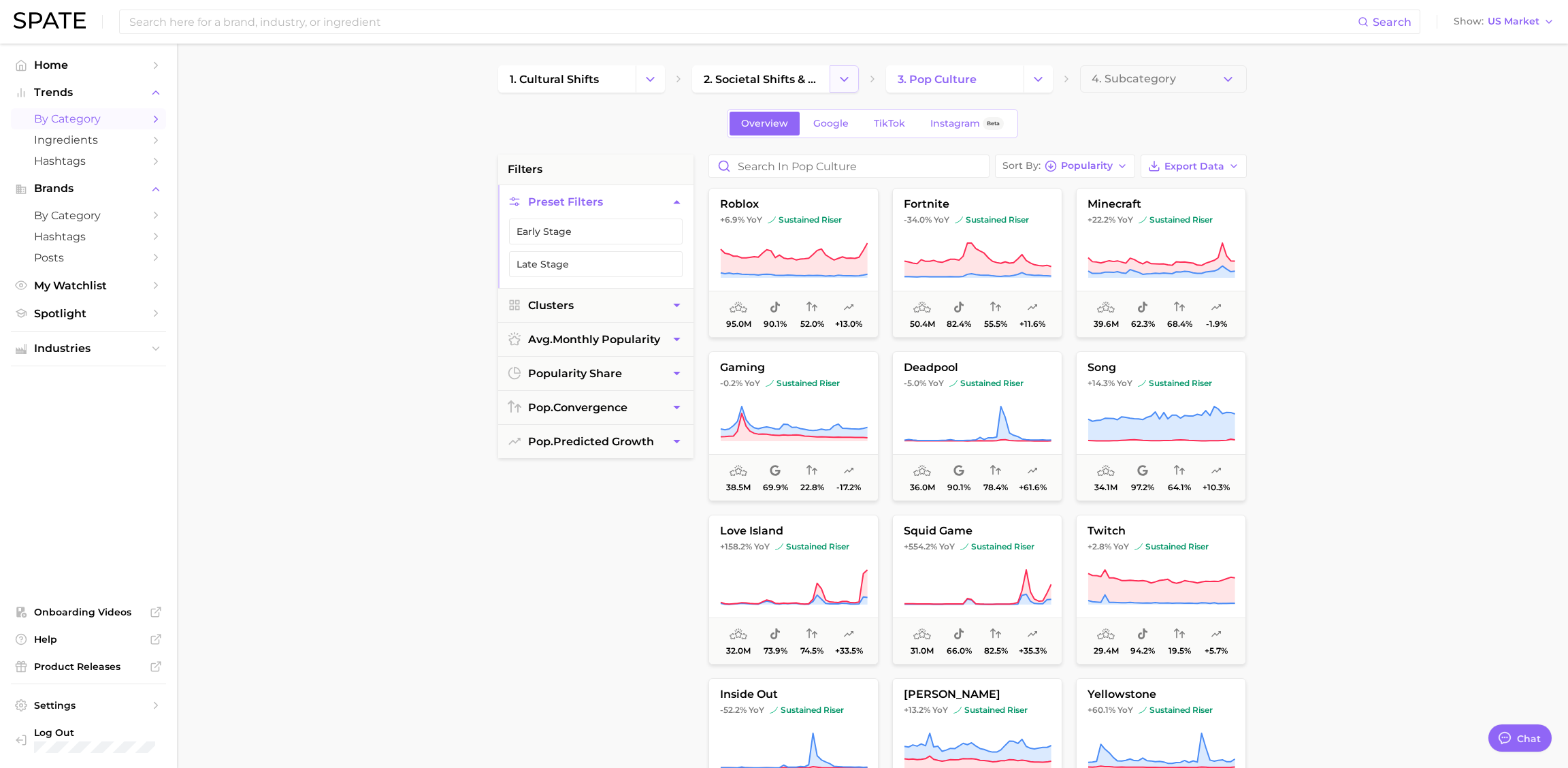
click at [848, 82] on icon "Change Category" at bounding box center [844, 79] width 14 height 14
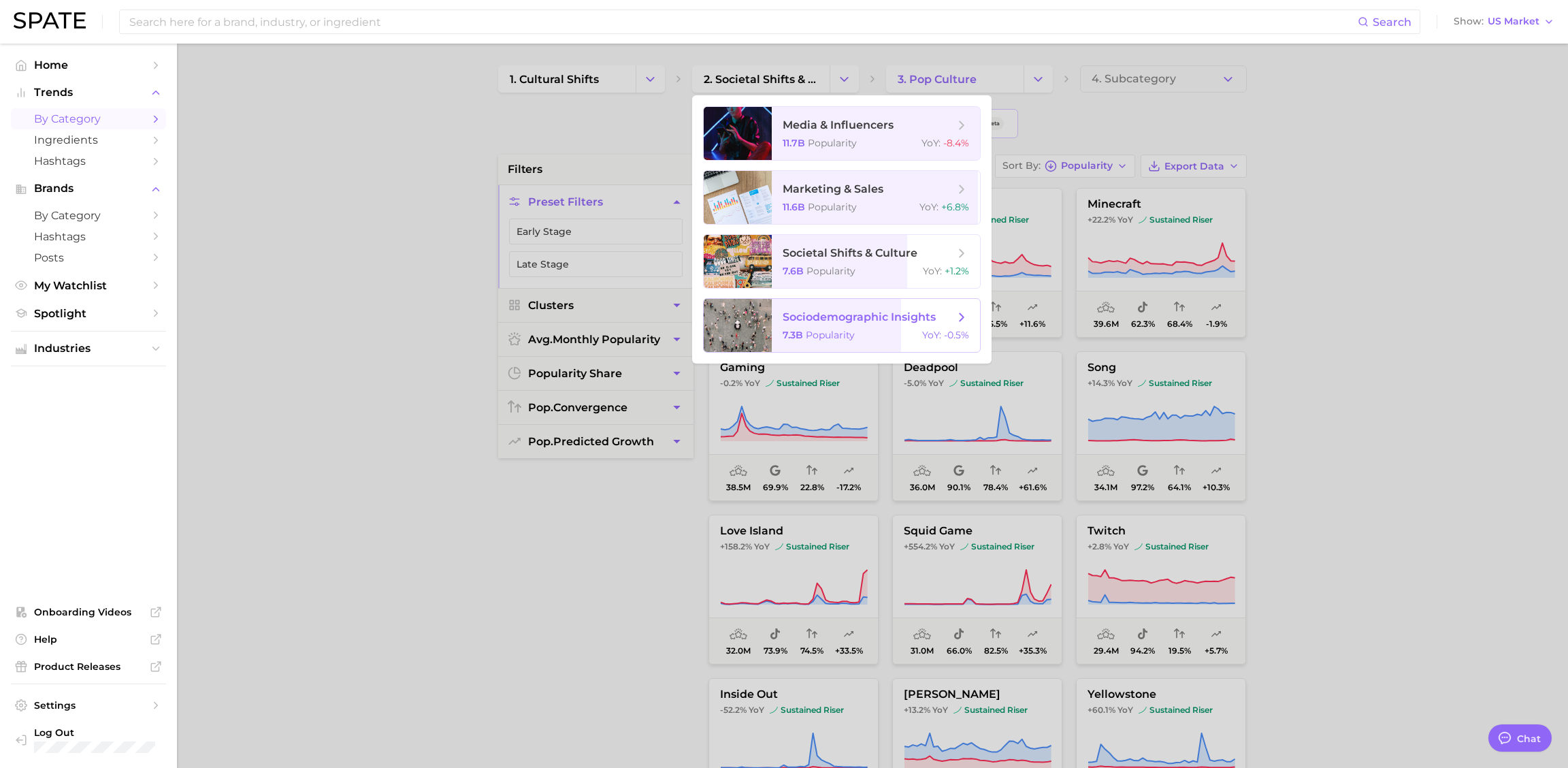
click at [832, 337] on span "Popularity" at bounding box center [830, 335] width 49 height 12
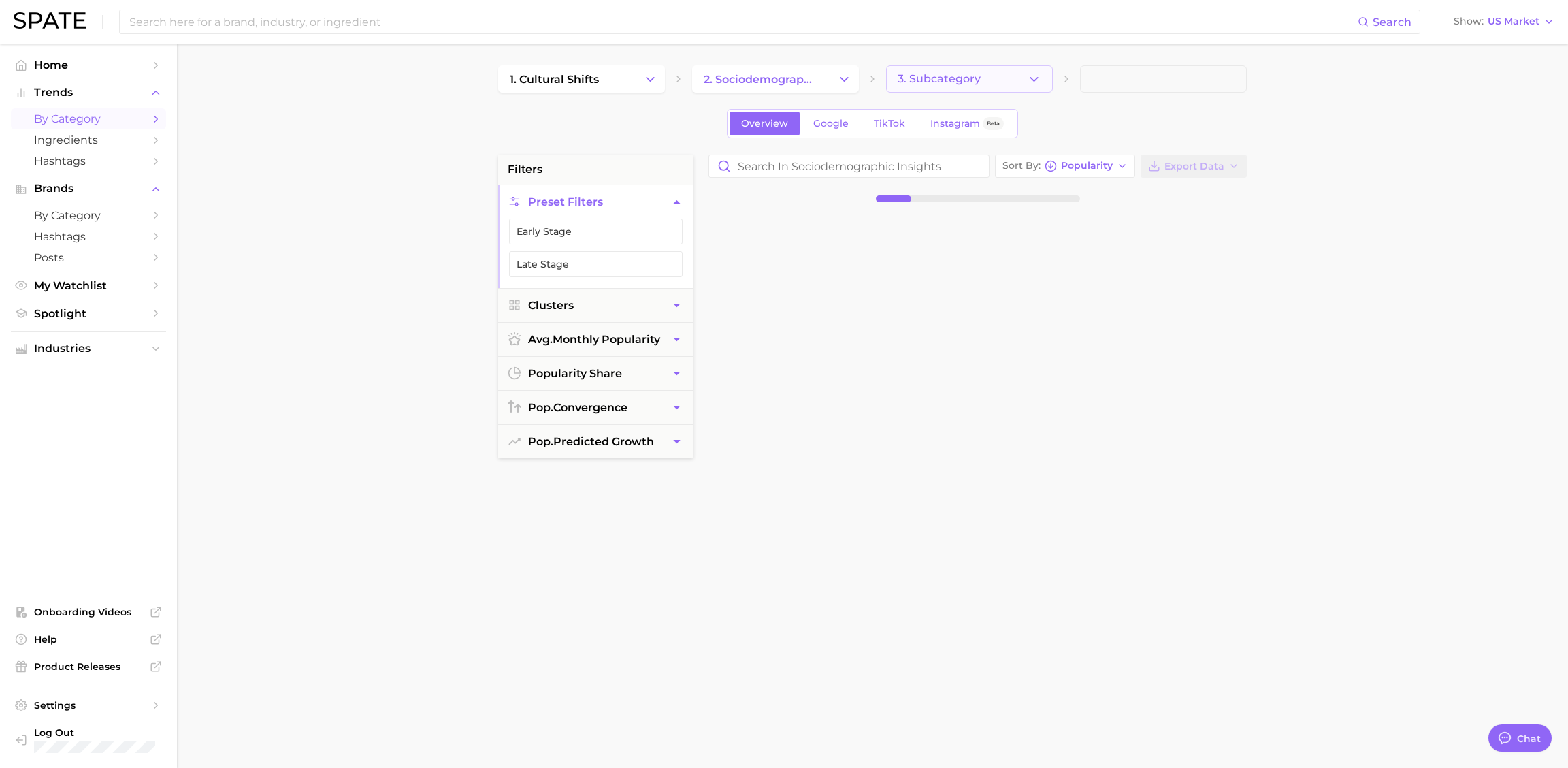
click at [1034, 84] on icon "button" at bounding box center [1034, 79] width 14 height 14
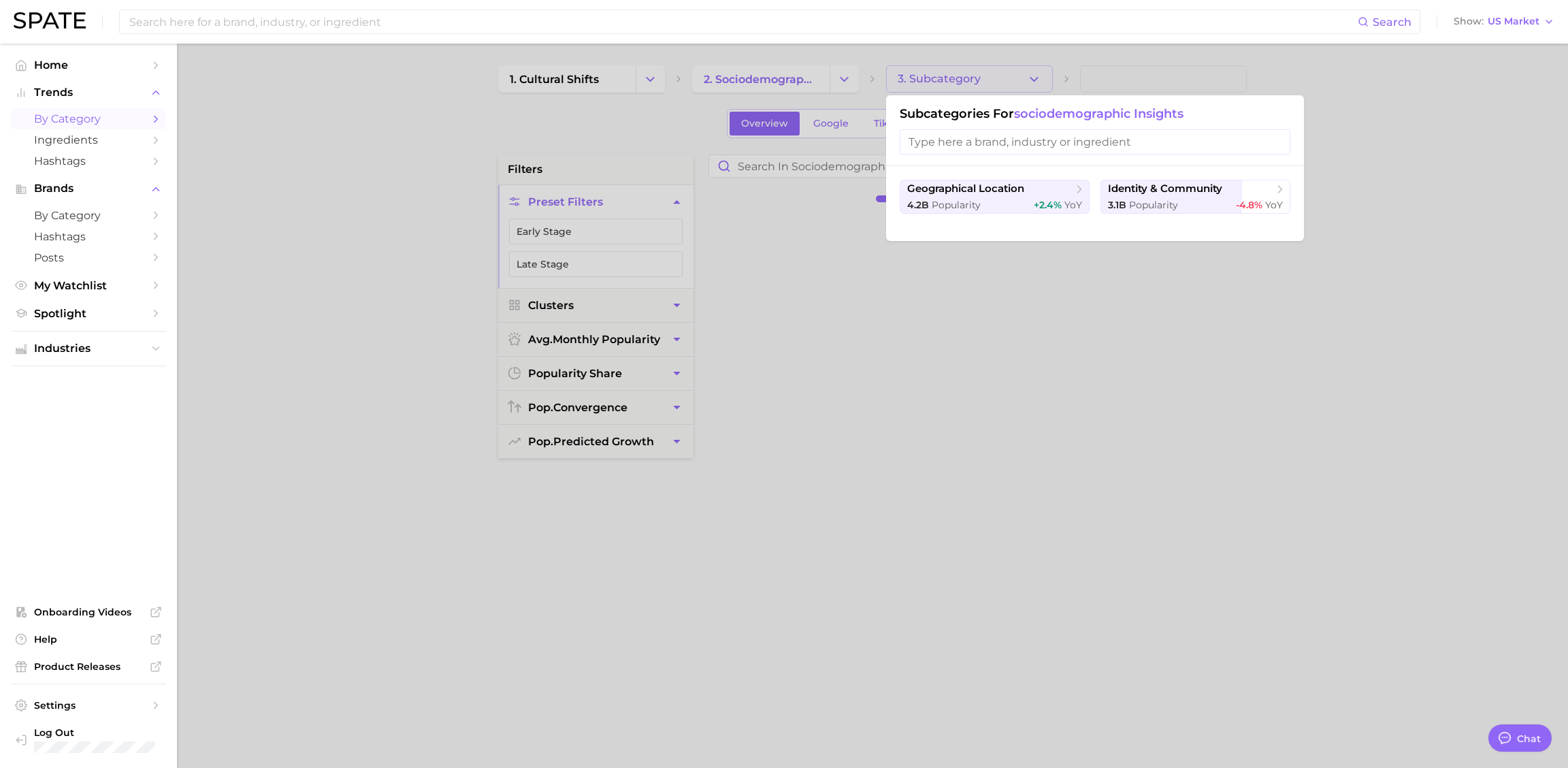
click at [1034, 84] on div at bounding box center [784, 384] width 1568 height 768
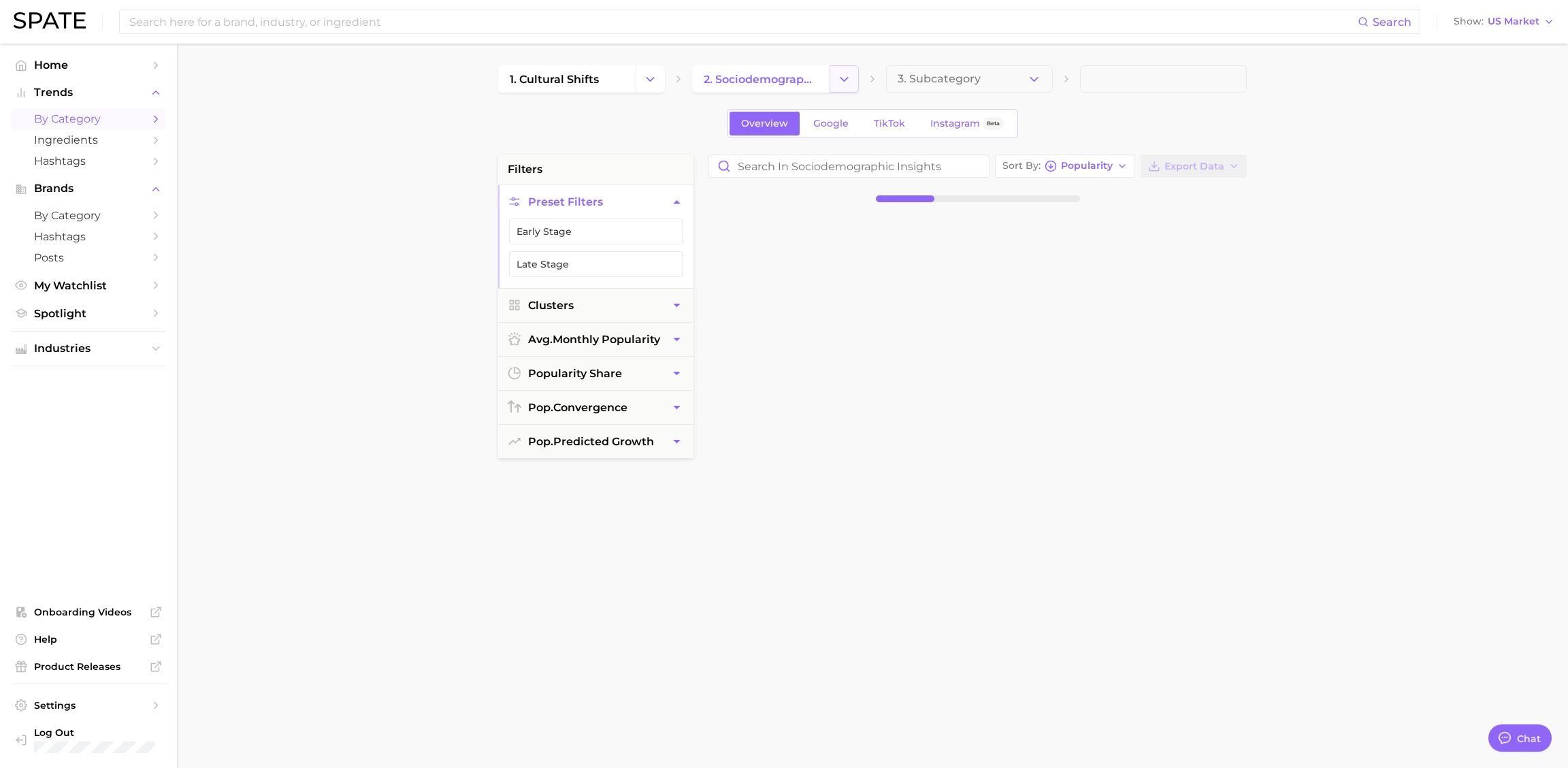
click at [856, 86] on button "Change Category" at bounding box center [844, 78] width 29 height 27
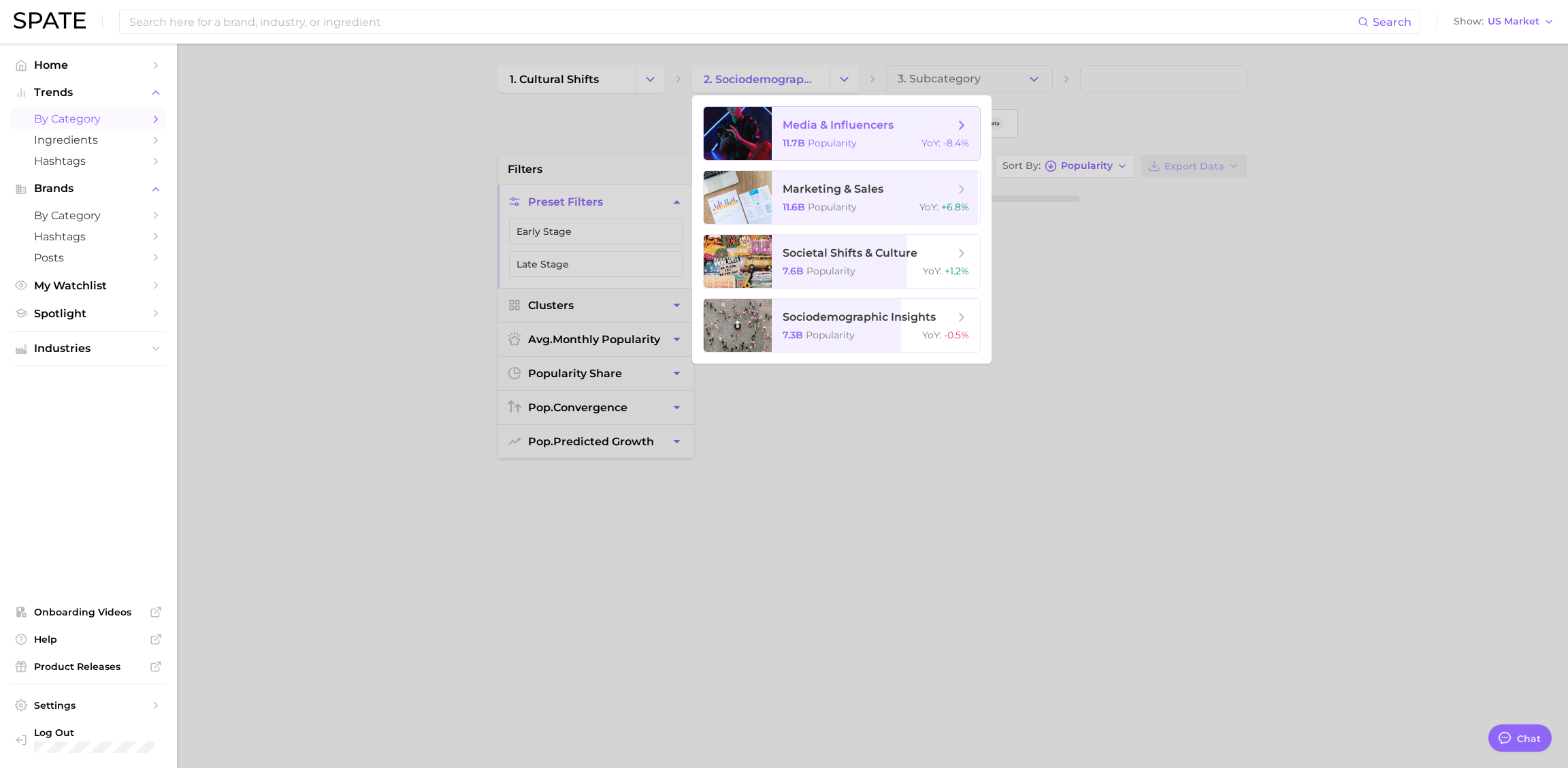
click at [854, 119] on span "media & influencers" at bounding box center [838, 125] width 111 height 13
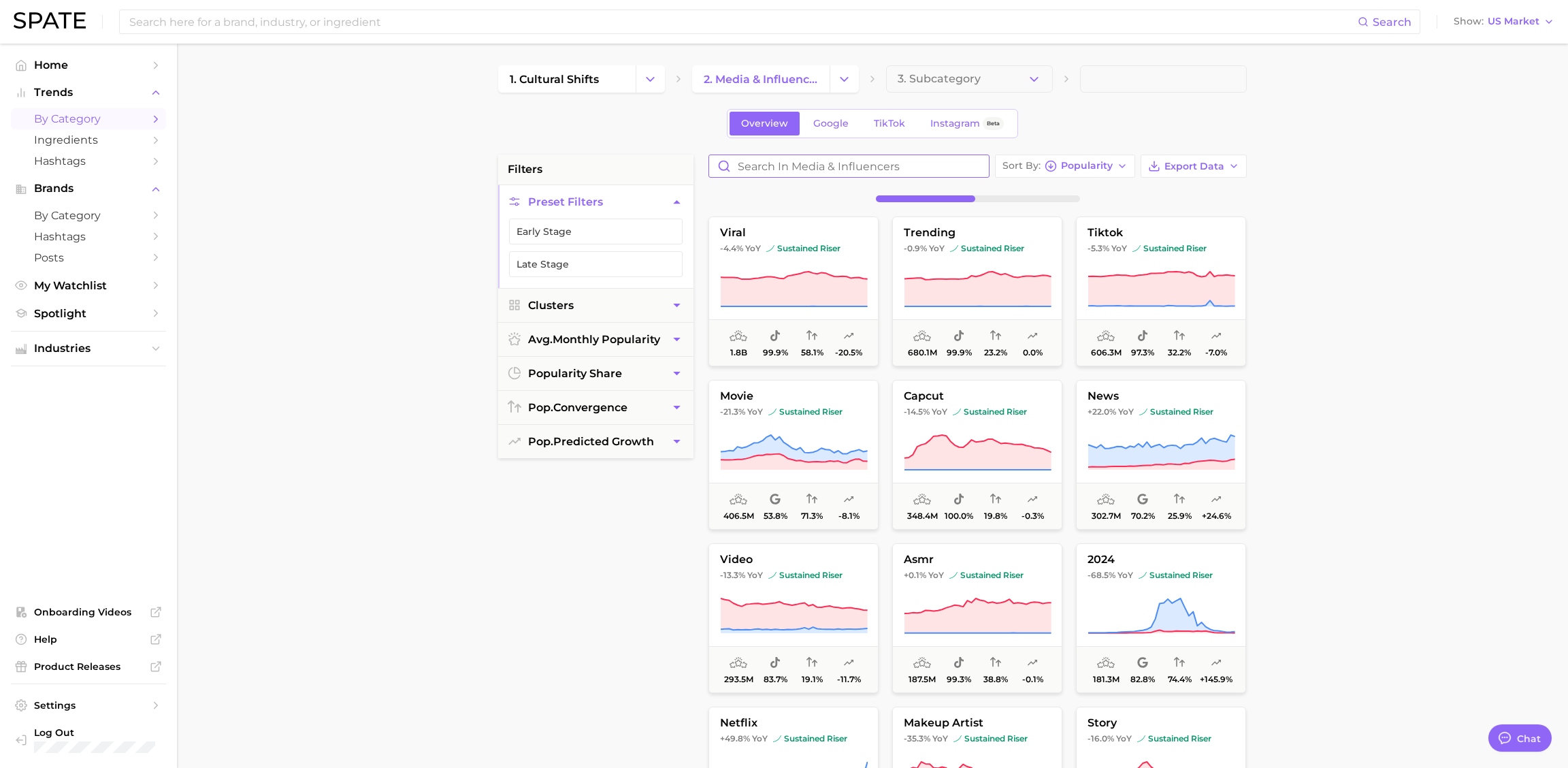
click at [852, 170] on input "Search in media & influencers" at bounding box center [849, 166] width 280 height 22
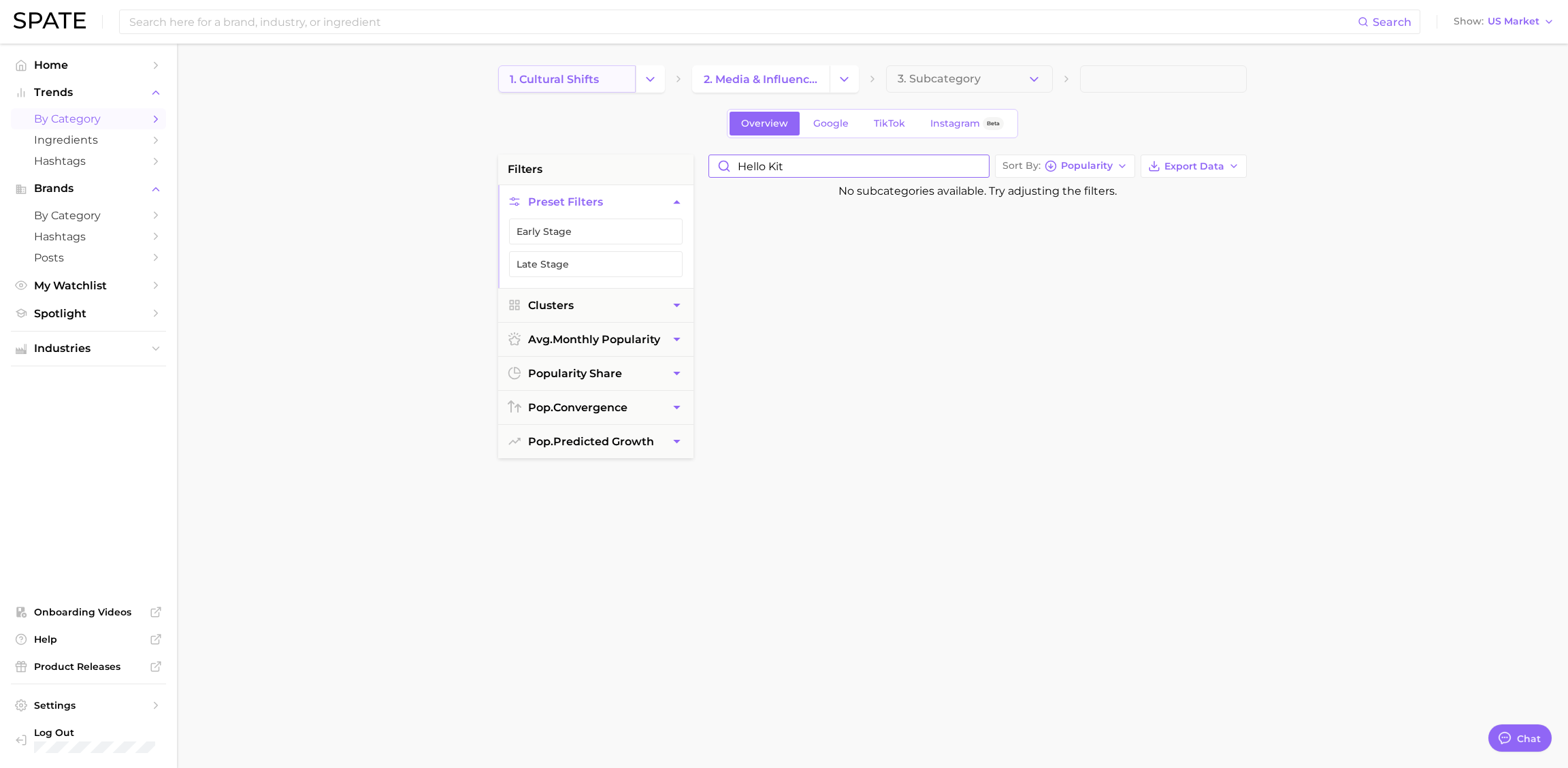
type input "hello kit"
click at [543, 86] on link "1. cultural shifts" at bounding box center [567, 78] width 137 height 27
click at [796, 168] on input "hello kit" at bounding box center [849, 166] width 280 height 22
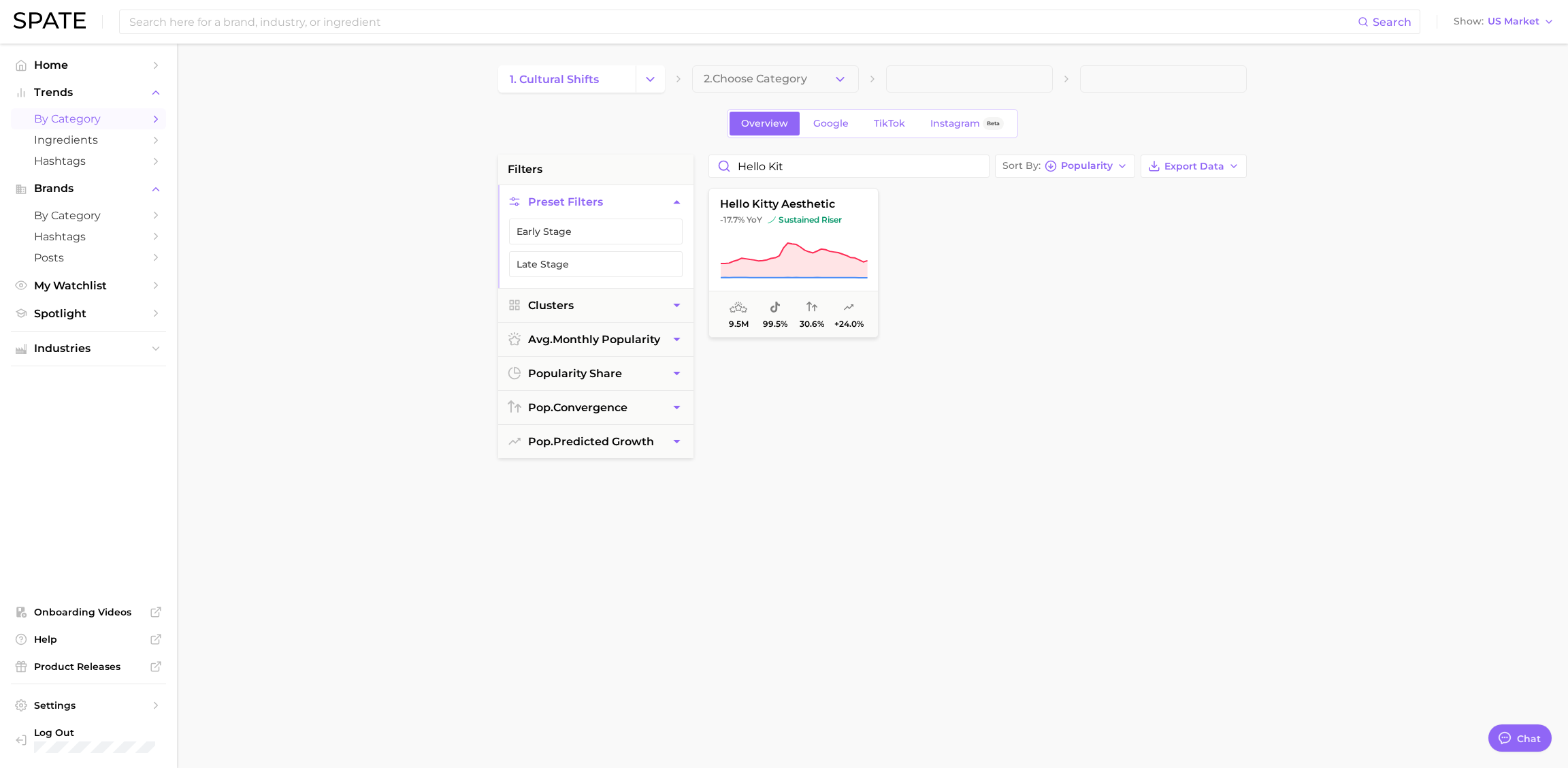
click at [1013, 436] on div "hello kitty aesthetic -17.7% YoY sustained riser 9.5m 99.5% 30.6% +24.0%" at bounding box center [977, 515] width 552 height 660
click at [877, 161] on input "hello kit" at bounding box center [849, 166] width 280 height 22
click at [876, 161] on input "hello kit" at bounding box center [849, 166] width 280 height 22
click at [1010, 364] on div "miffy aesthetic +20.2% YoY falling star 280.3k 100.0% - +15.2%" at bounding box center [977, 280] width 551 height 191
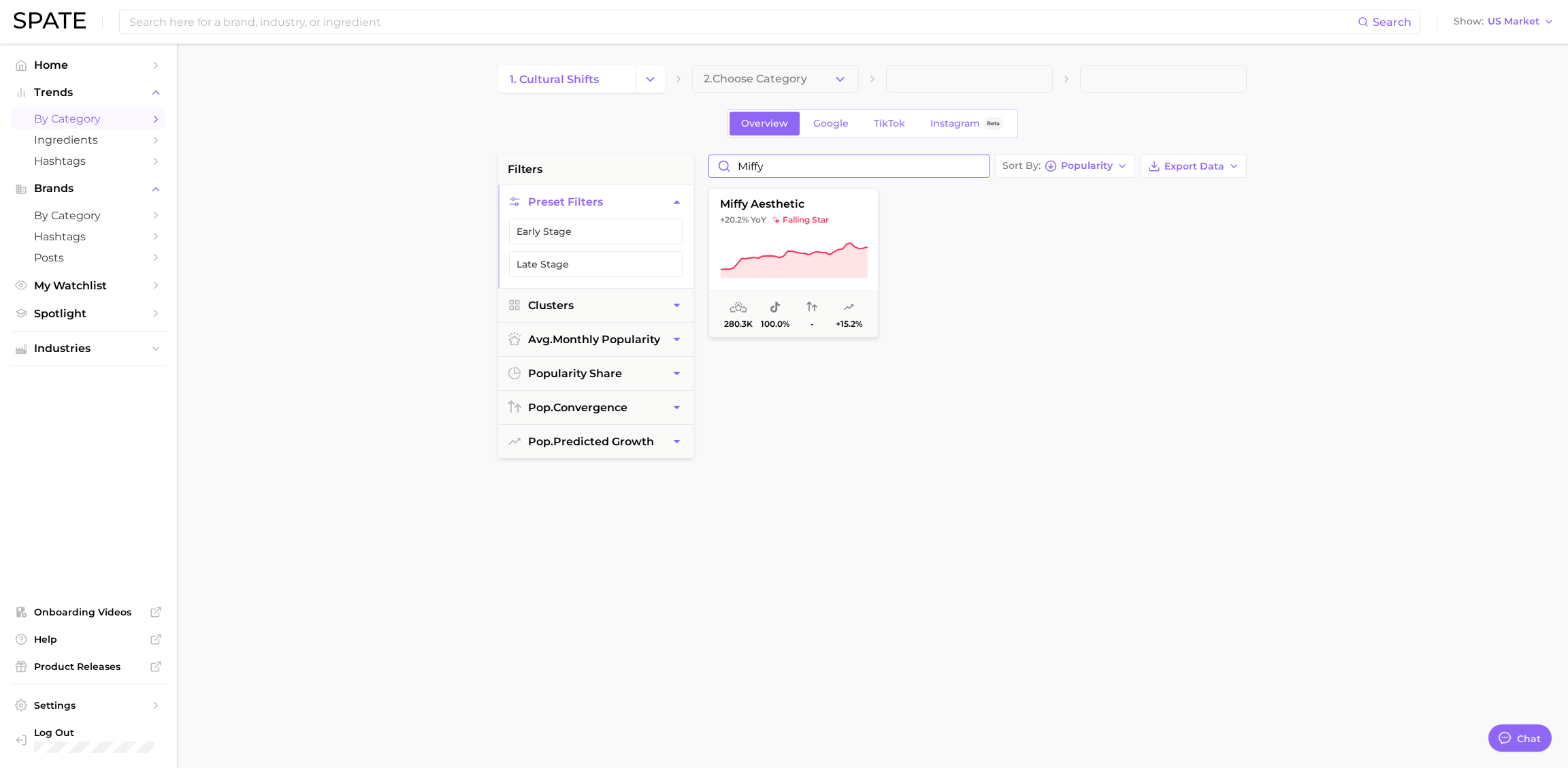
click at [877, 167] on input "miffy" at bounding box center [849, 166] width 280 height 22
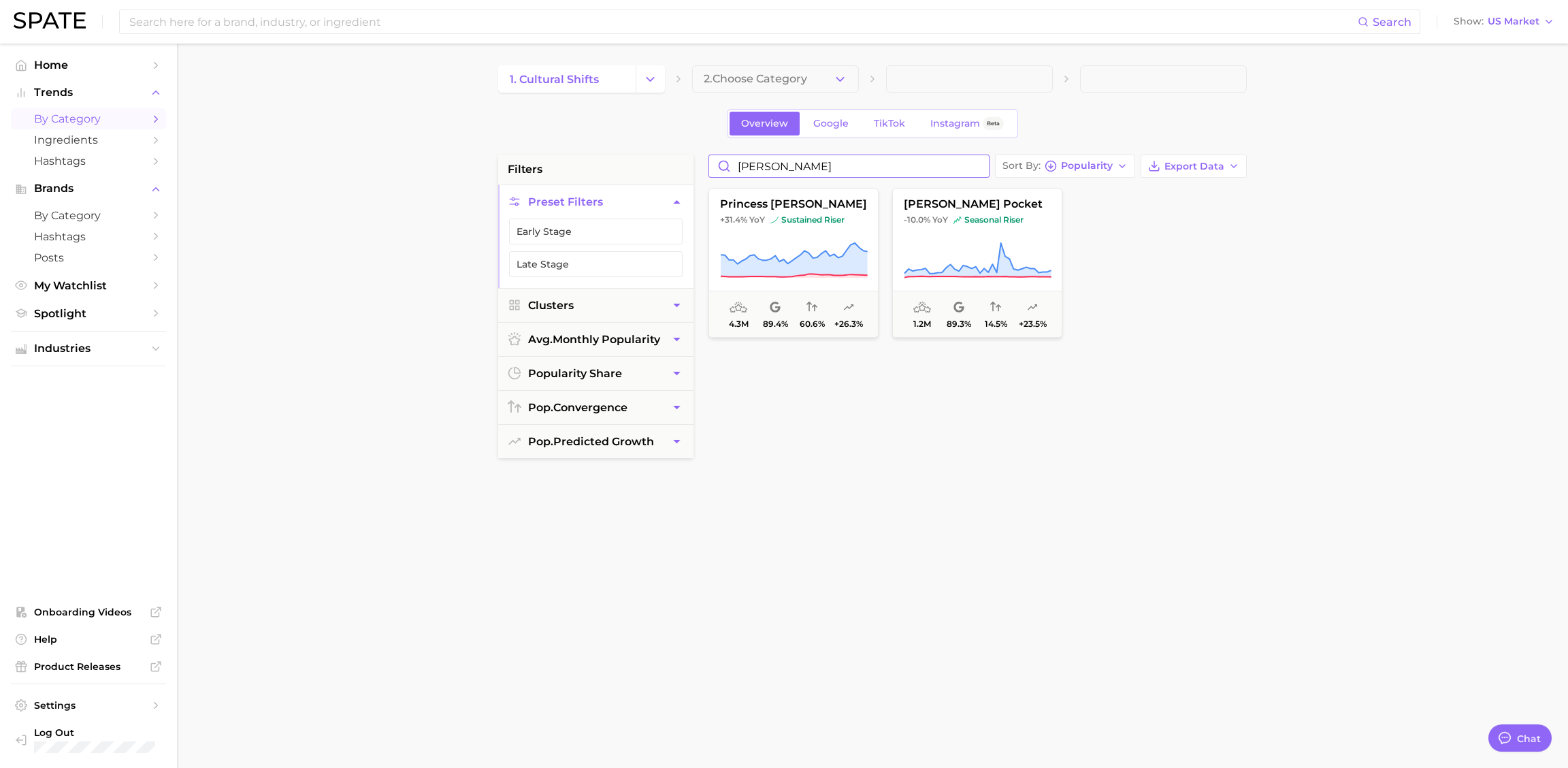
type input "[PERSON_NAME]"
click at [798, 170] on input "[PERSON_NAME]" at bounding box center [849, 166] width 280 height 22
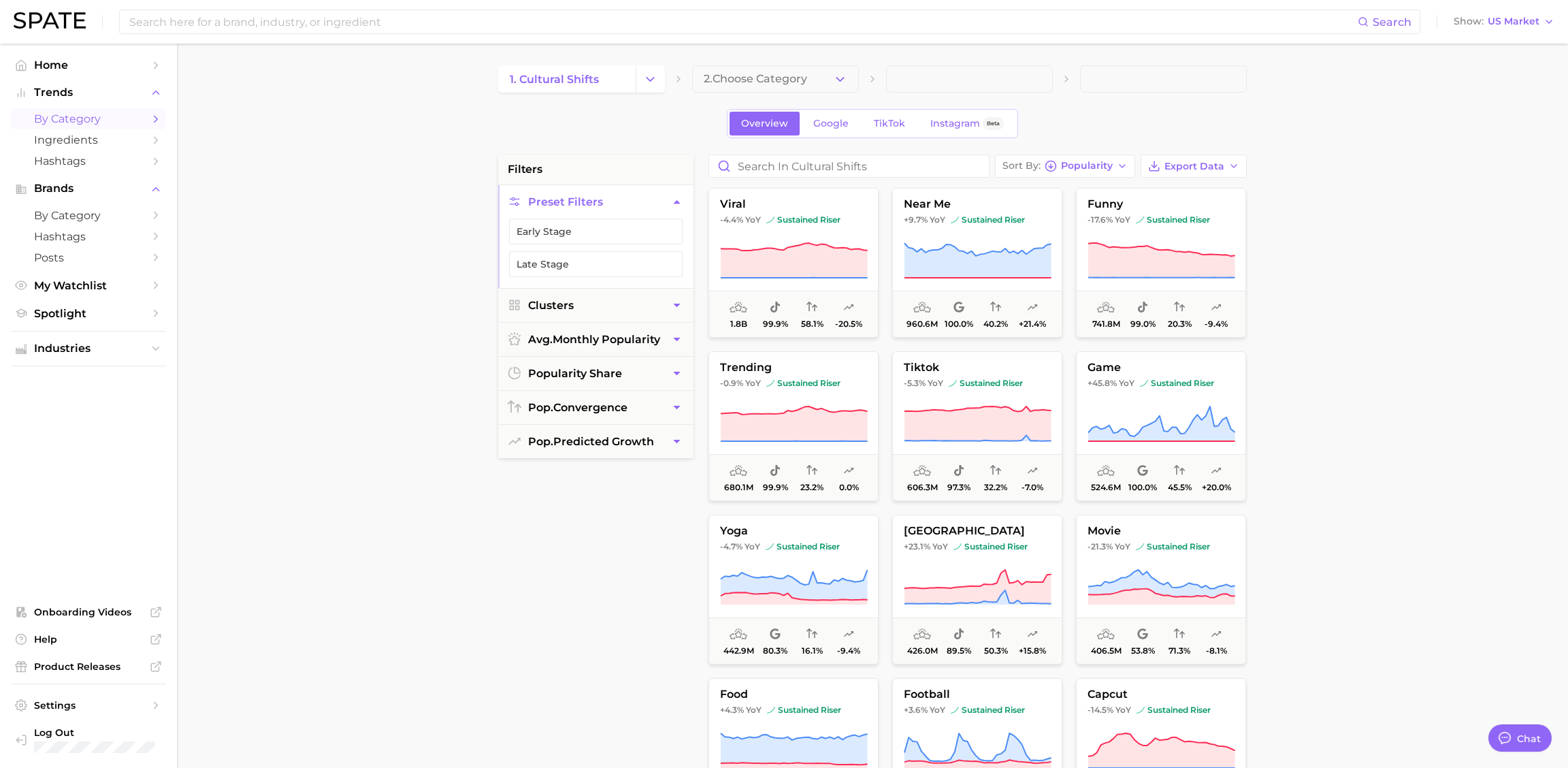
drag, startPoint x: 1395, startPoint y: 228, endPoint x: 1388, endPoint y: 232, distance: 8.1
click at [1394, 228] on main "1. cultural shifts 2. Choose Category Overview Google TikTok Instagram Beta fil…" at bounding box center [872, 560] width 1391 height 1032
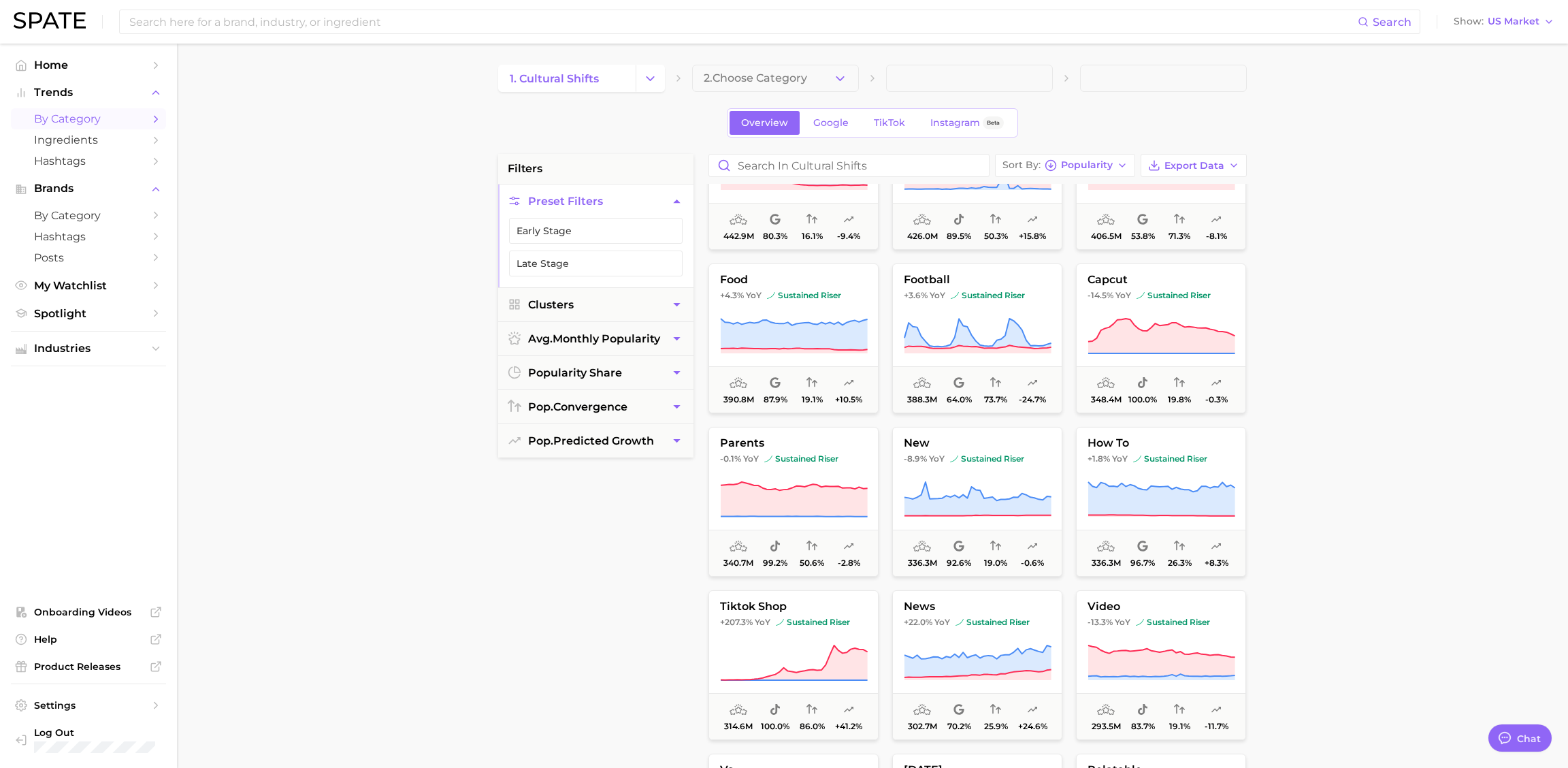
scroll to position [411, 0]
click at [775, 88] on button "2. Choose Category" at bounding box center [775, 77] width 167 height 27
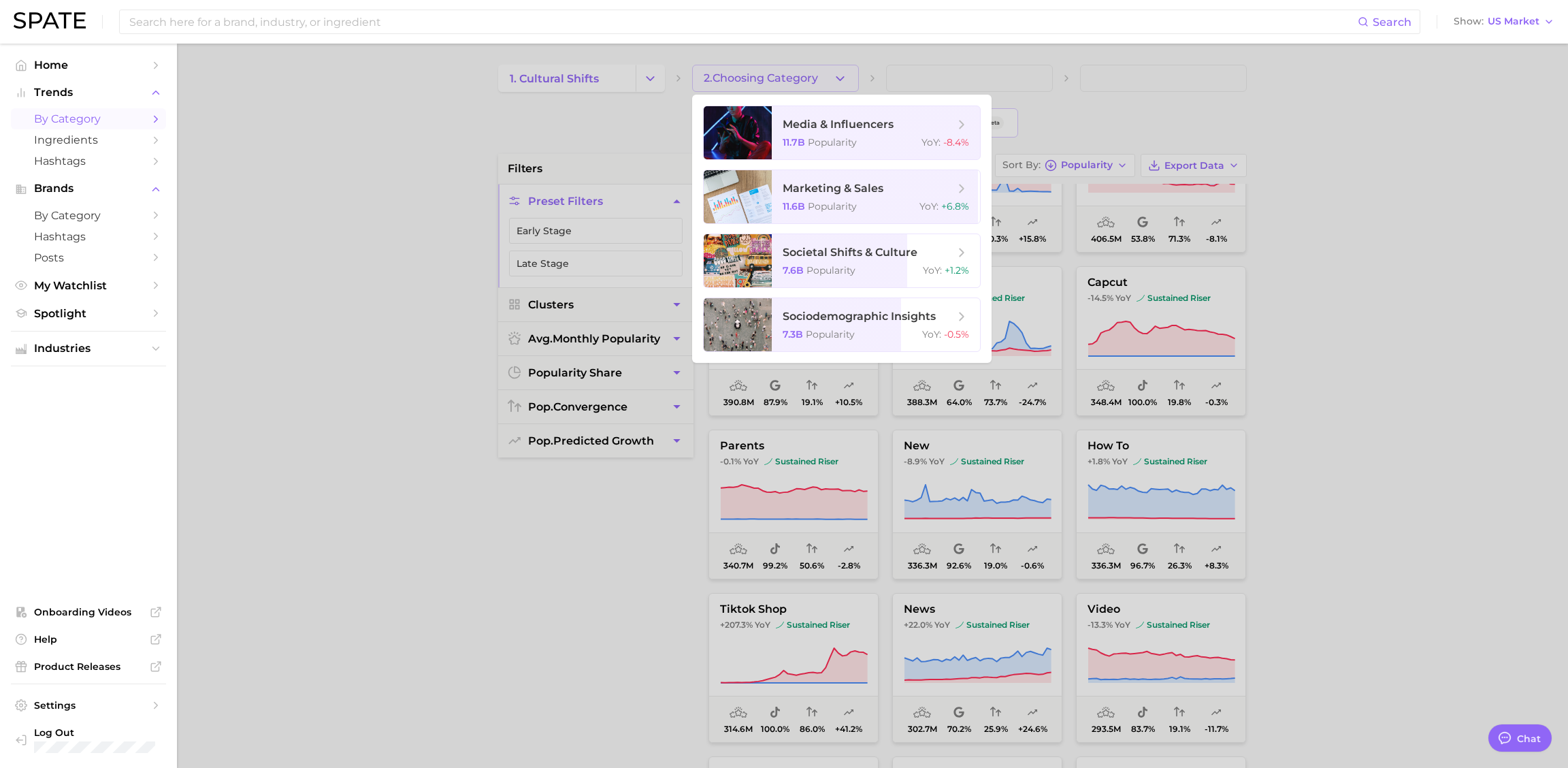
click at [756, 78] on div at bounding box center [784, 384] width 1568 height 768
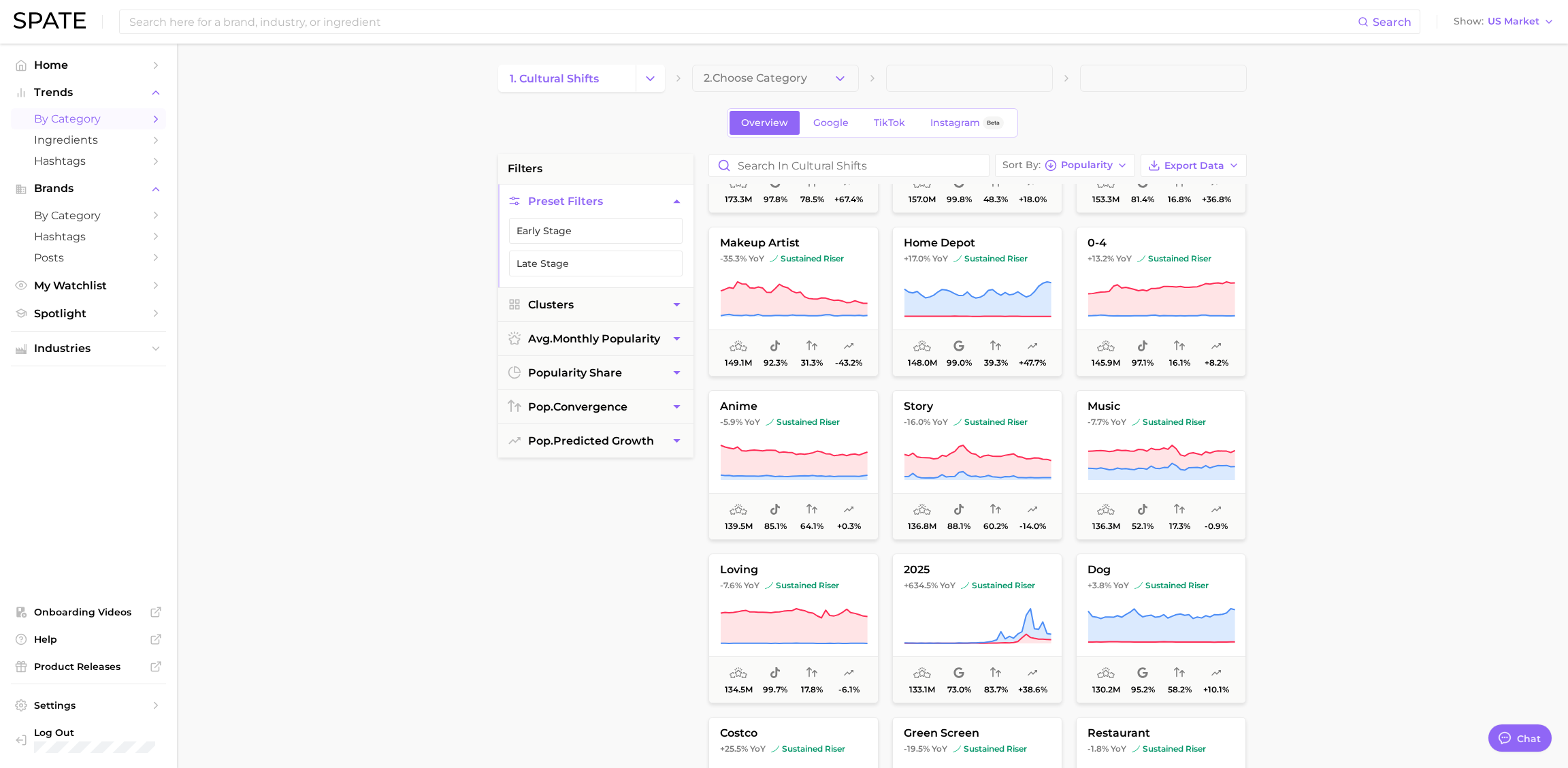
scroll to position [1882, 0]
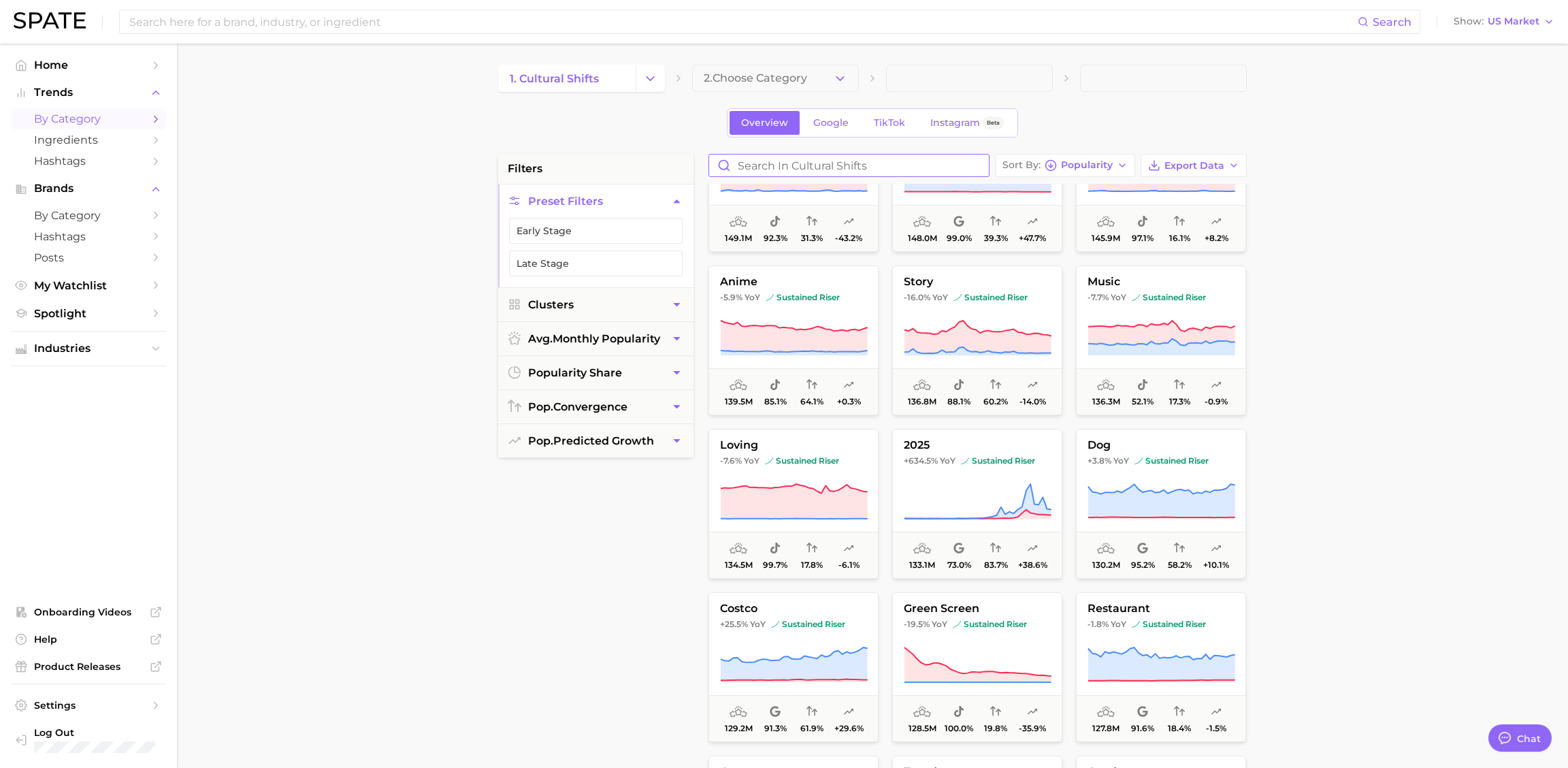
click at [842, 165] on input "Search in cultural shifts" at bounding box center [849, 165] width 280 height 22
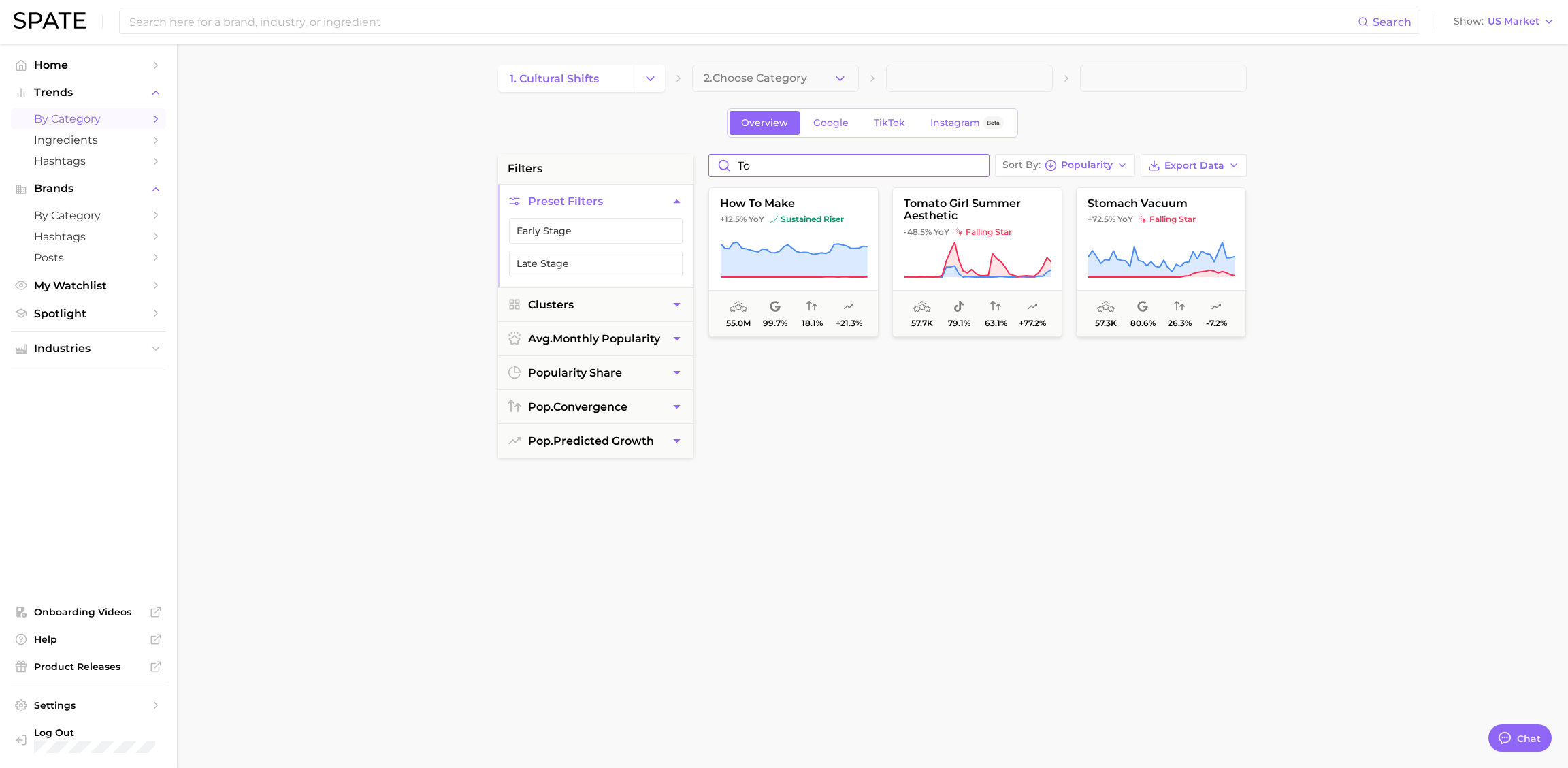
type input "t"
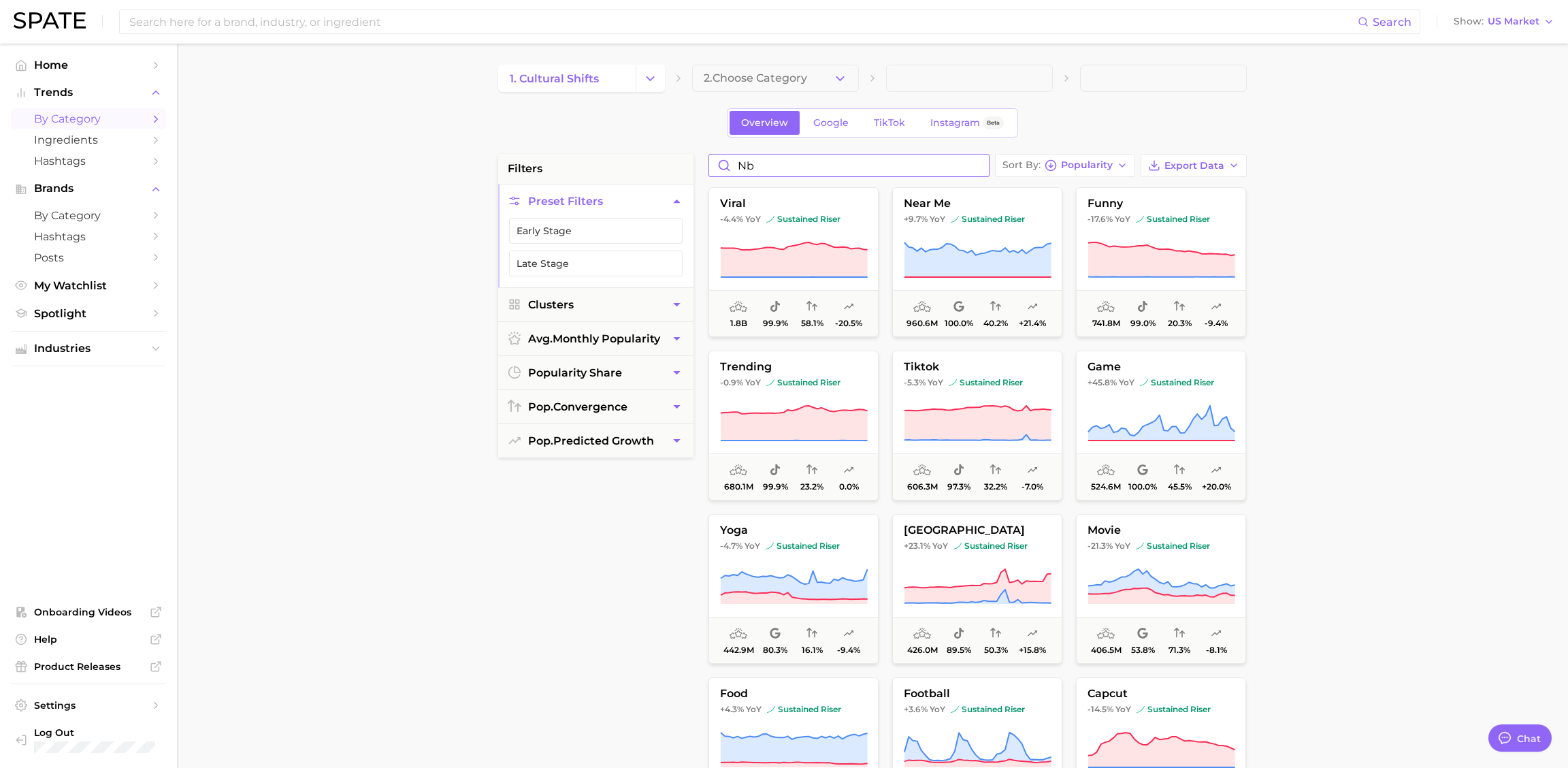
type input "n"
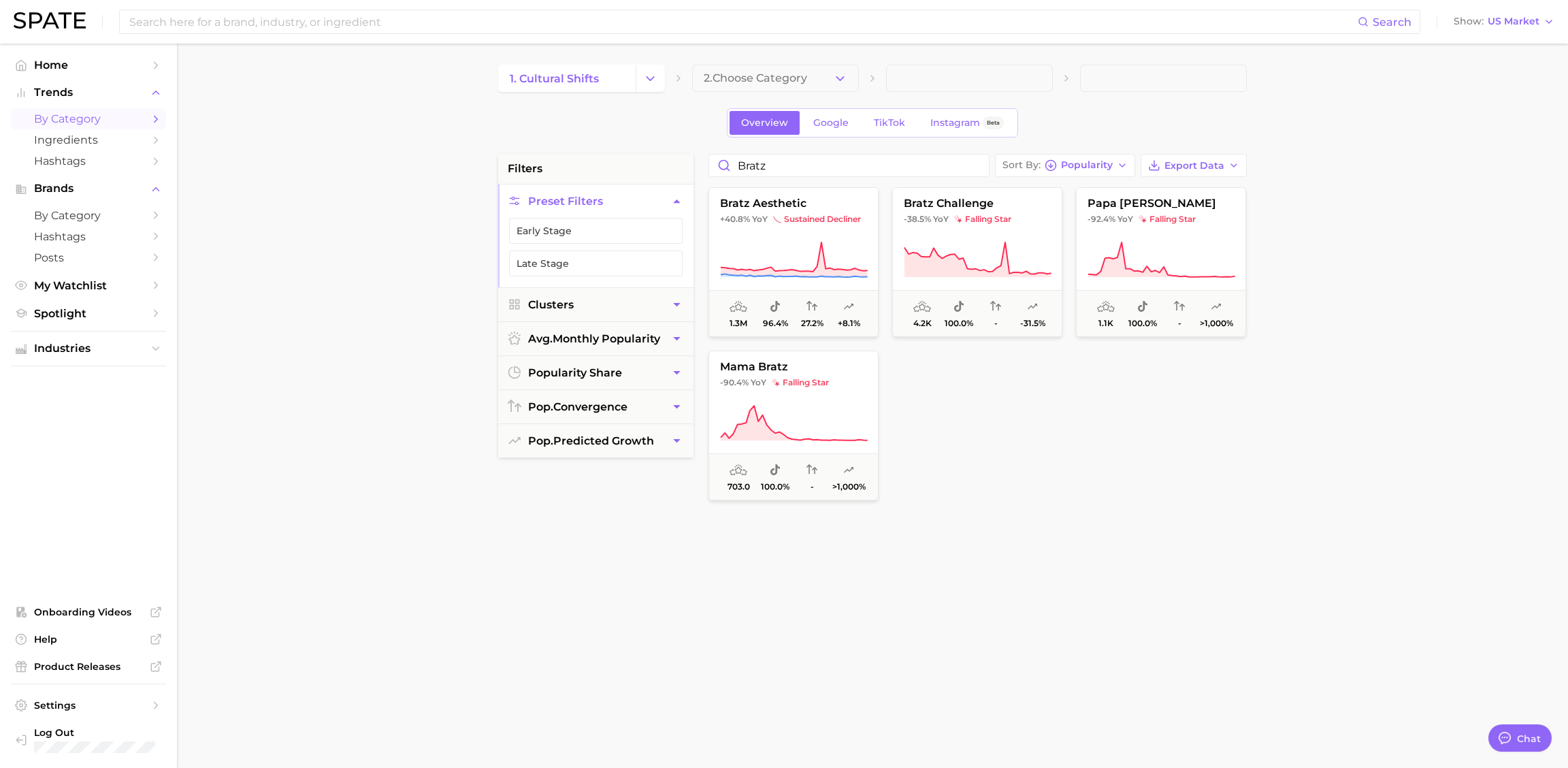
click at [1078, 532] on div "bratz aesthetic +40.8% YoY sustained decliner 1.3m 96.4% 27.2% +8.1% bratz chal…" at bounding box center [977, 360] width 551 height 354
click at [822, 162] on input "bratz" at bounding box center [849, 165] width 280 height 22
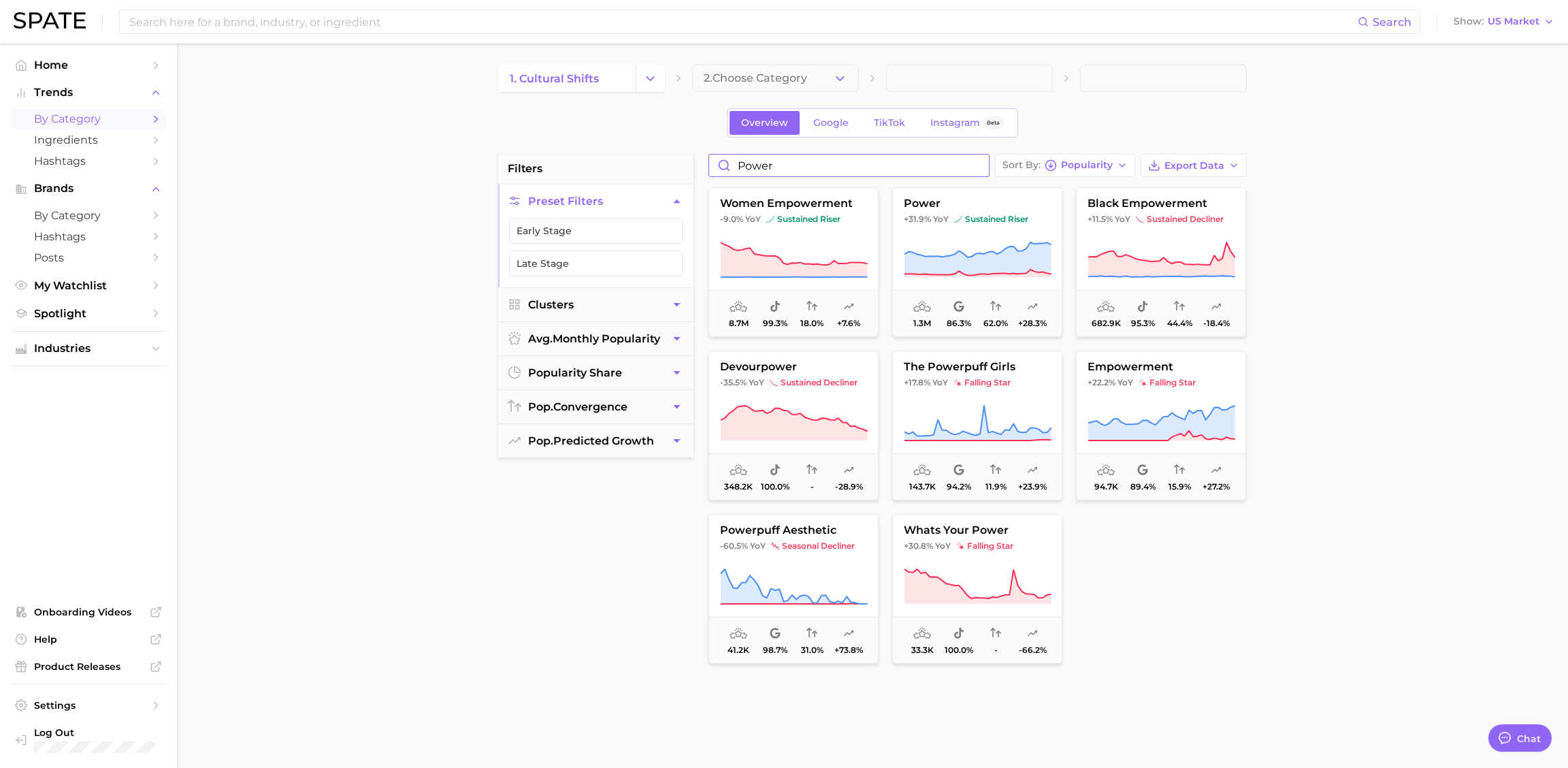
type input "power"
click at [826, 167] on input "power" at bounding box center [849, 165] width 280 height 22
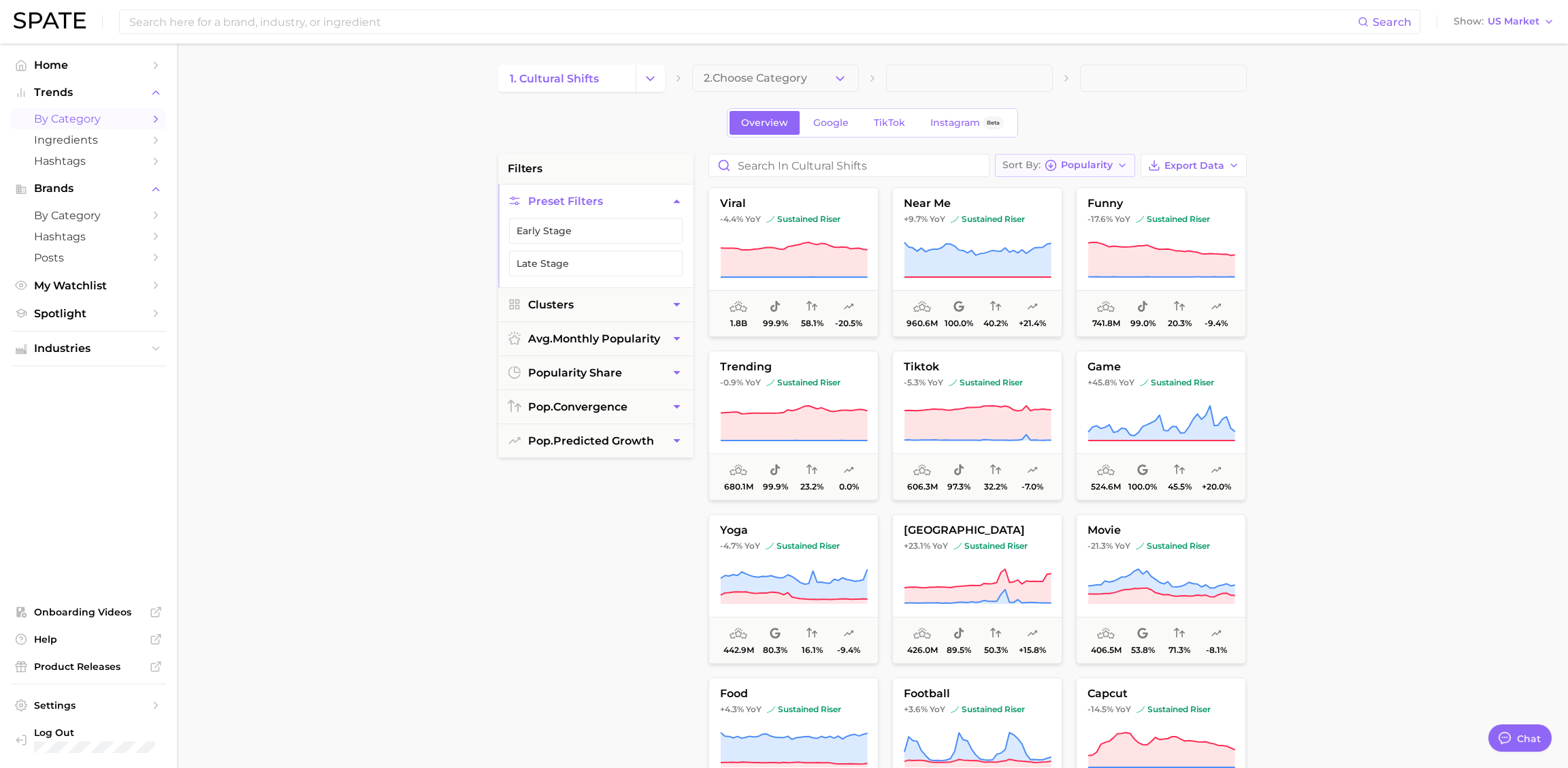
click at [1087, 165] on span "Popularity" at bounding box center [1087, 165] width 52 height 8
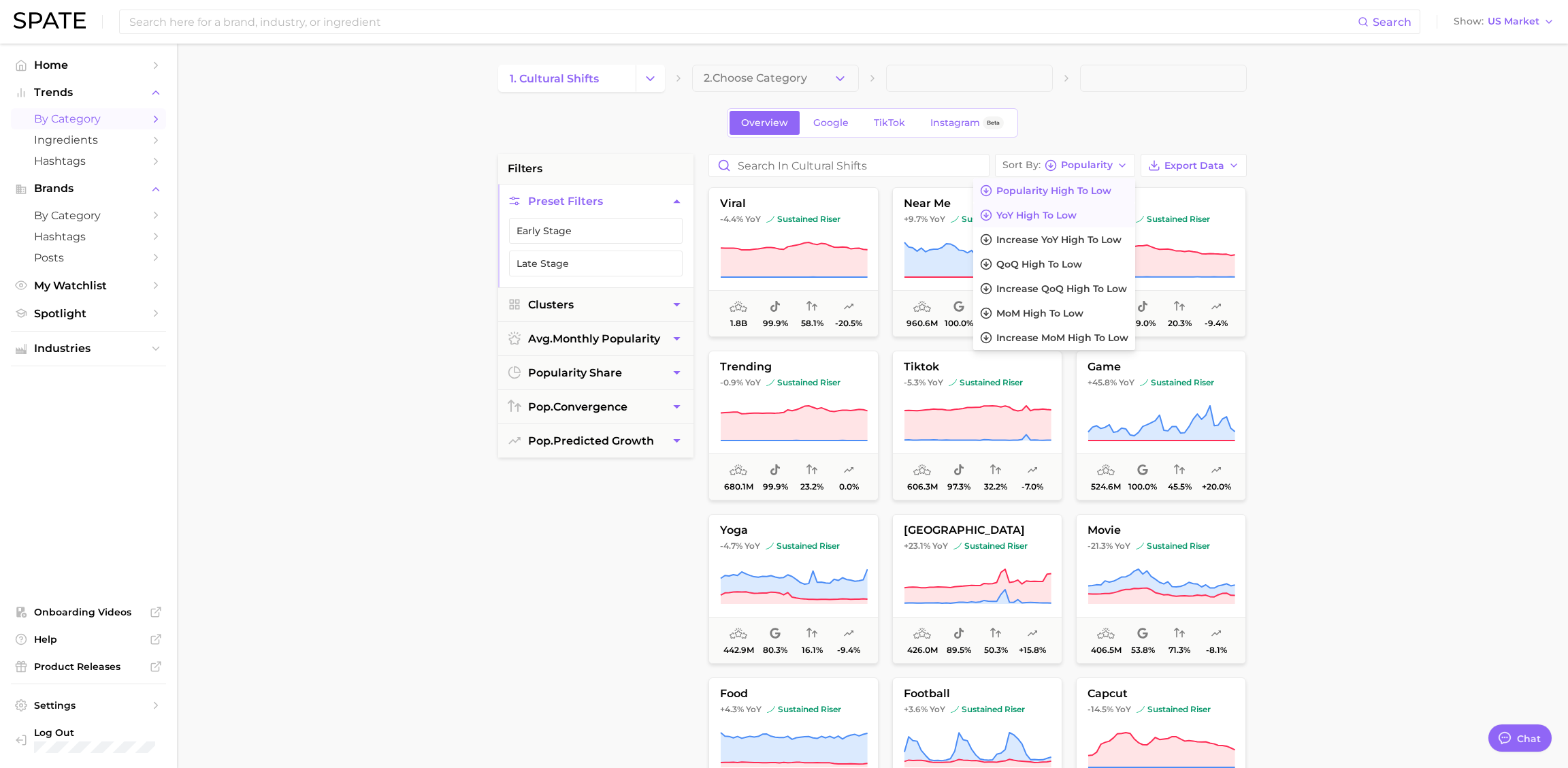
click at [1094, 210] on button "YoY high to low" at bounding box center [1054, 215] width 162 height 25
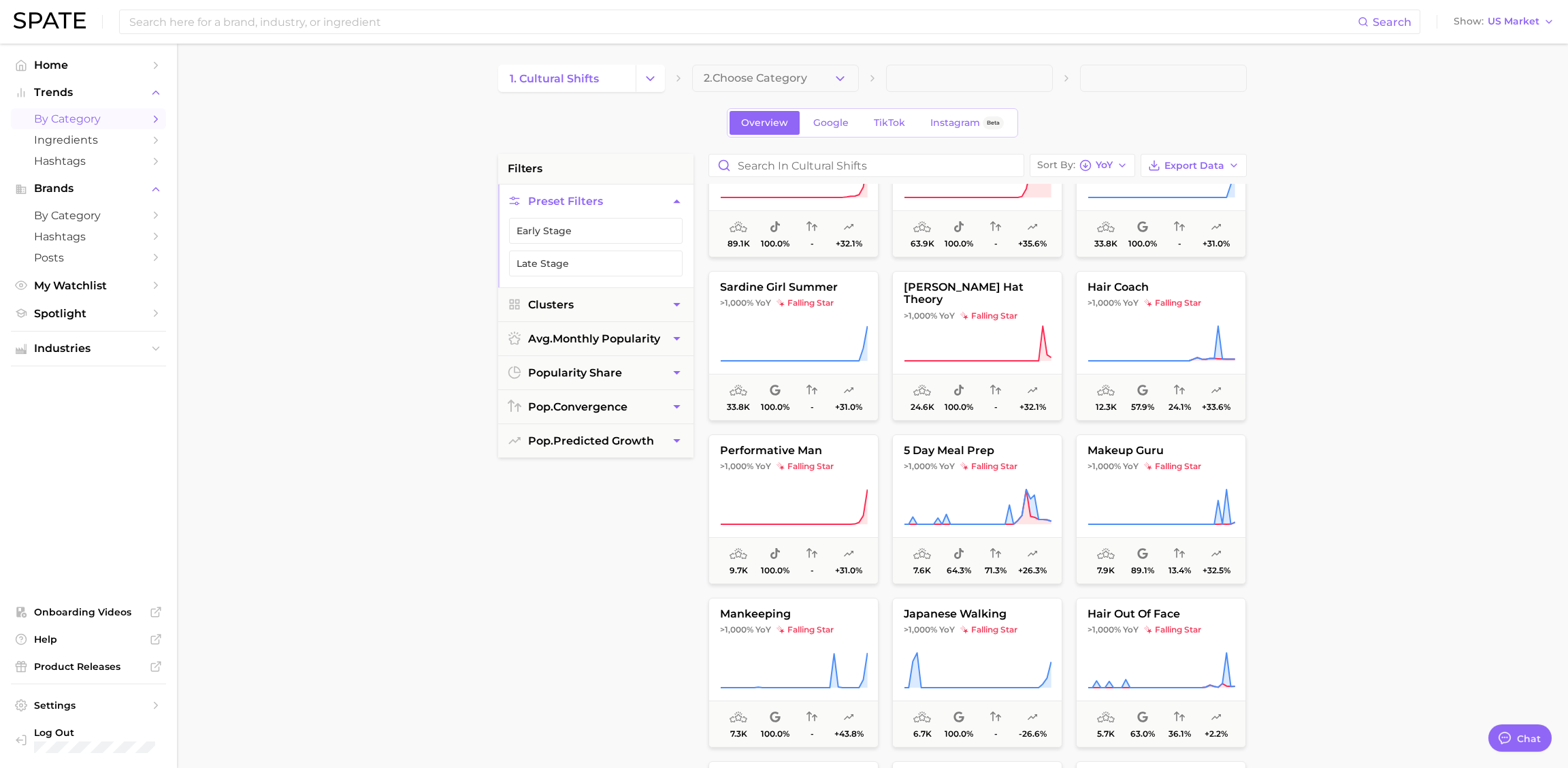
scroll to position [567, 0]
click at [1099, 166] on span "YoY" at bounding box center [1104, 165] width 17 height 8
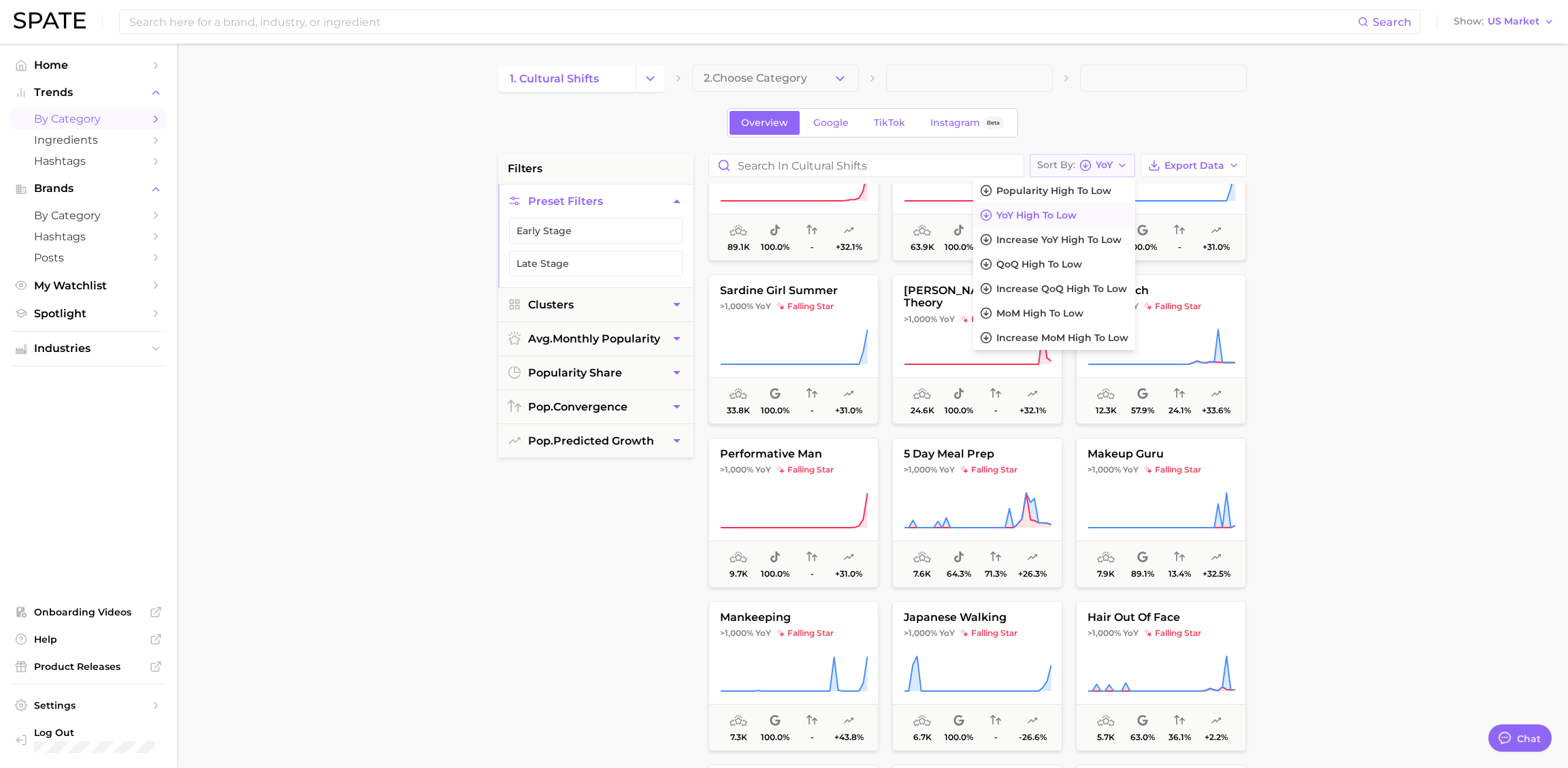
scroll to position [0, 0]
drag, startPoint x: 1109, startPoint y: 188, endPoint x: 868, endPoint y: 167, distance: 241.9
click at [1108, 188] on span "Popularity high to low" at bounding box center [1054, 191] width 115 height 12
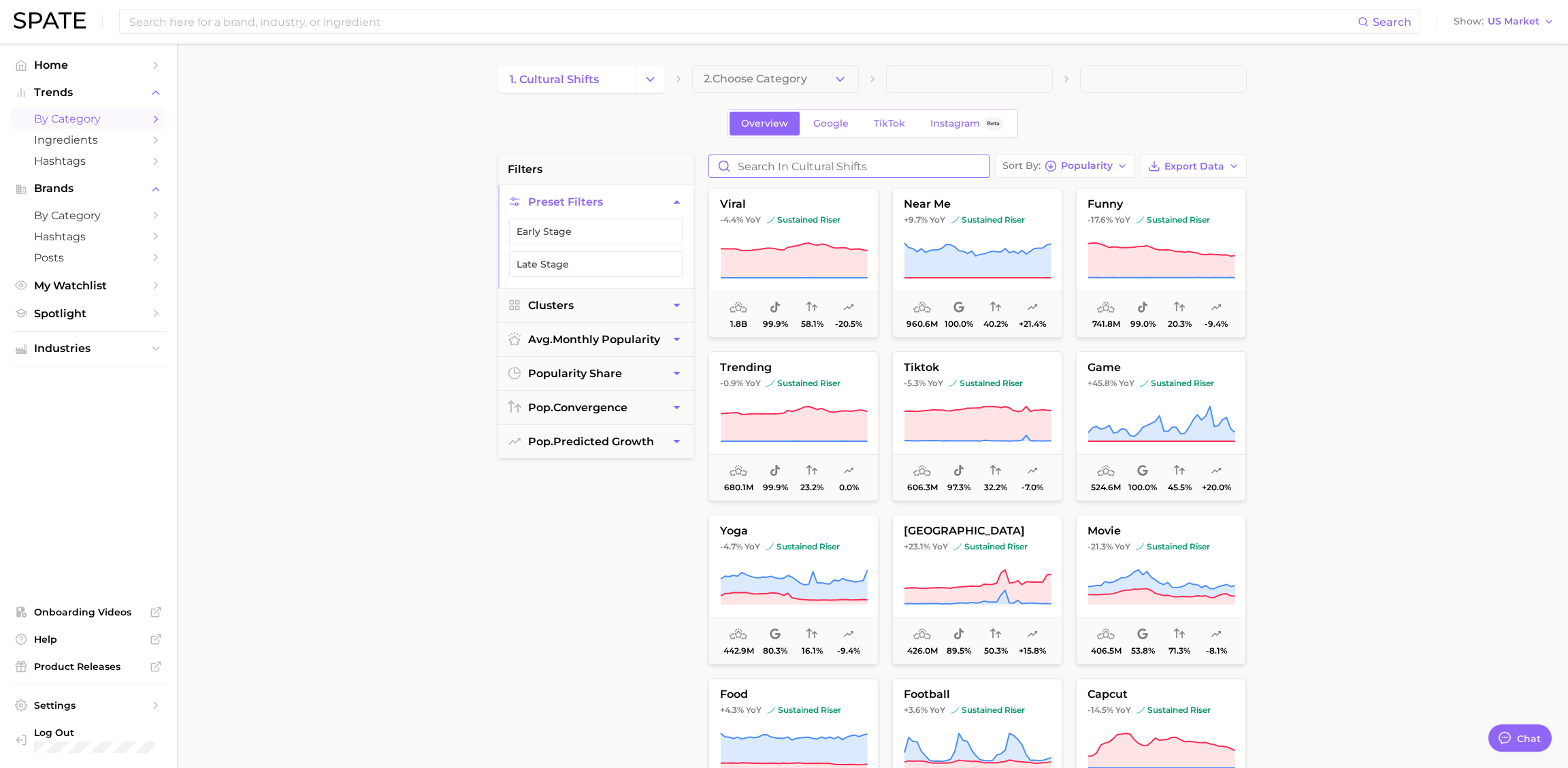
click at [831, 169] on input "Search in cultural shifts" at bounding box center [849, 166] width 280 height 22
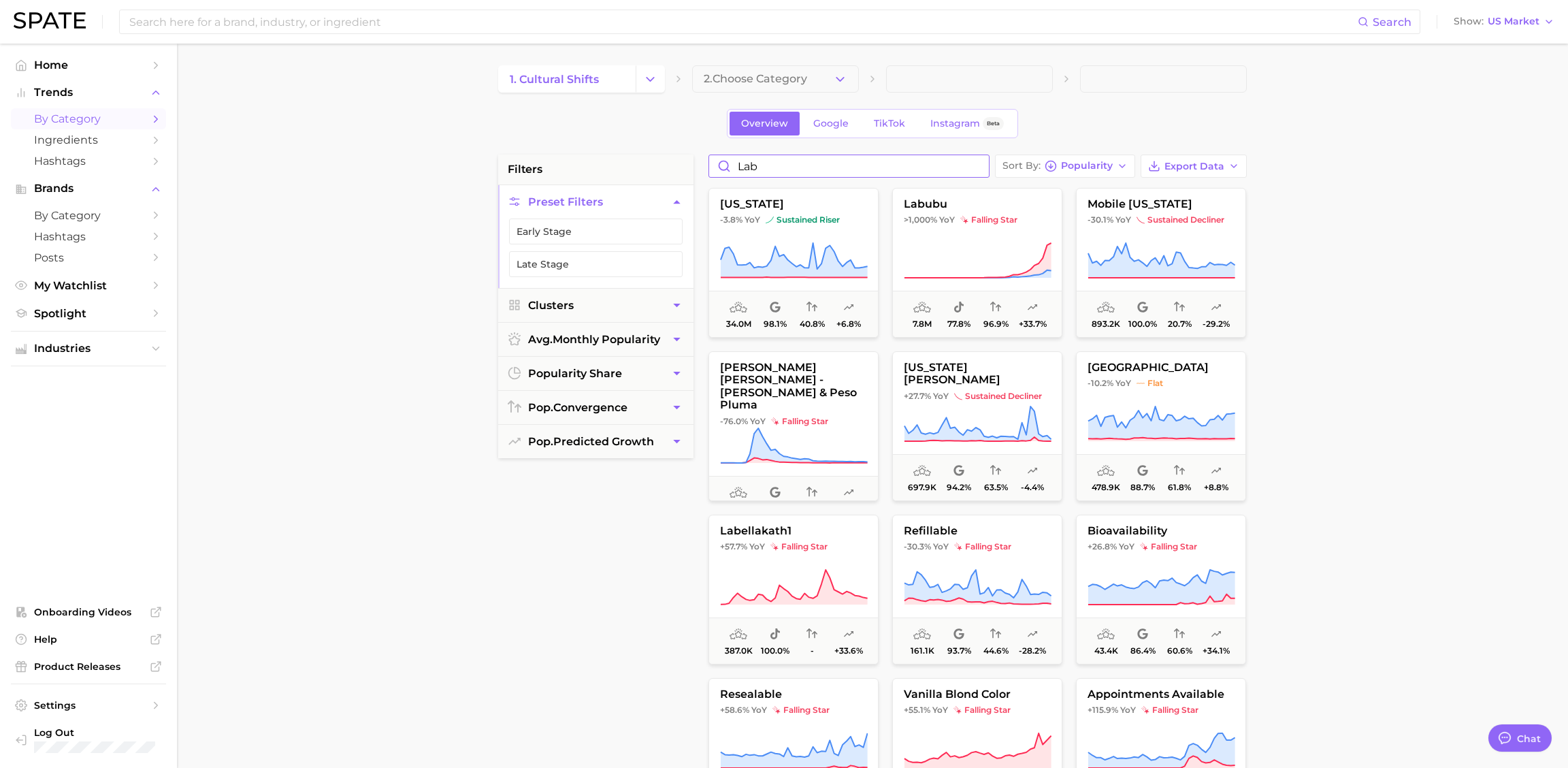
type input "lab"
click at [1395, 267] on main "1. cultural shifts 2. Choose Category Overview Google TikTok Instagram Beta fil…" at bounding box center [872, 560] width 1391 height 1032
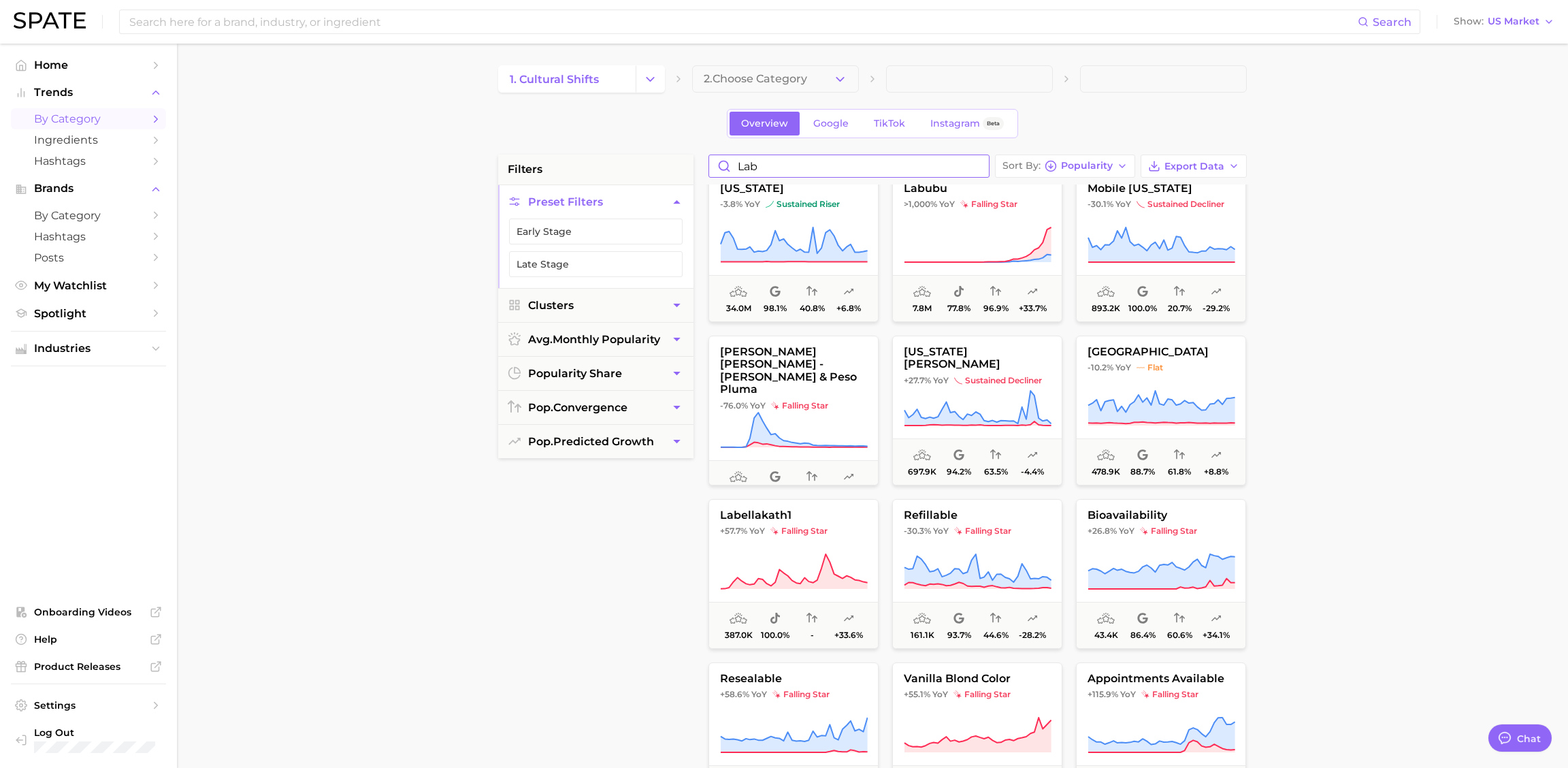
click at [936, 166] on input "lab" at bounding box center [849, 166] width 280 height 22
click at [985, 163] on input "lab" at bounding box center [849, 166] width 280 height 22
drag, startPoint x: 987, startPoint y: 169, endPoint x: 980, endPoint y: 167, distance: 7.3
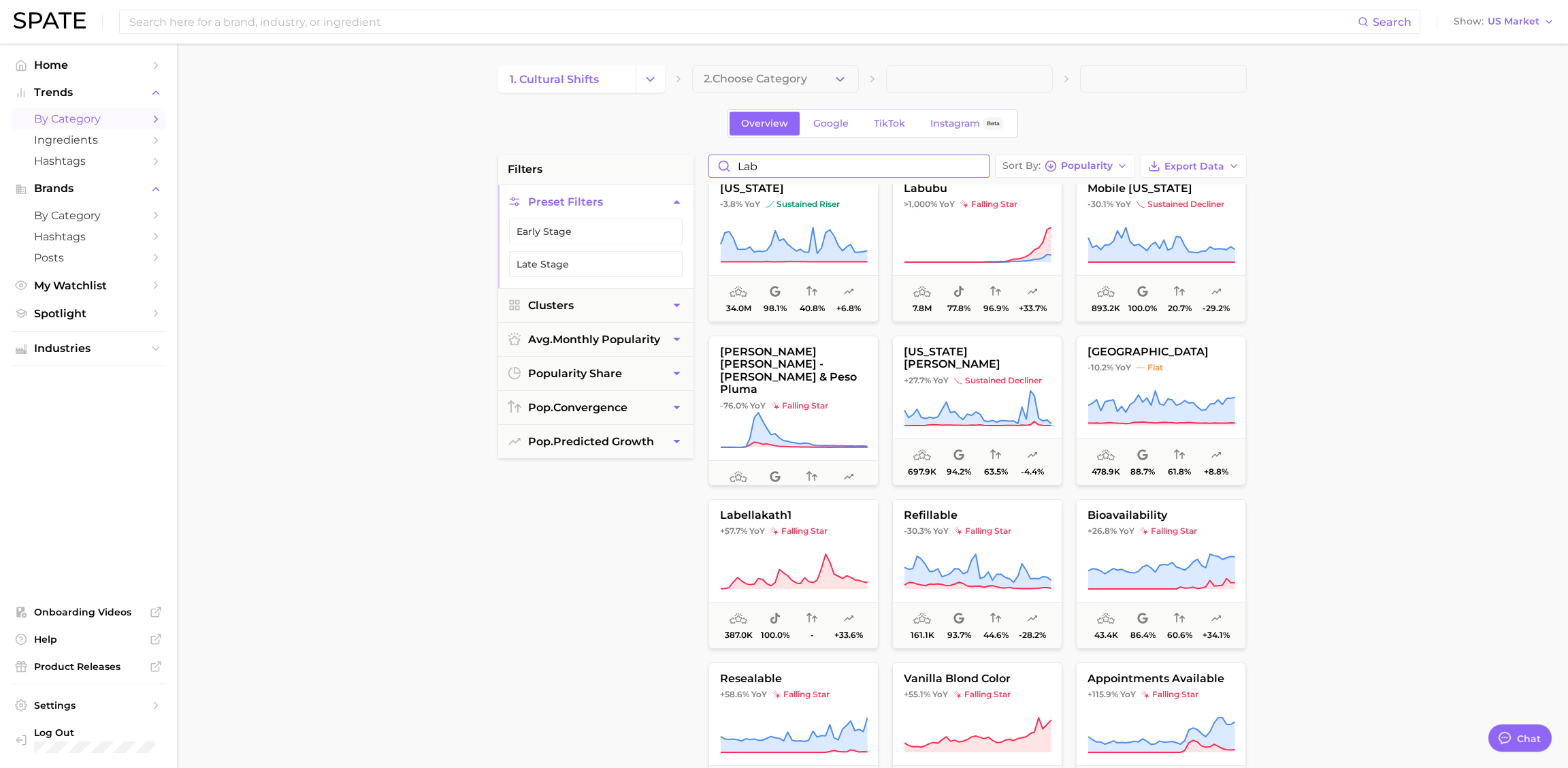
click at [985, 168] on input "lab" at bounding box center [849, 166] width 280 height 22
click at [980, 167] on input "lab" at bounding box center [849, 166] width 280 height 22
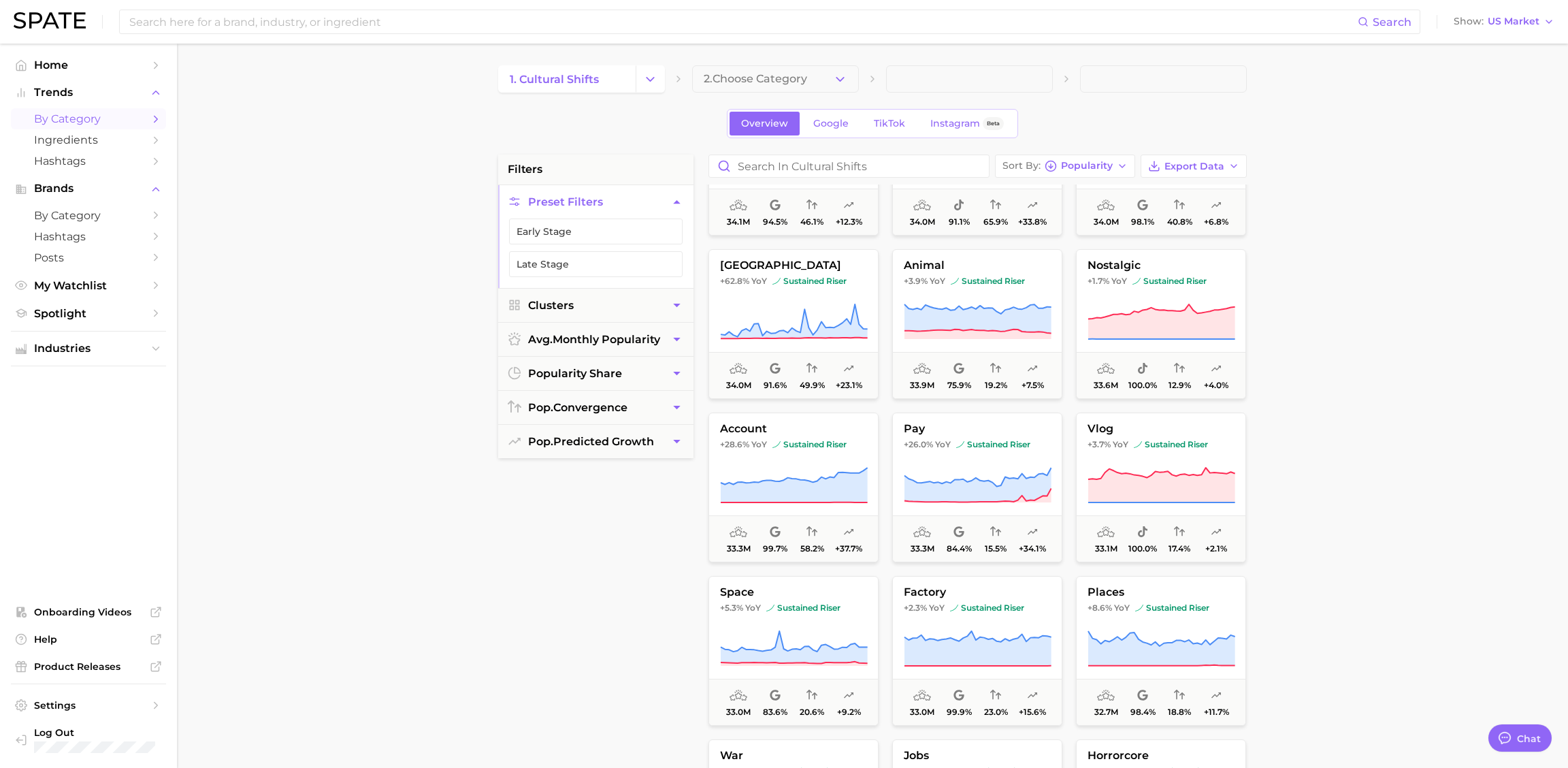
scroll to position [12514, 0]
click at [810, 74] on button "2. Choose Category" at bounding box center [775, 78] width 167 height 27
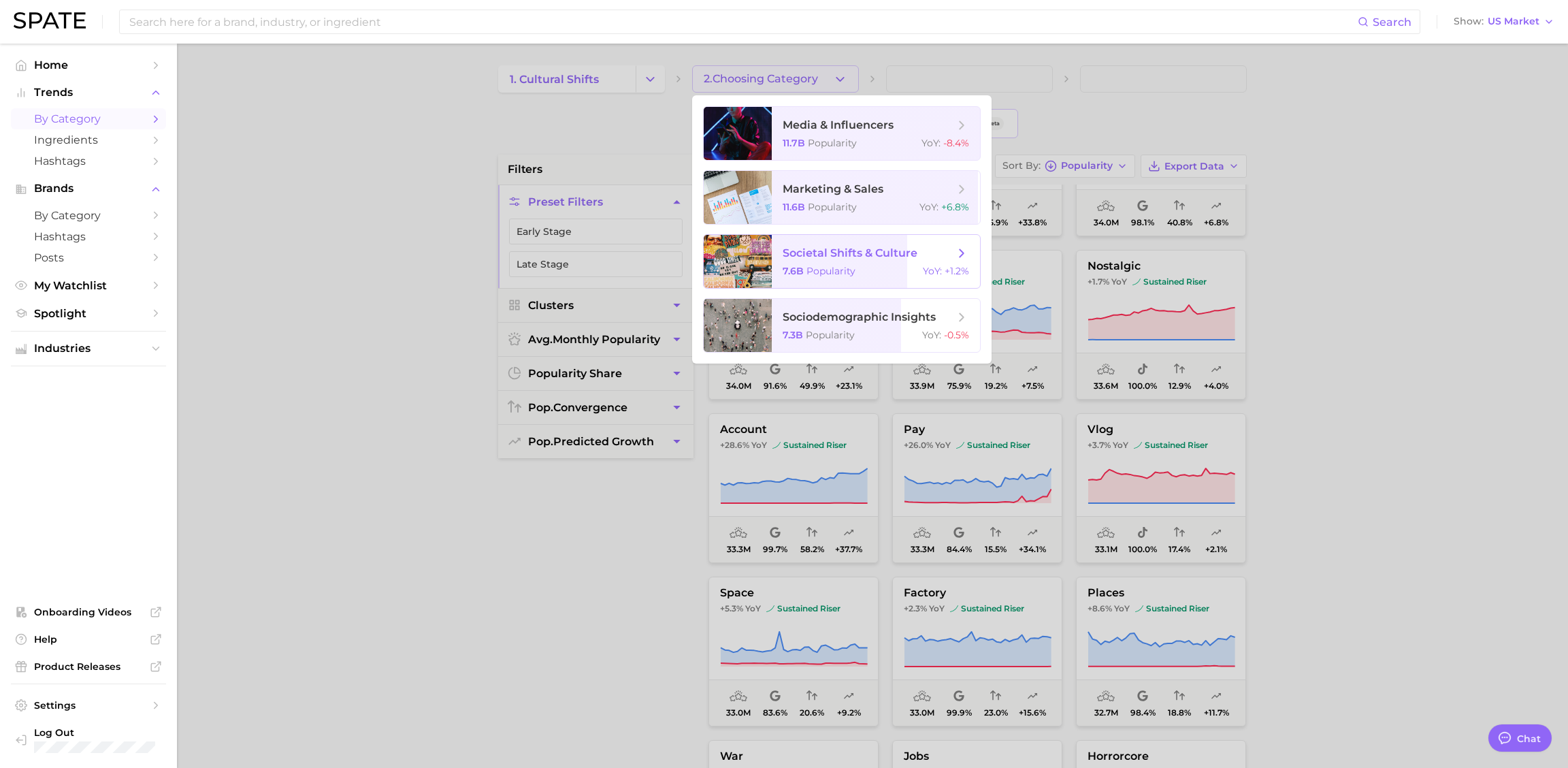
click at [855, 281] on span "societal shifts & culture 7.6b Popularity YoY : +1.2%" at bounding box center [876, 261] width 208 height 53
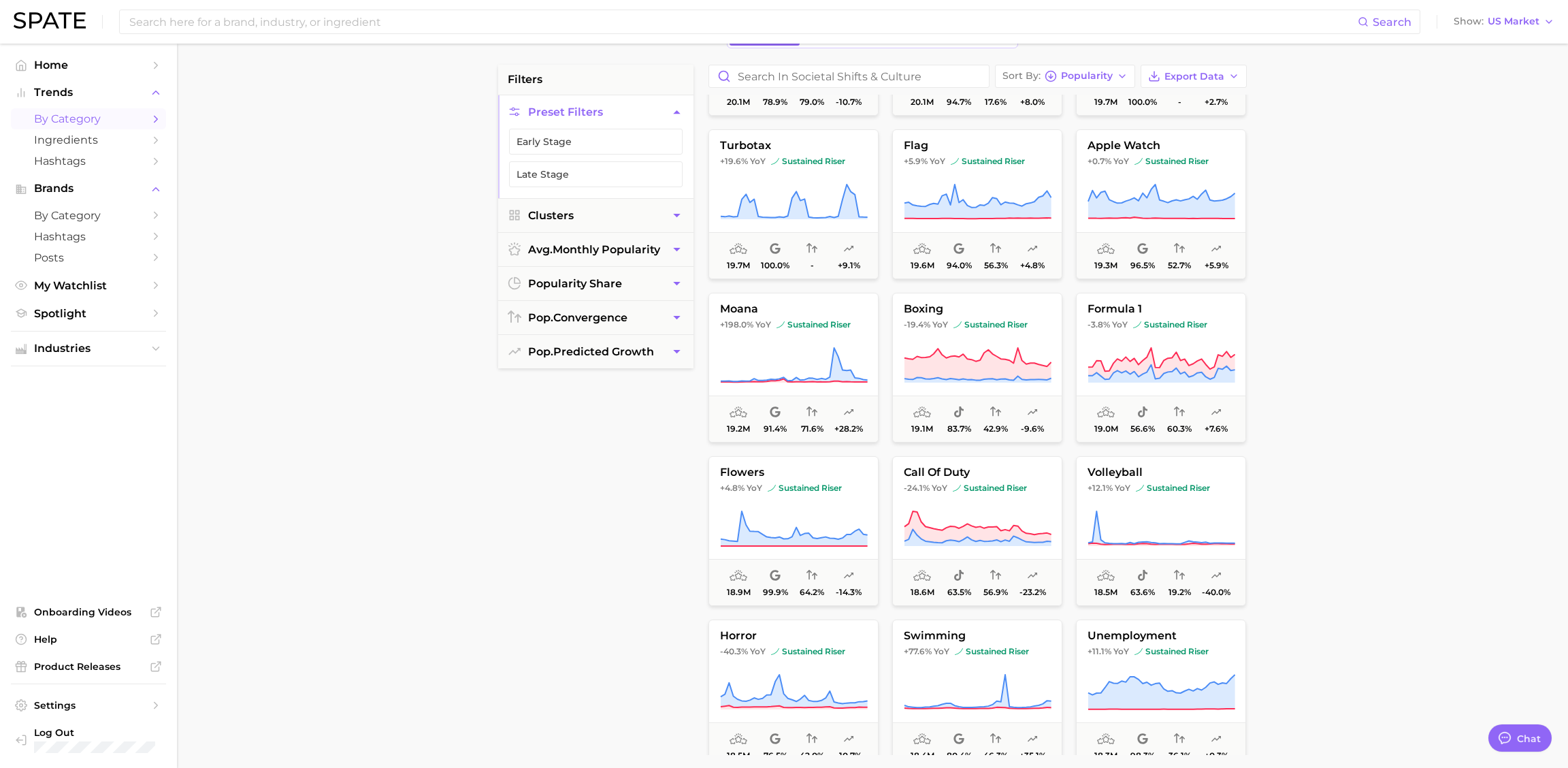
scroll to position [4867, 0]
click at [852, 75] on input "Search in societal shifts & culture" at bounding box center [849, 76] width 280 height 22
type input "stitch"
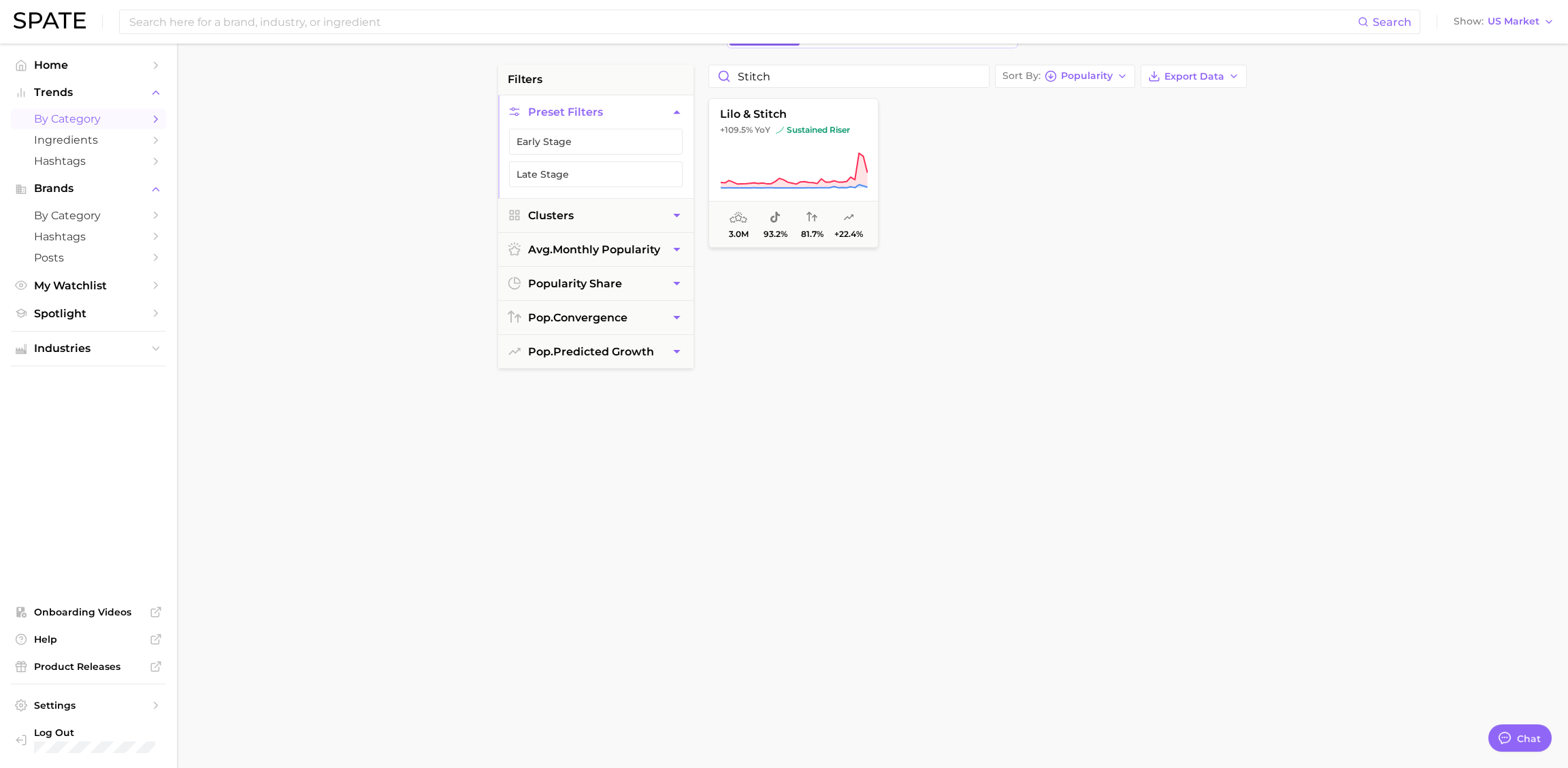
click at [1113, 219] on div at bounding box center [1161, 172] width 171 height 150
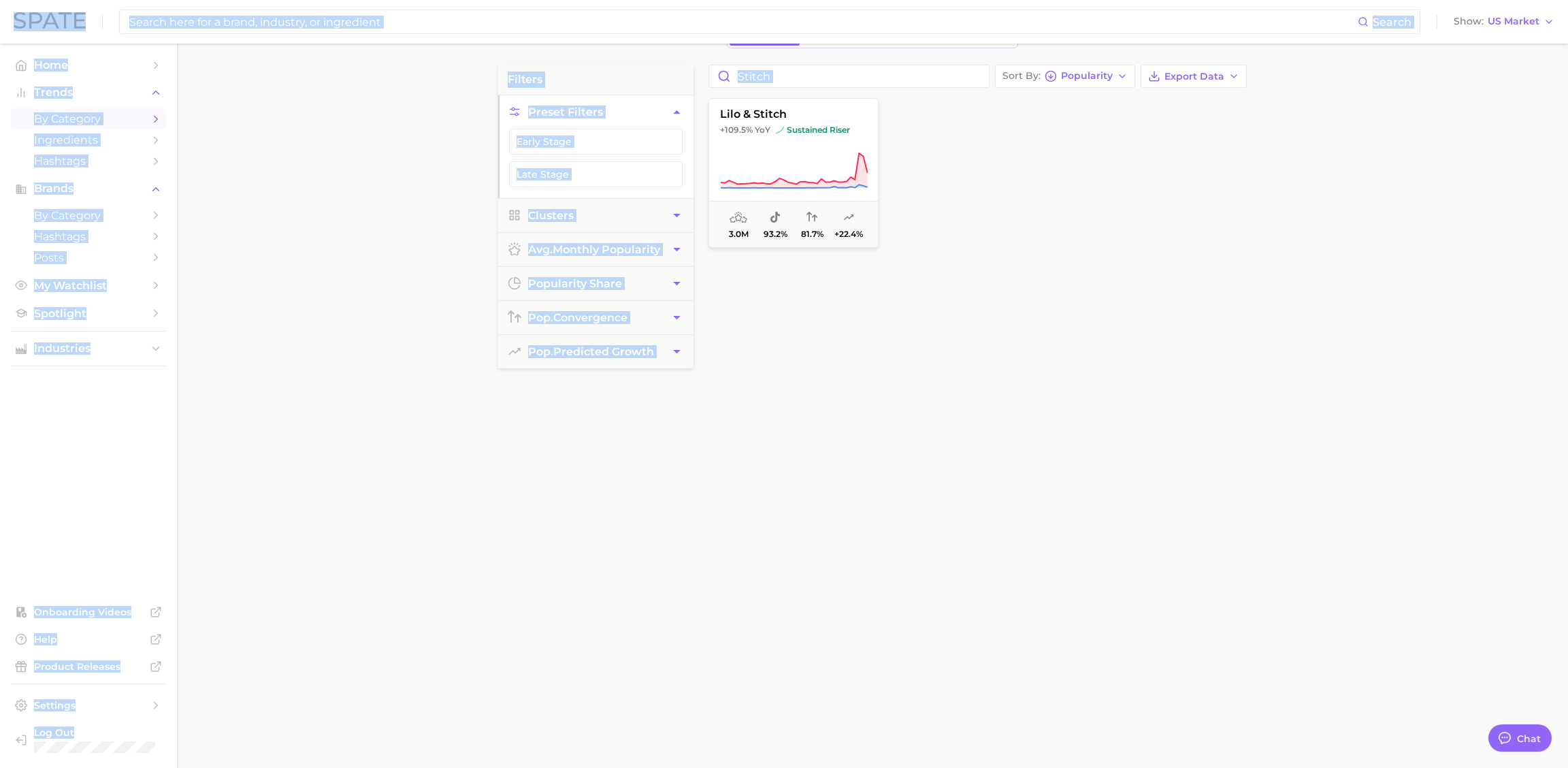
drag, startPoint x: 1310, startPoint y: 595, endPoint x: 1766, endPoint y: 679, distance: 463.7
click at [1567, 678] on html "Search Show US Market Home Trends by Category Ingredients Hashtags Brands by Ca…" at bounding box center [784, 294] width 1568 height 768
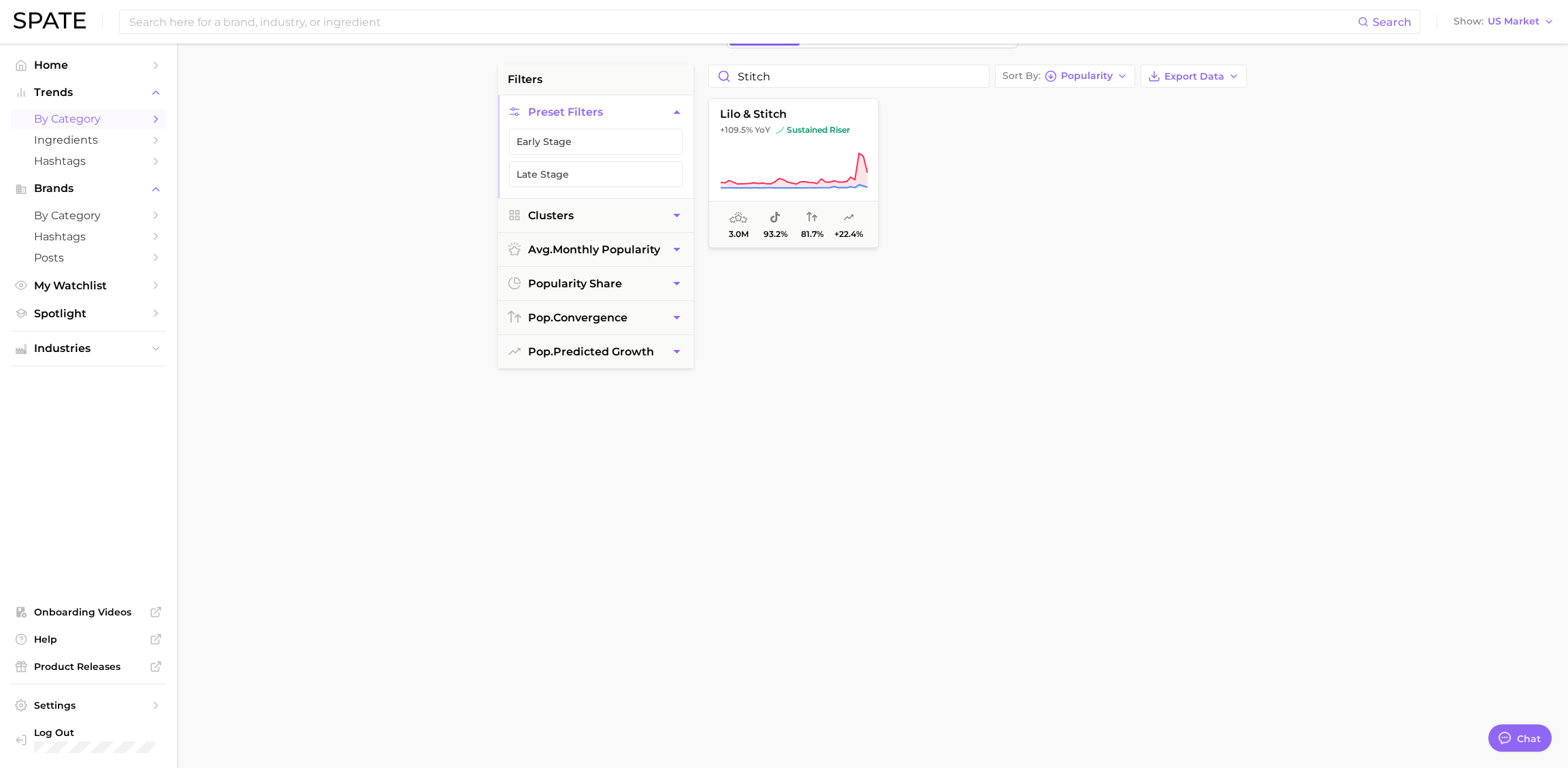
click at [815, 572] on div "lilo & stitch +109.5% YoY sustained riser 3.0m 93.2% 81.7% +22.4%" at bounding box center [977, 425] width 552 height 660
click at [929, 487] on div "lilo & stitch +109.5% YoY sustained riser 3.0m 93.2% 81.7% +22.4%" at bounding box center [977, 425] width 552 height 660
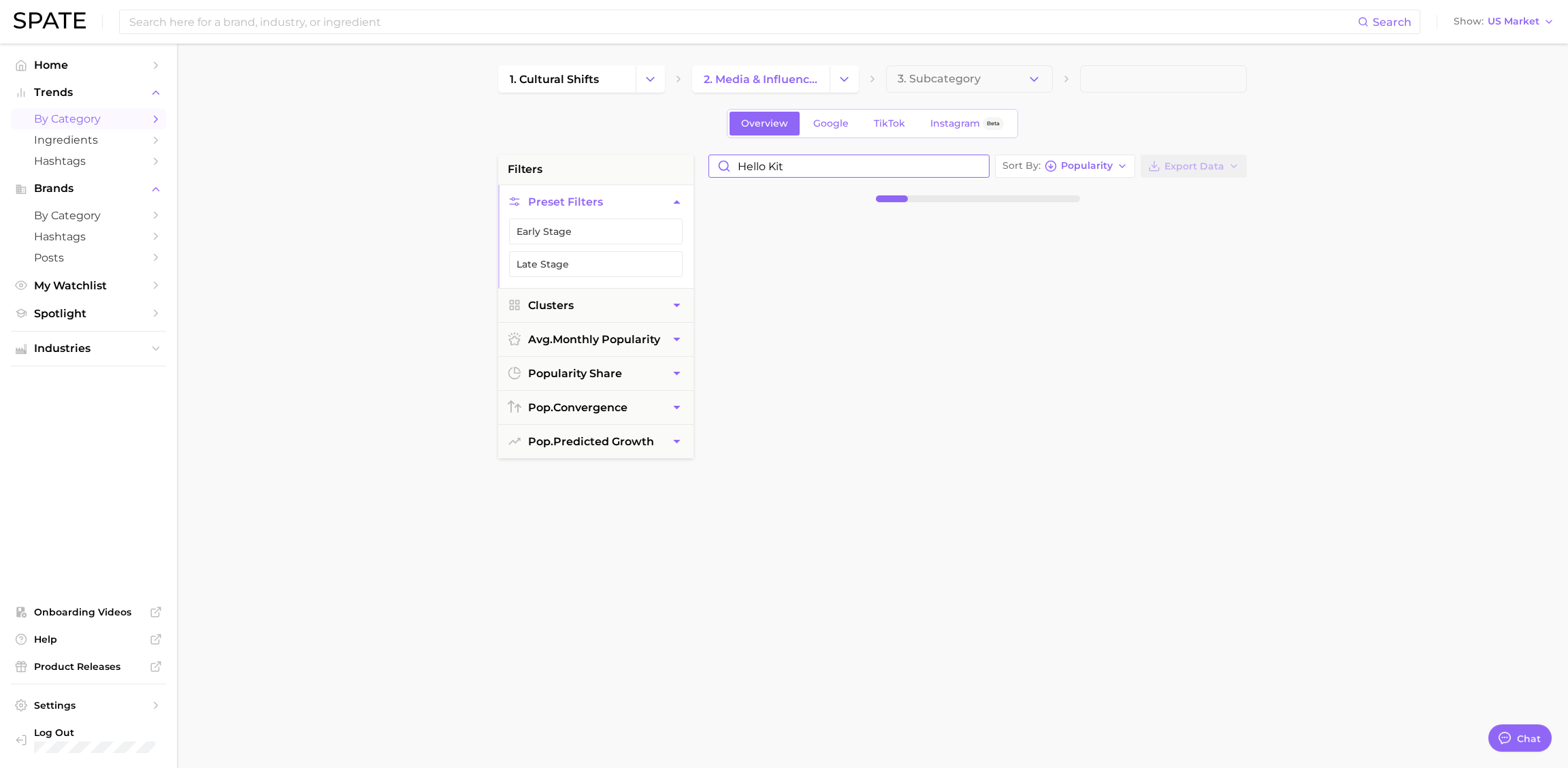
click at [847, 164] on input "hello kit" at bounding box center [849, 166] width 280 height 22
click at [846, 165] on input "hello kit" at bounding box center [849, 166] width 280 height 22
click at [844, 166] on input "hello kit" at bounding box center [849, 166] width 280 height 22
type input "hello [PERSON_NAME]"
